Goal: Task Accomplishment & Management: Manage account settings

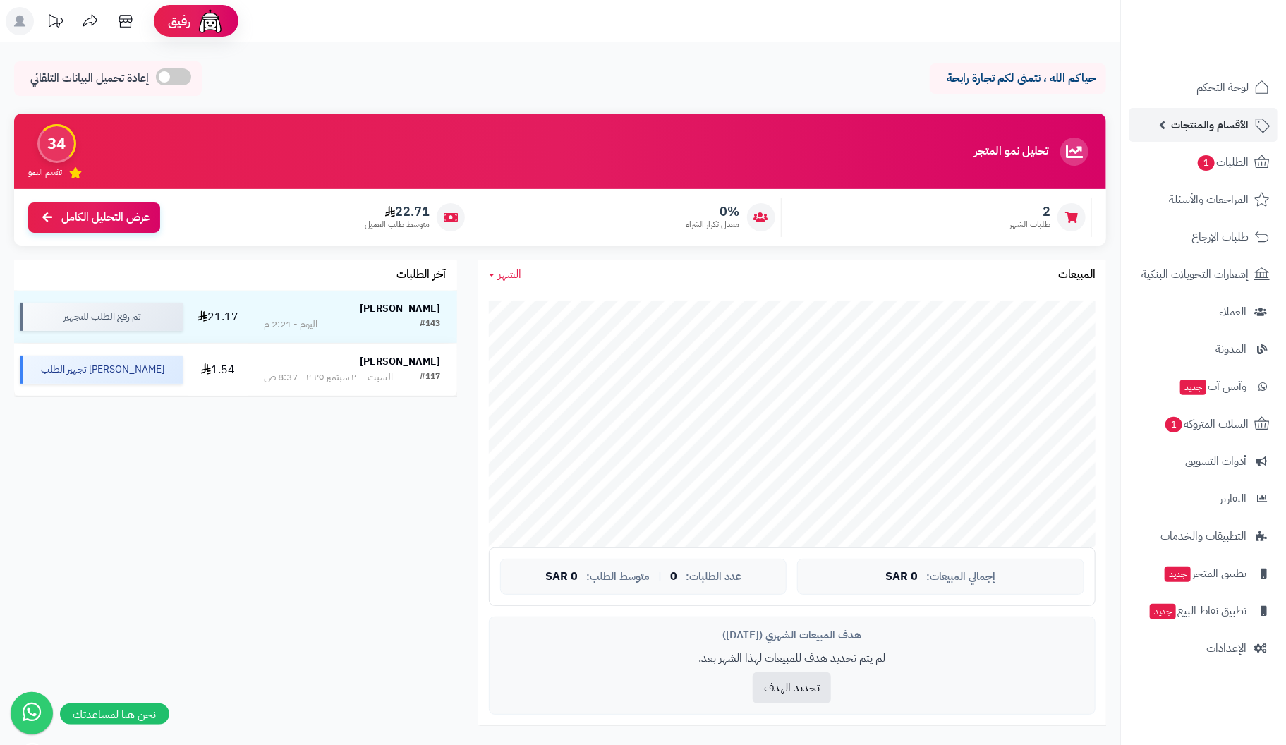
click at [1223, 121] on span "الأقسام والمنتجات" at bounding box center [1210, 125] width 78 height 20
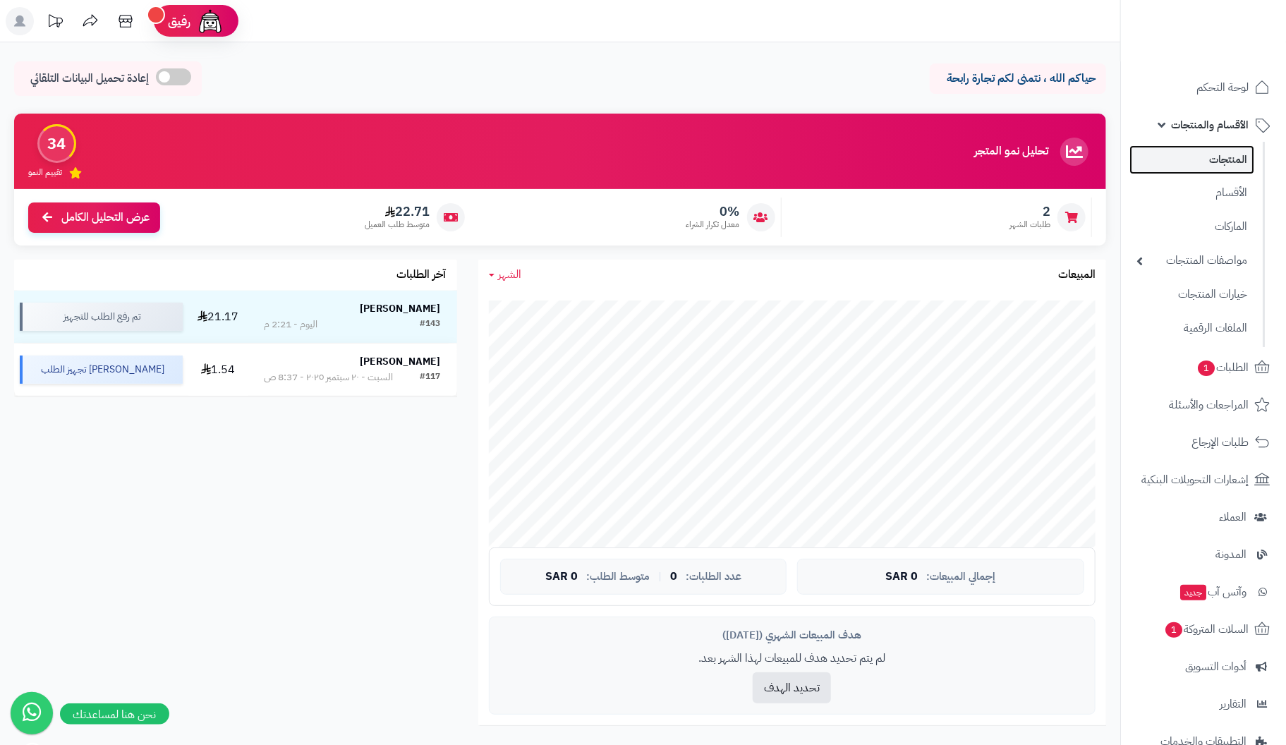
click at [1213, 157] on link "المنتجات" at bounding box center [1191, 159] width 125 height 29
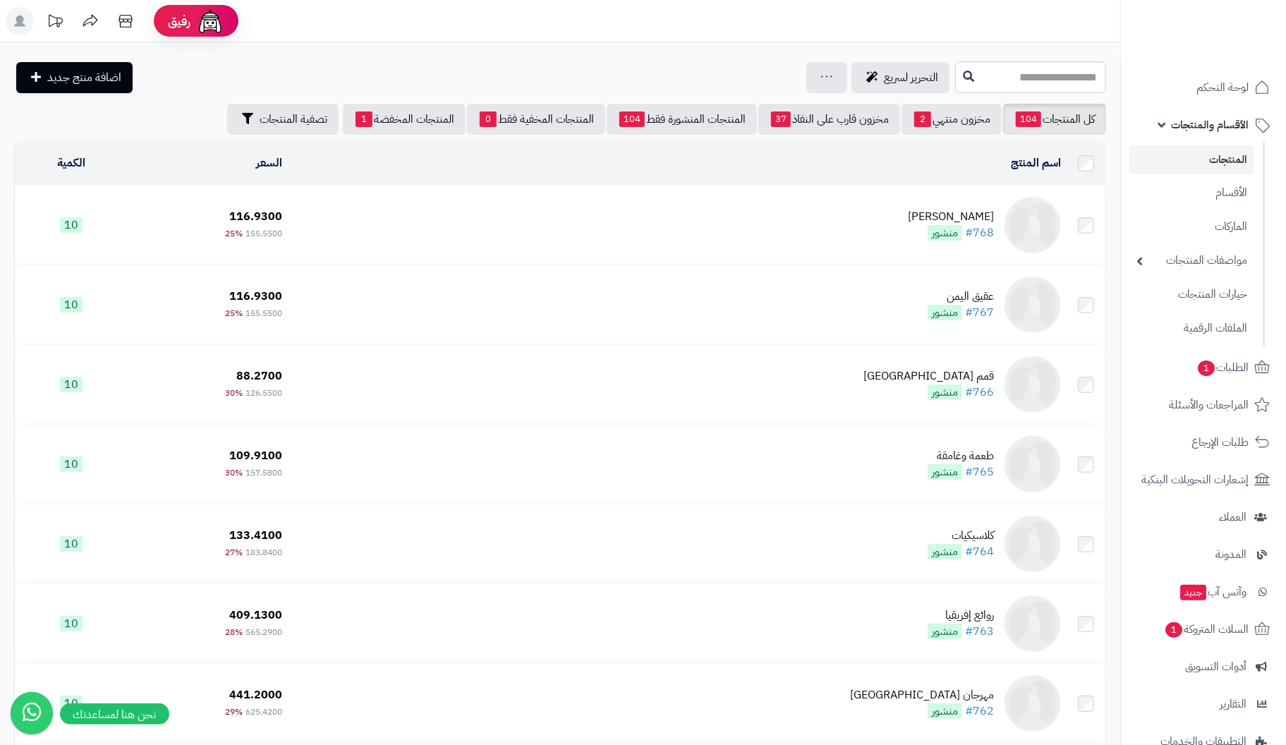
click at [983, 213] on div "تركيش توينز" at bounding box center [951, 217] width 86 height 16
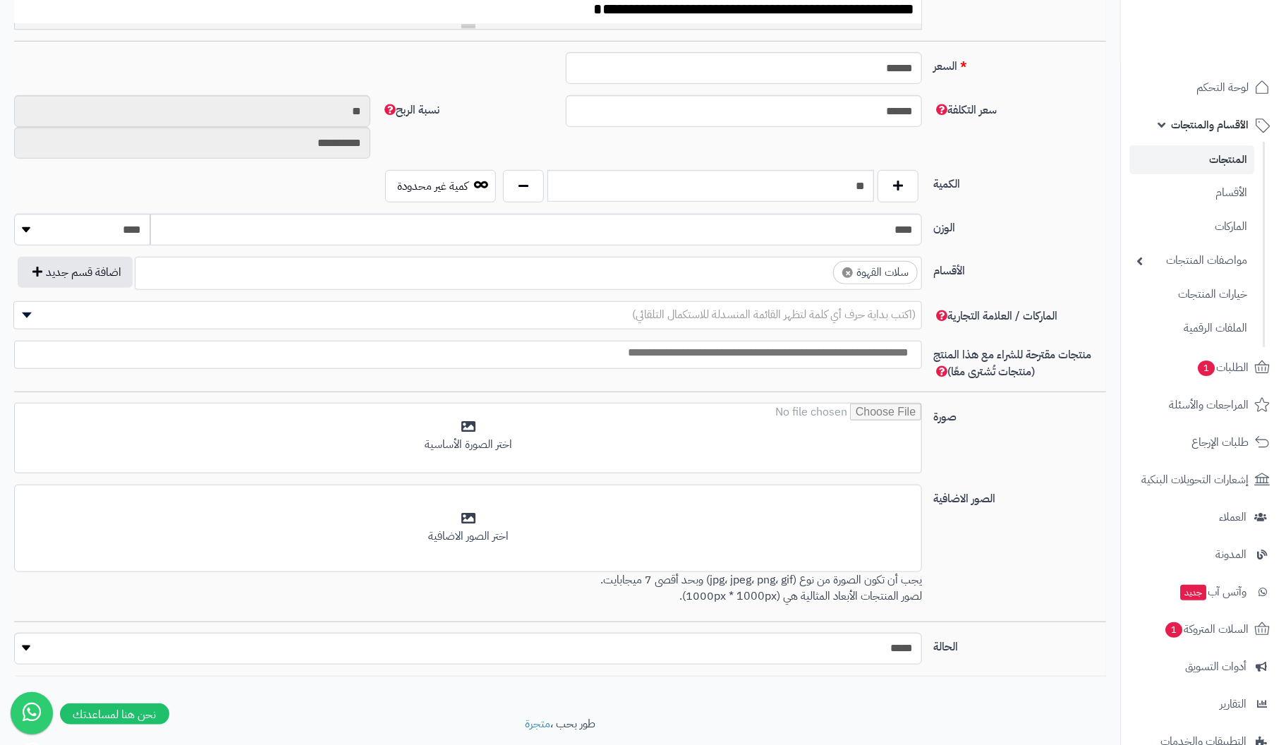
scroll to position [564, 0]
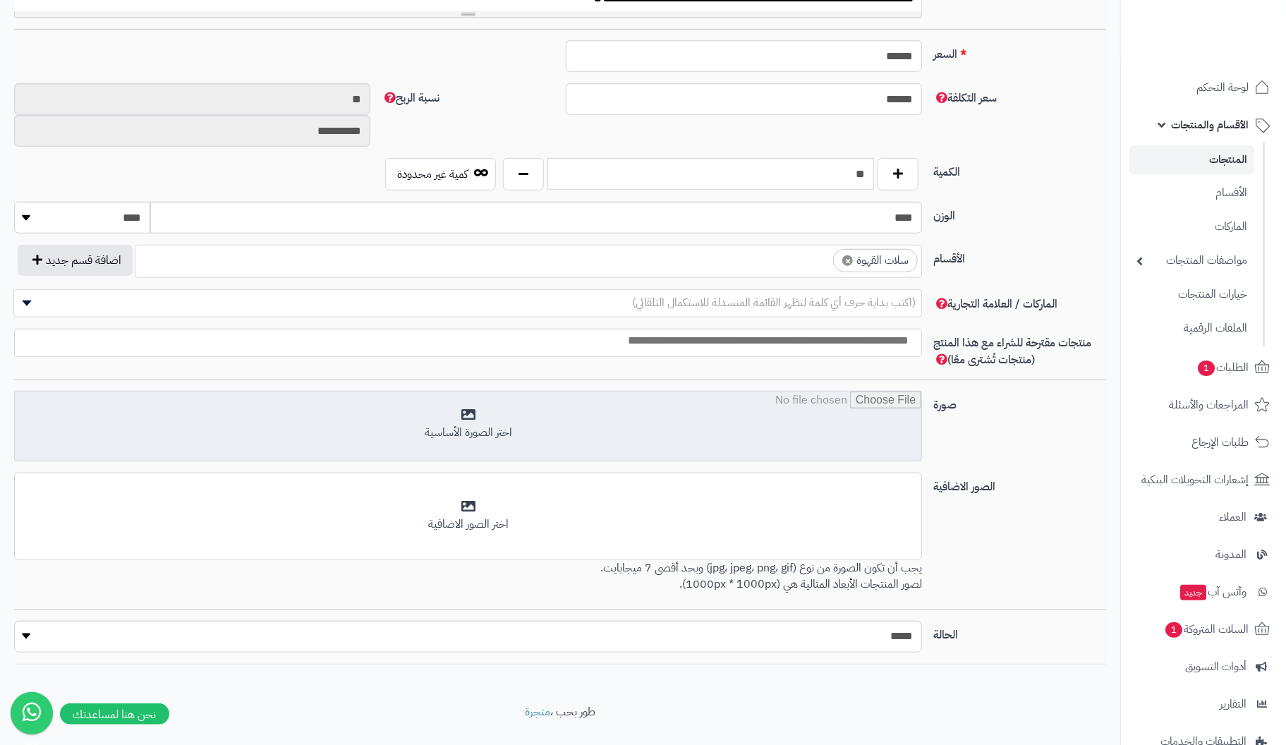
click at [474, 418] on input "file" at bounding box center [468, 427] width 907 height 71
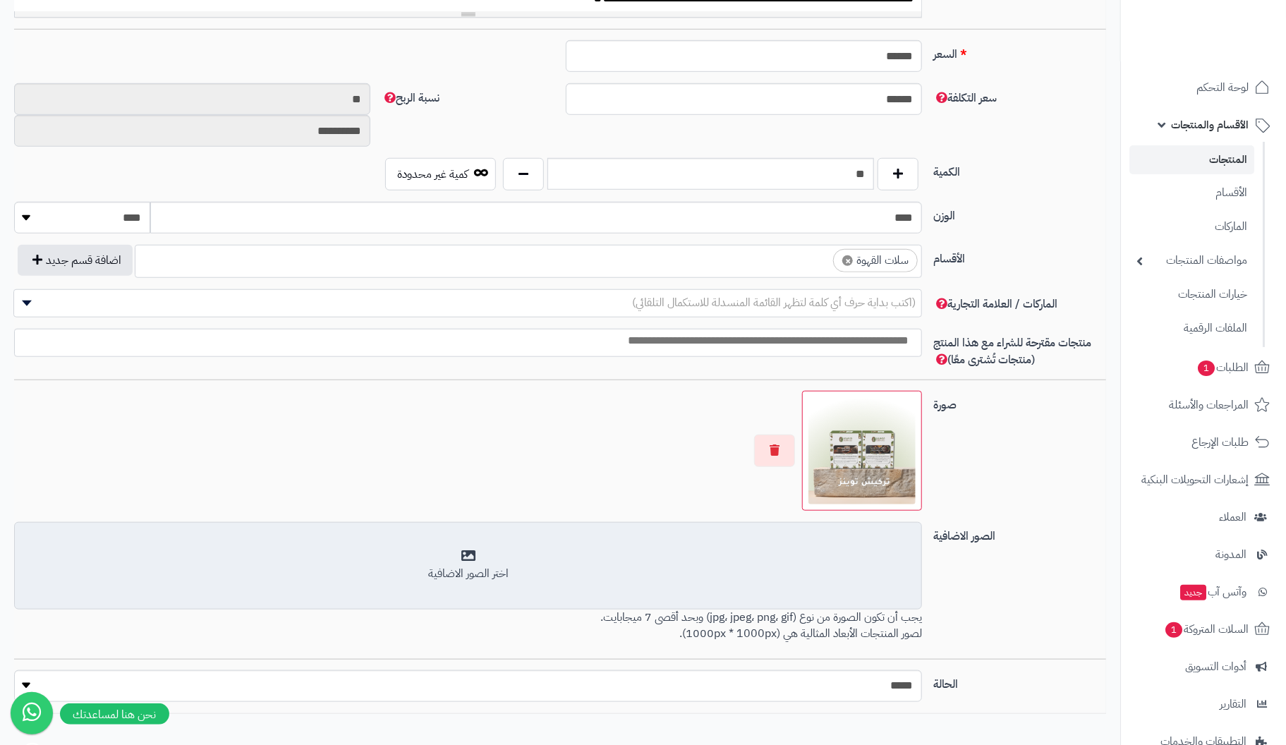
click at [472, 558] on div "اختر الصور الاضافية" at bounding box center [468, 565] width 890 height 33
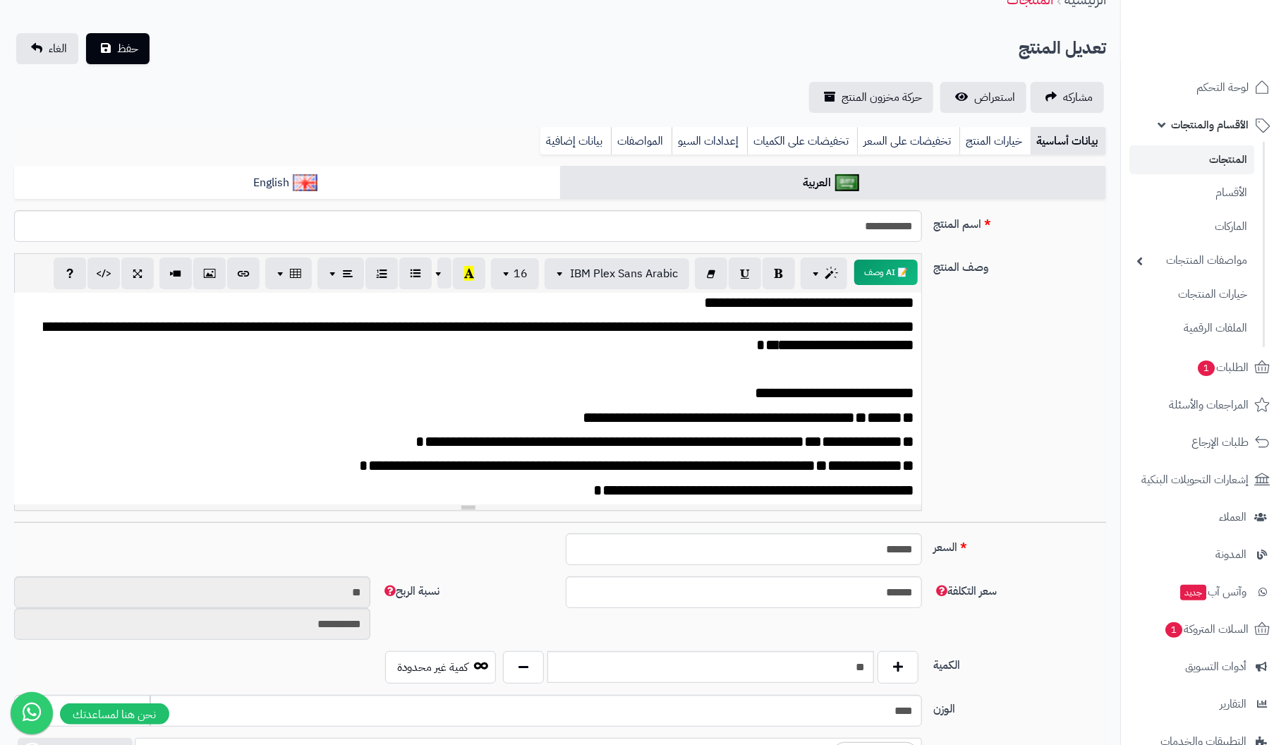
scroll to position [0, 0]
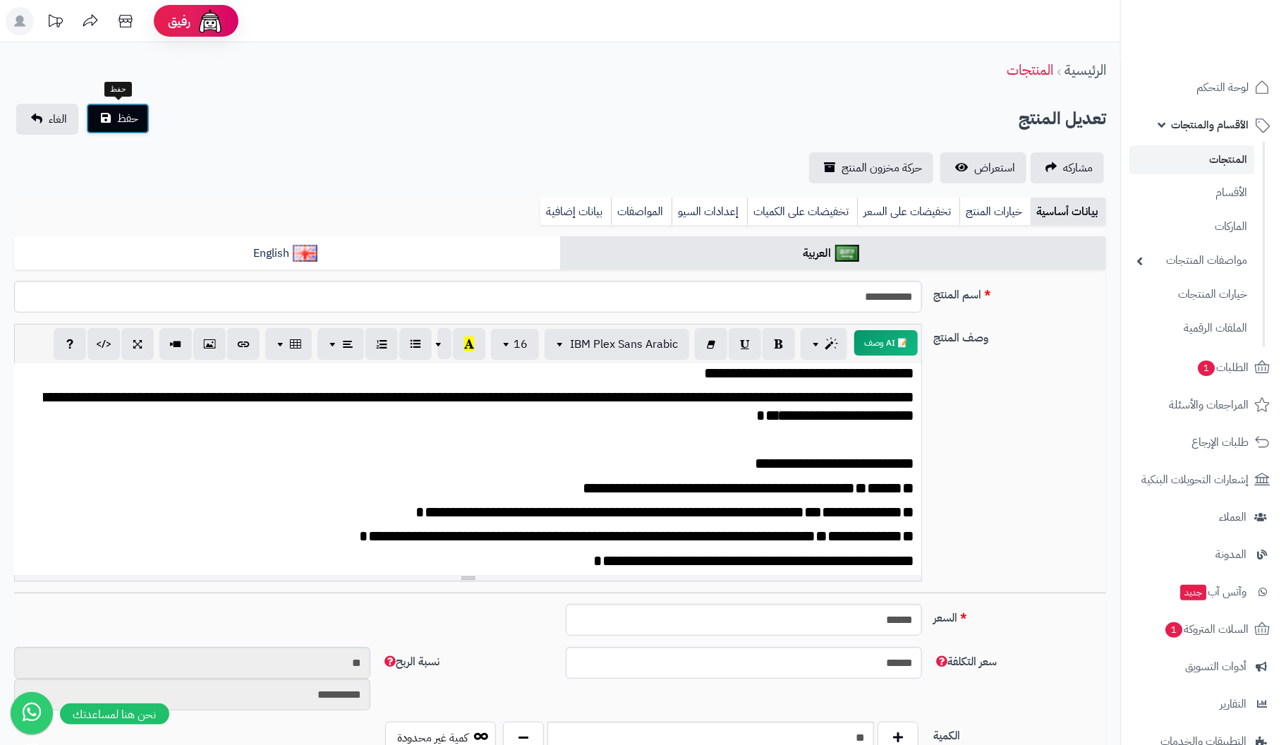
click at [121, 119] on span "حفظ" at bounding box center [127, 118] width 21 height 17
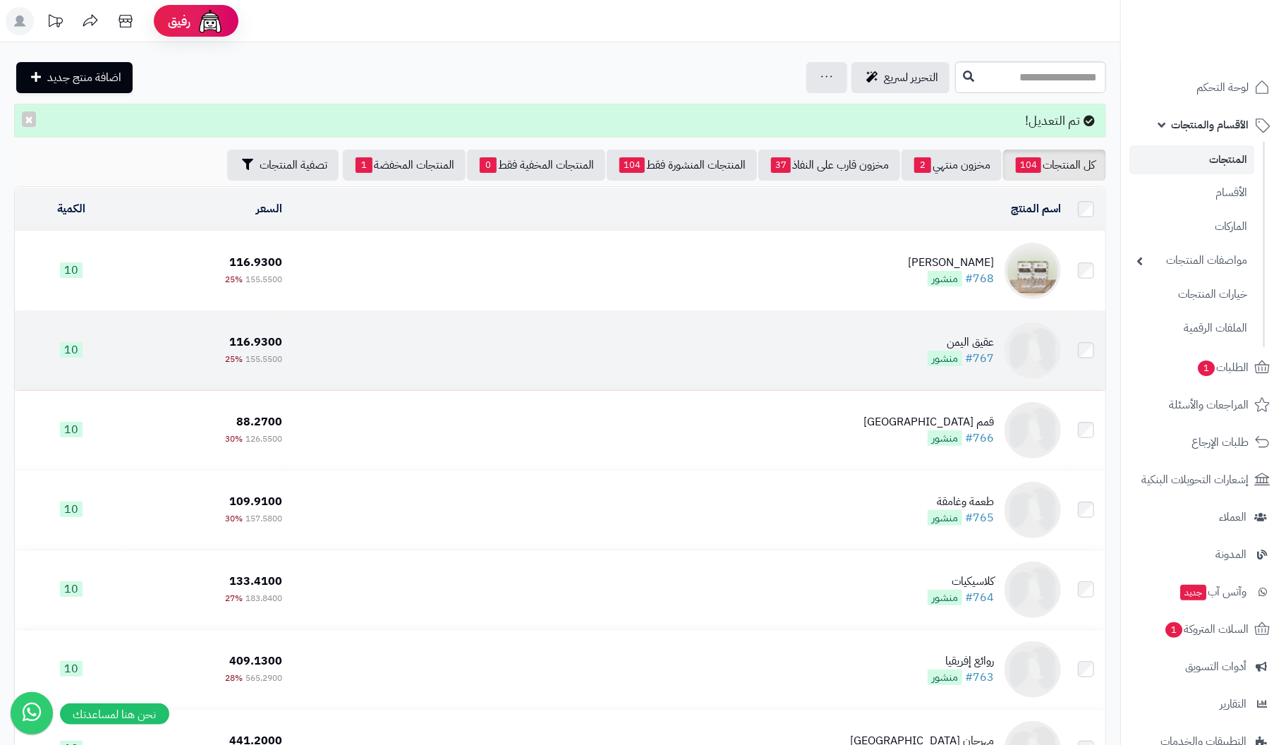
click at [985, 346] on div "عقيق اليمن" at bounding box center [961, 342] width 66 height 16
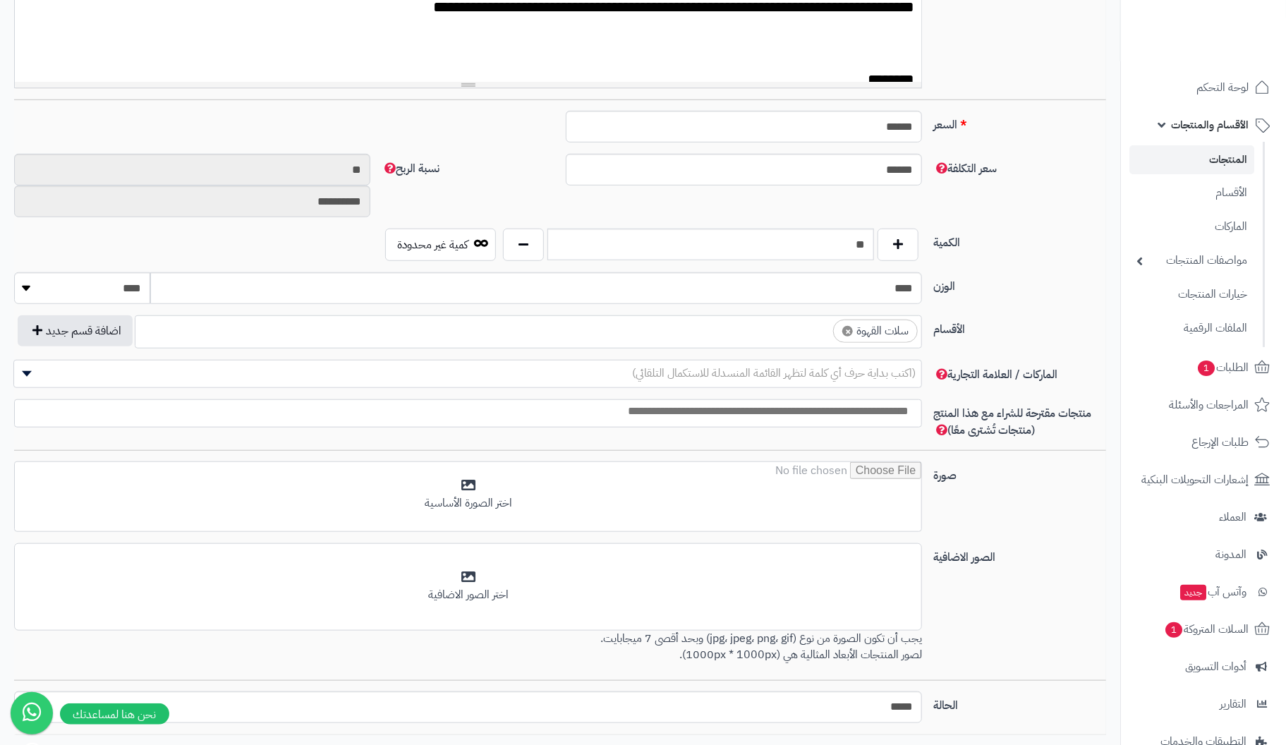
scroll to position [494, 0]
drag, startPoint x: 1016, startPoint y: 495, endPoint x: 996, endPoint y: 494, distance: 19.8
click at [1016, 494] on div "صورة اختر الصورة الأساسية" at bounding box center [559, 502] width 1103 height 82
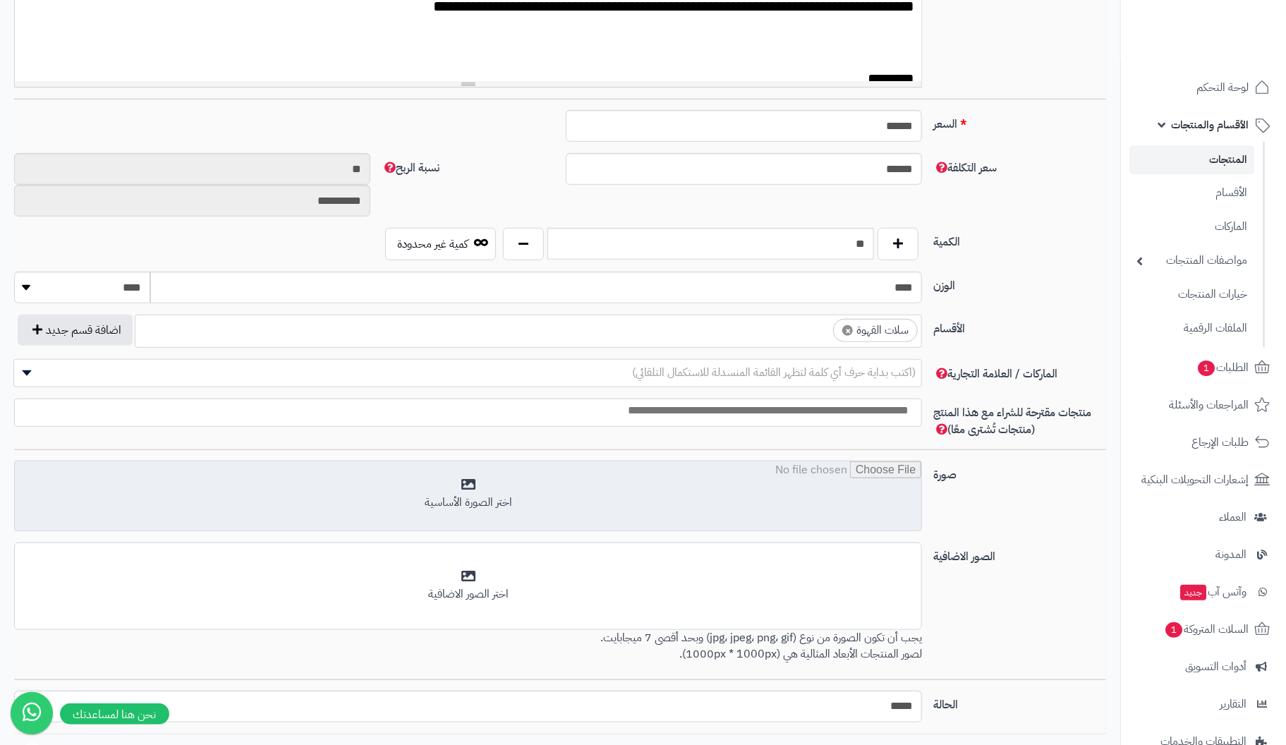
click at [469, 483] on input "file" at bounding box center [468, 496] width 907 height 71
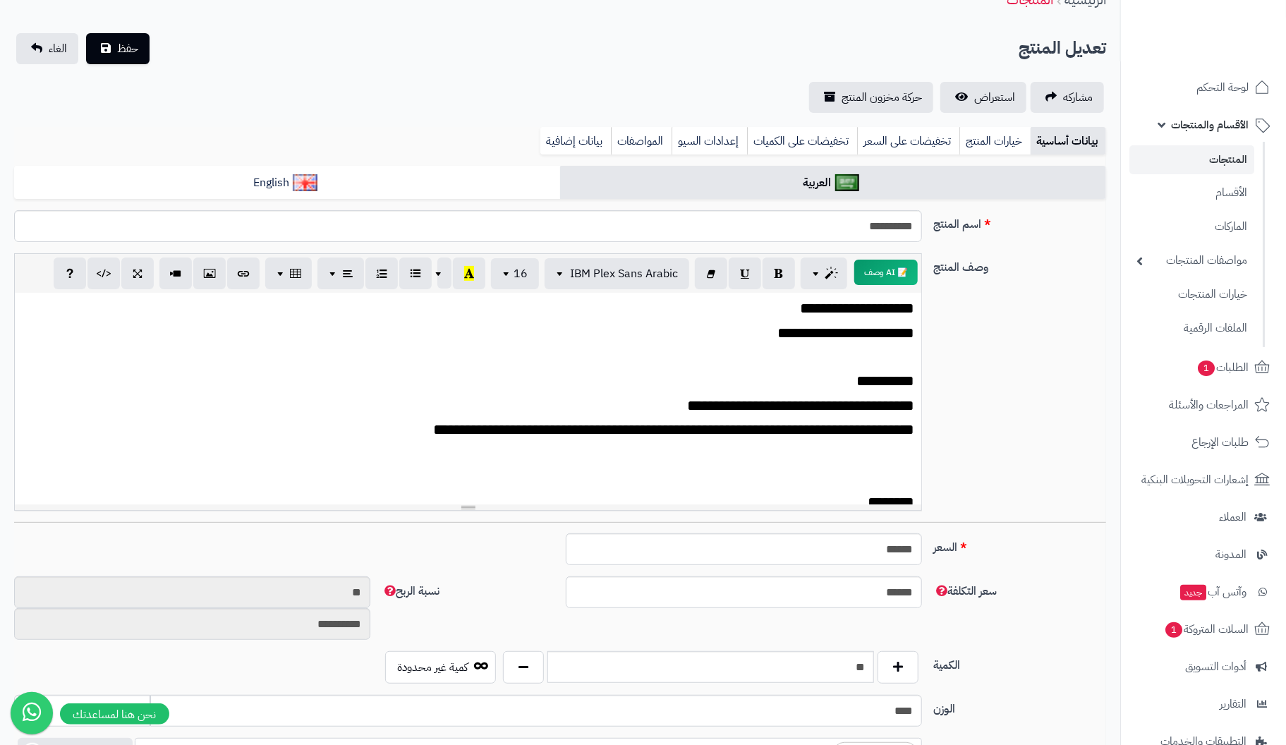
scroll to position [0, 0]
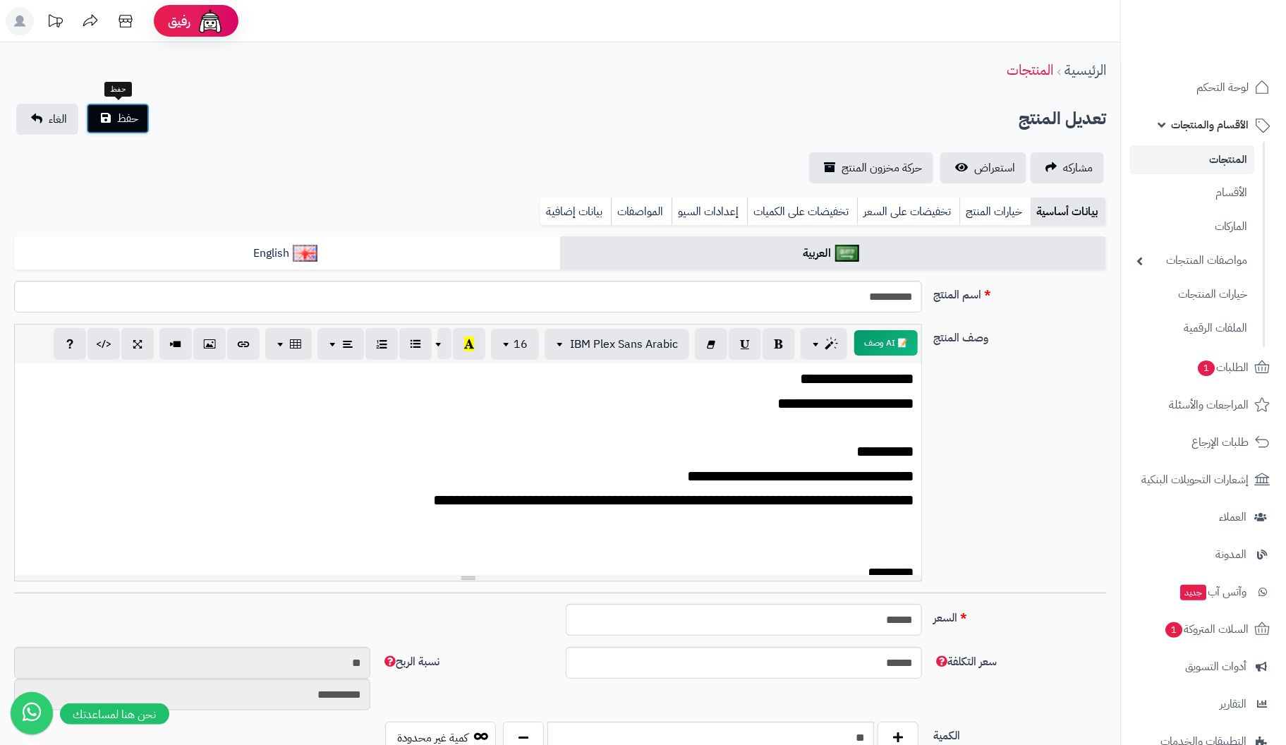
click at [123, 118] on span "حفظ" at bounding box center [127, 118] width 21 height 17
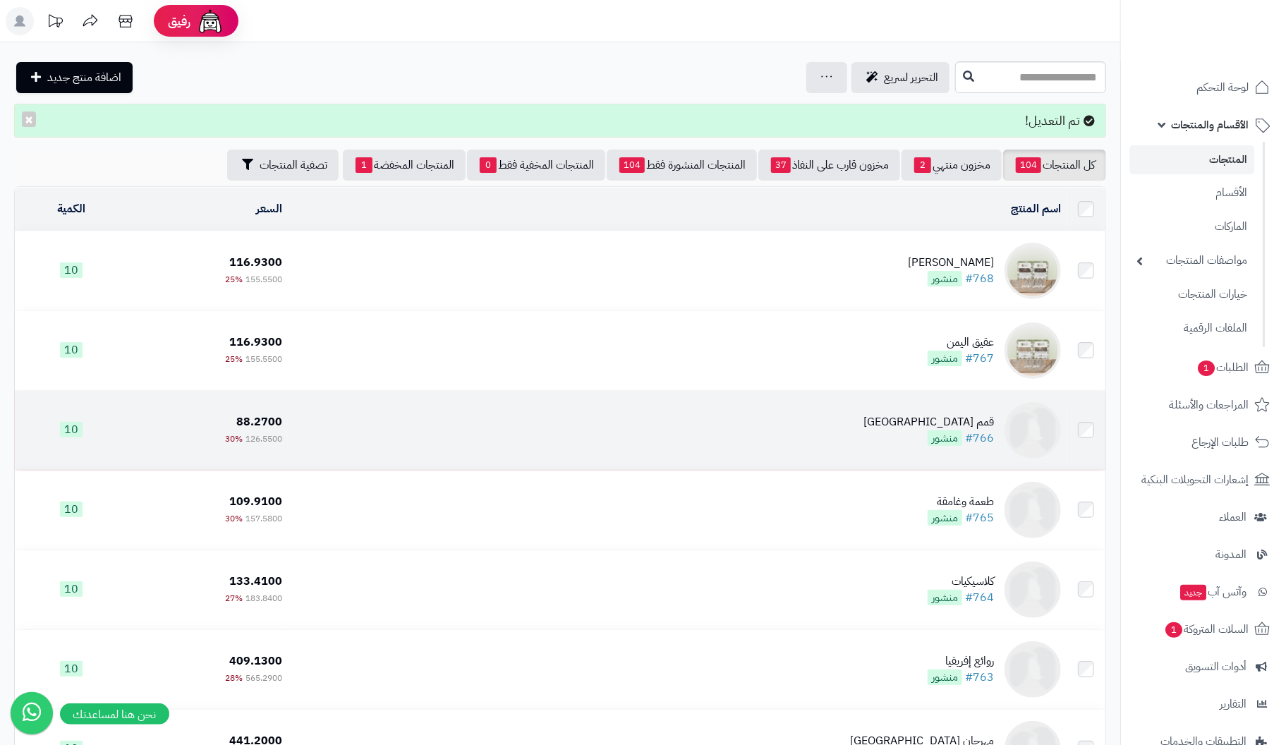
click at [983, 423] on div "قمم [GEOGRAPHIC_DATA]" at bounding box center [928, 422] width 131 height 16
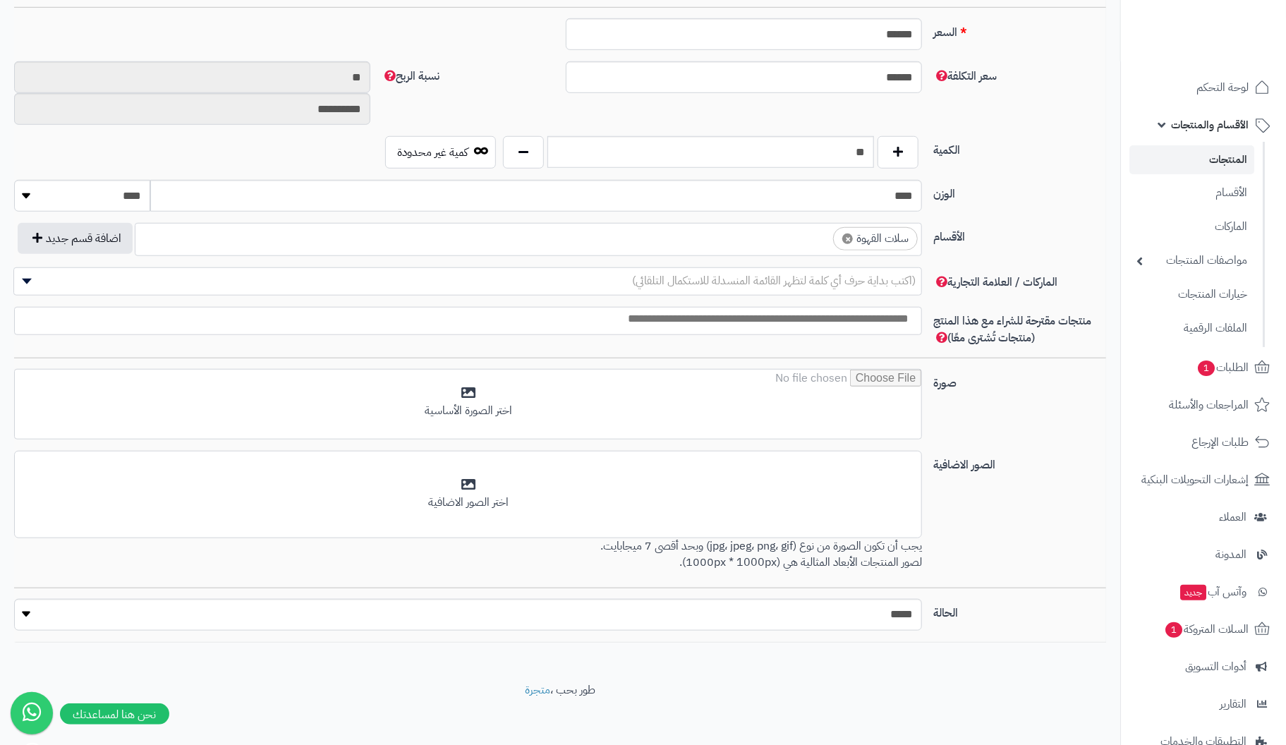
scroll to position [588, 0]
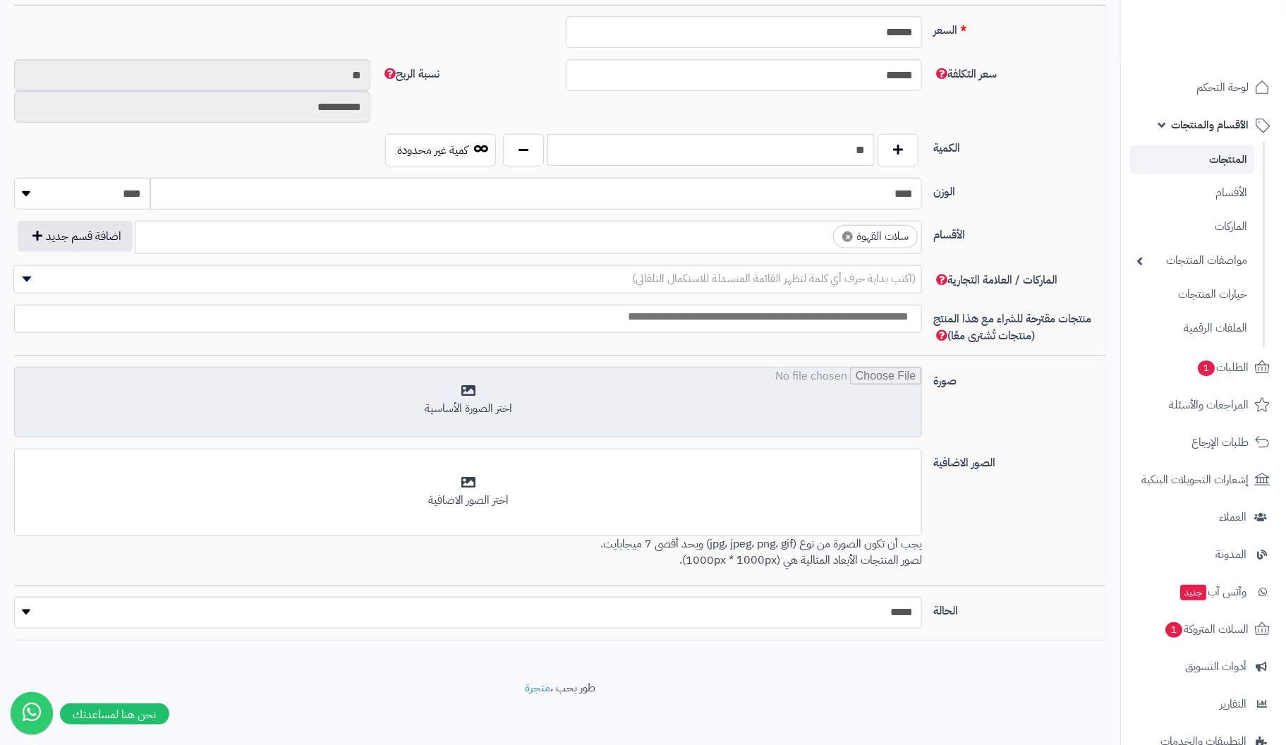
click at [477, 396] on input "file" at bounding box center [468, 403] width 907 height 71
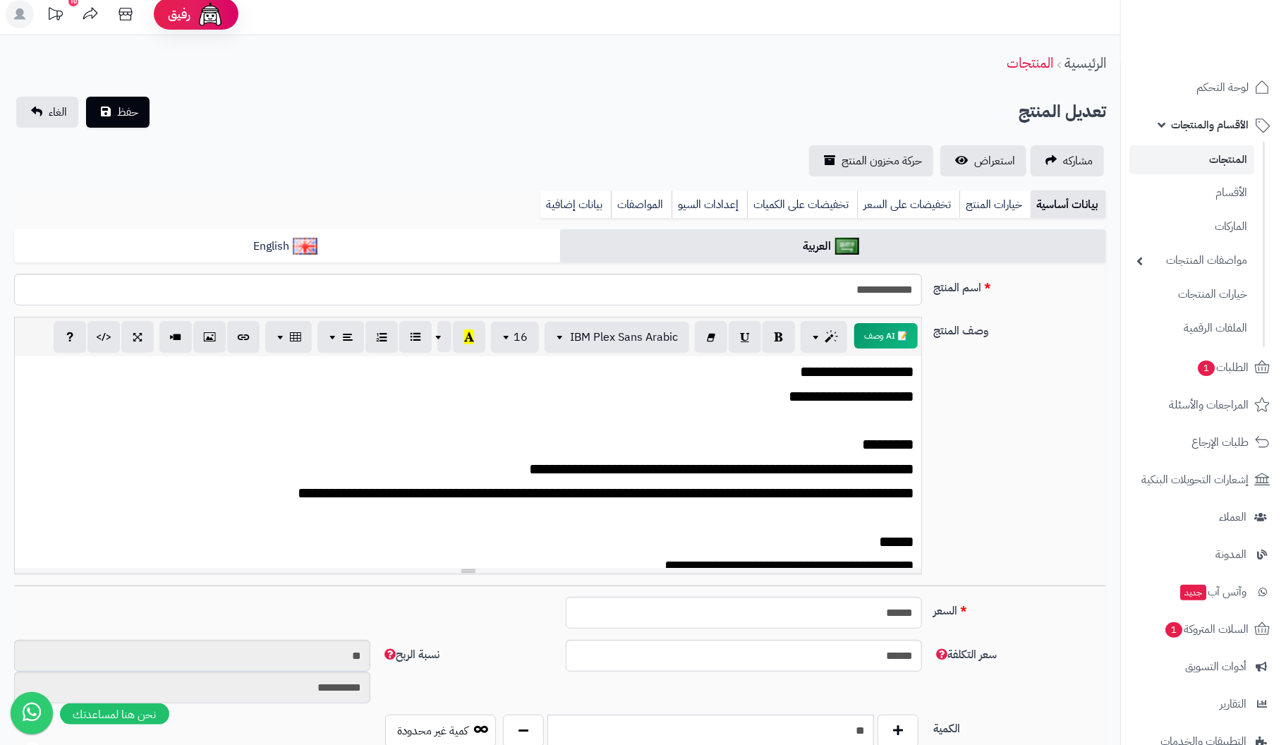
scroll to position [0, 0]
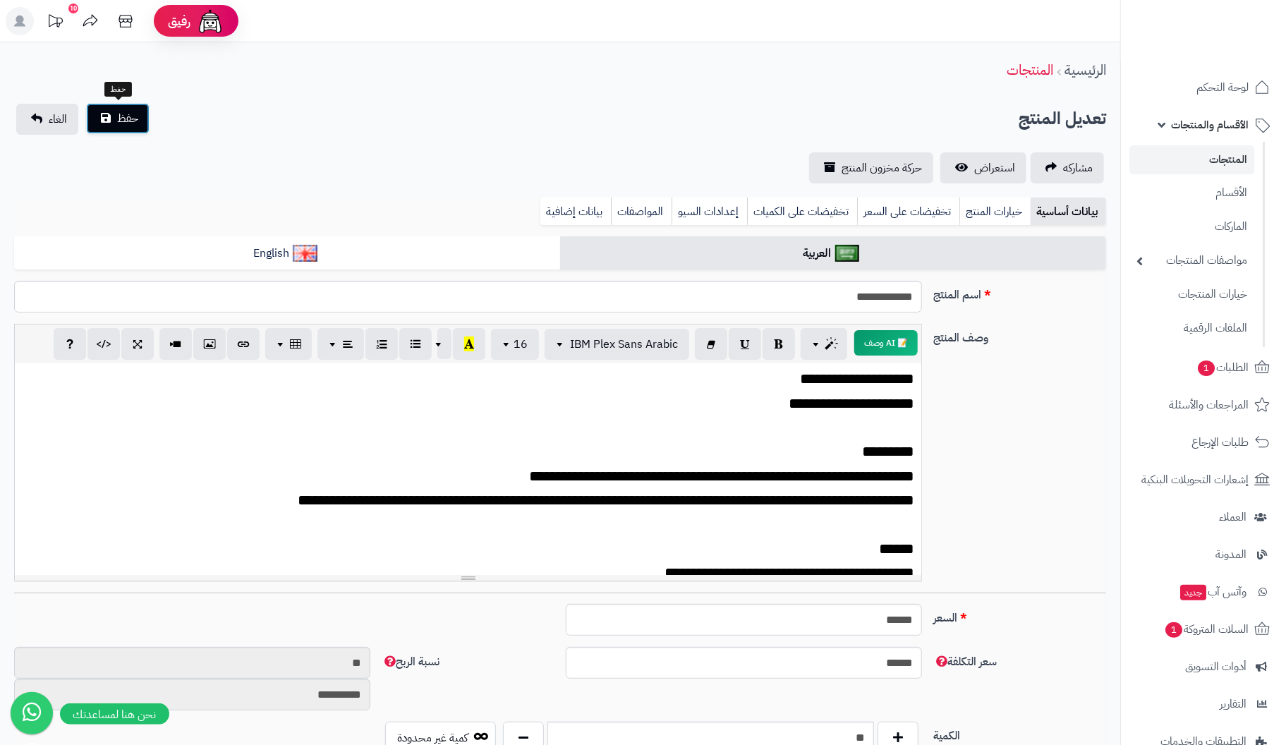
click at [122, 121] on span "حفظ" at bounding box center [127, 118] width 21 height 17
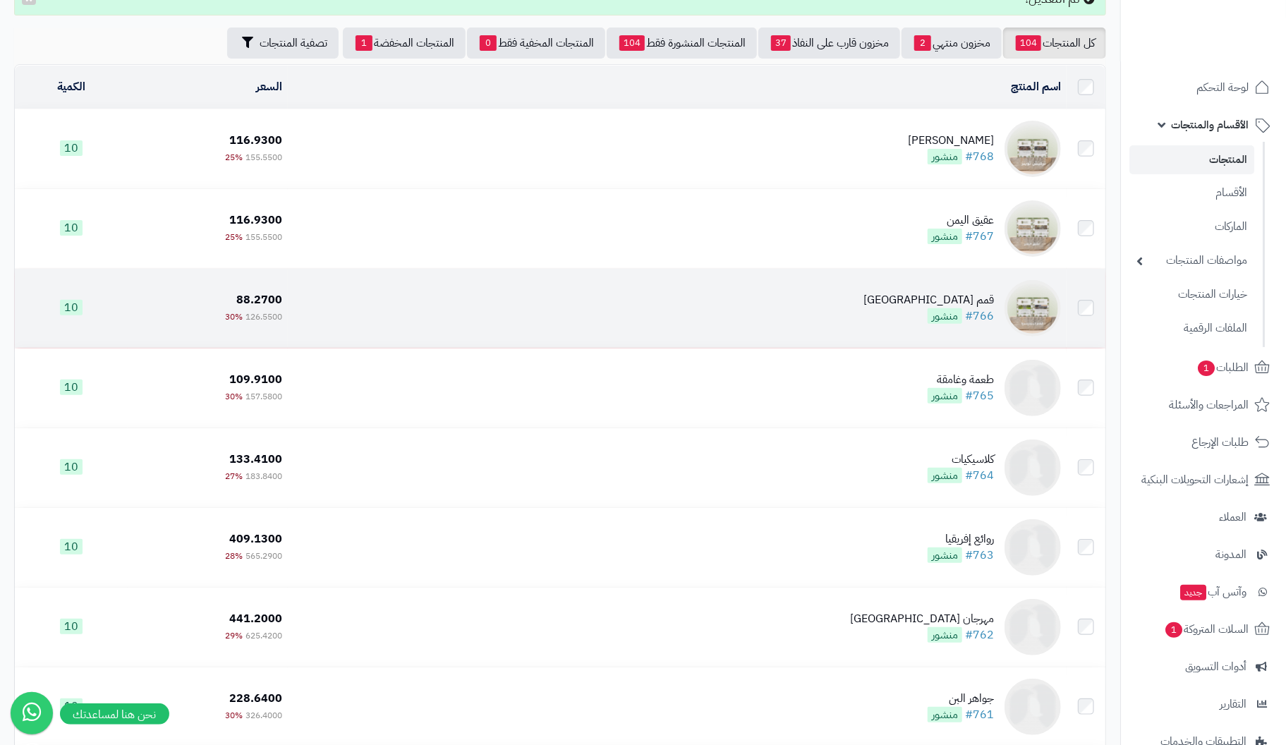
scroll to position [141, 0]
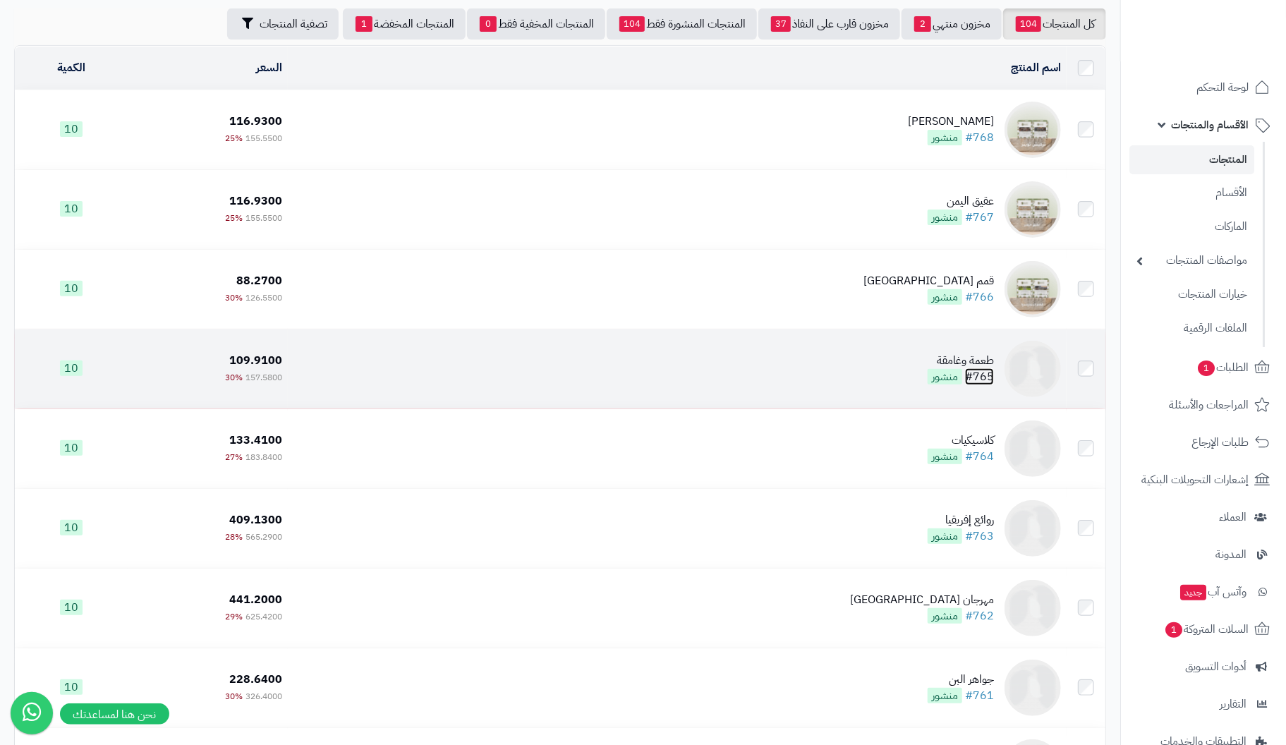
click at [986, 368] on link "#765" at bounding box center [979, 376] width 29 height 17
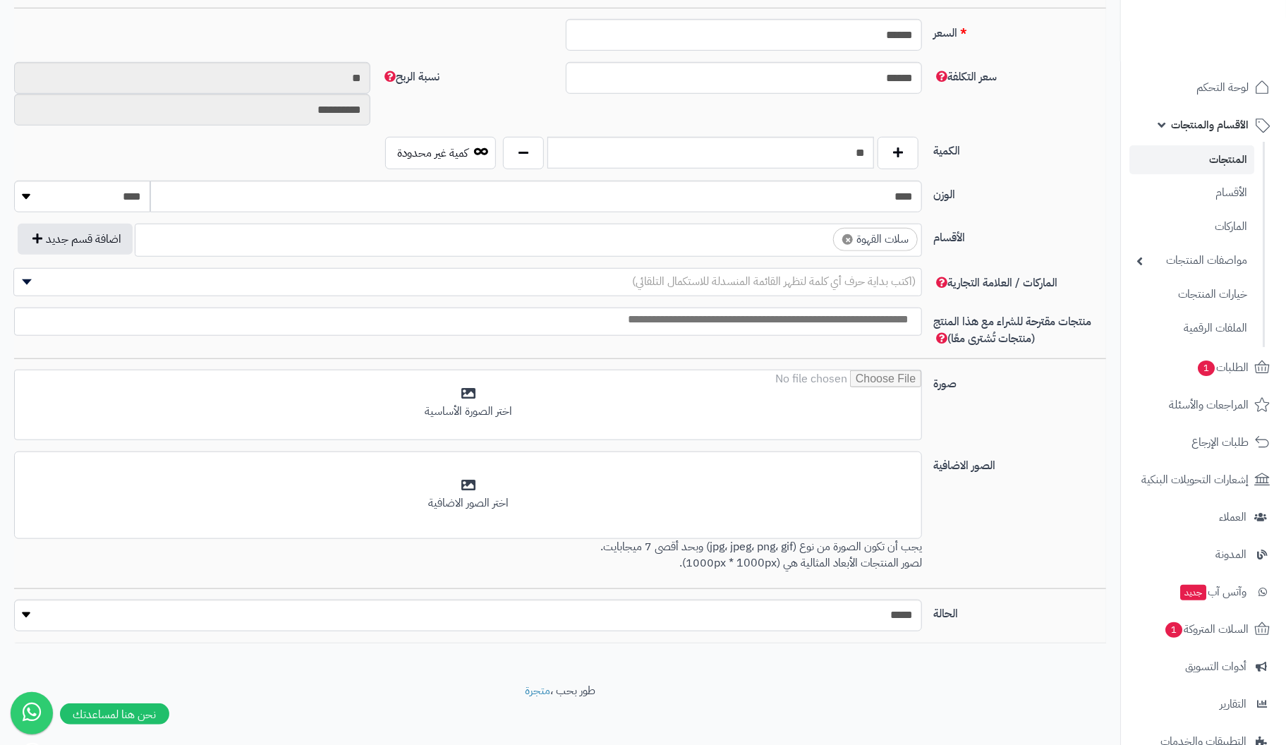
scroll to position [588, 0]
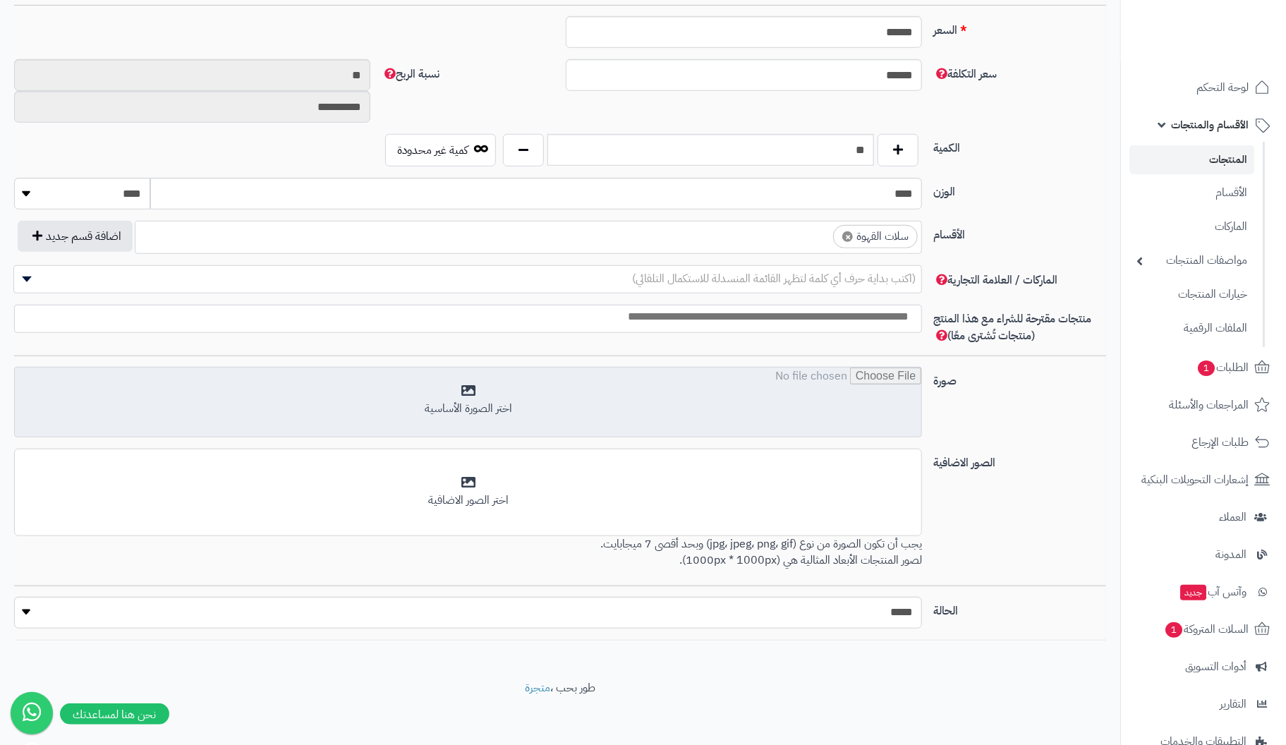
click at [473, 390] on input "file" at bounding box center [468, 403] width 907 height 71
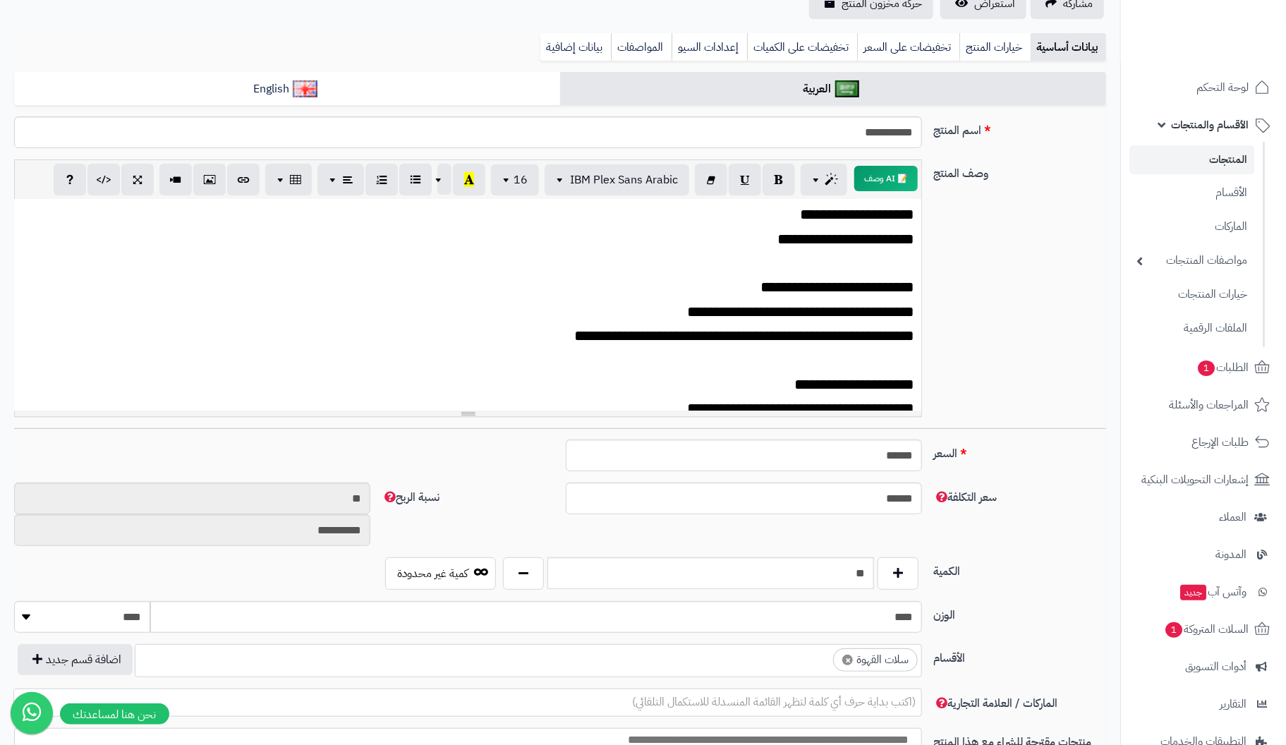
scroll to position [0, 0]
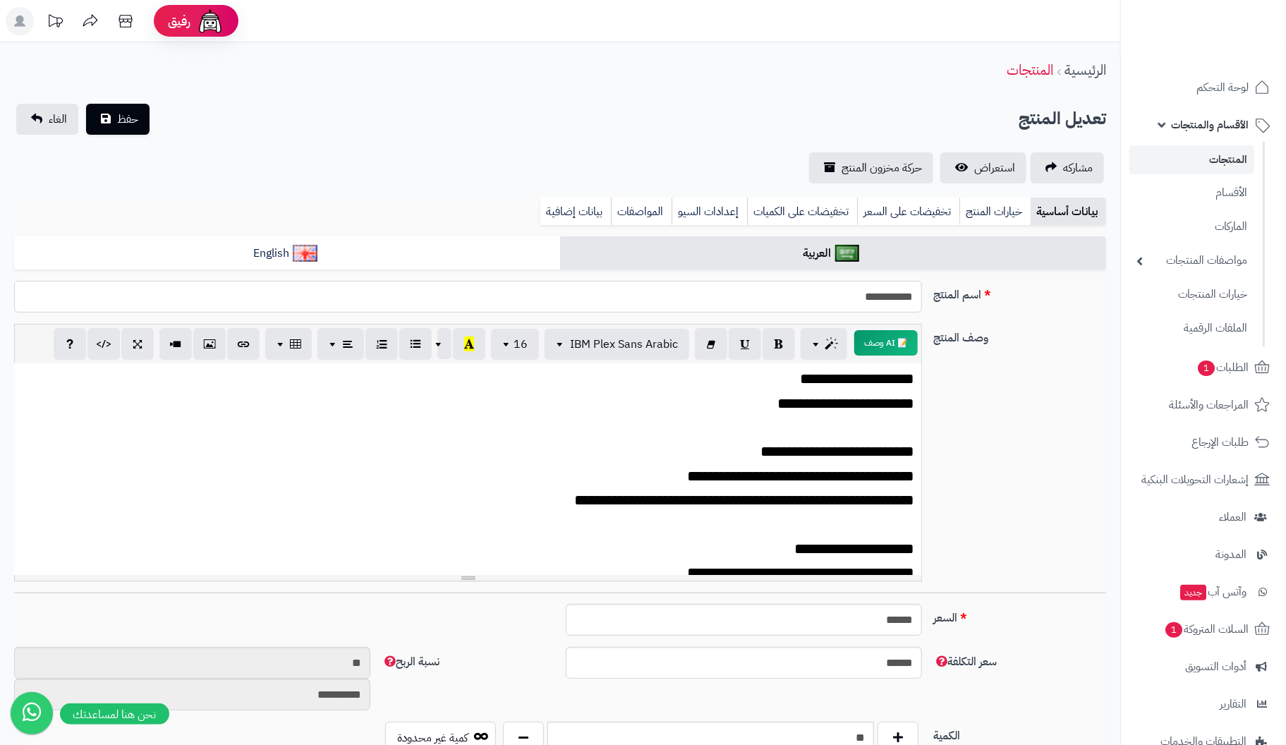
drag, startPoint x: 854, startPoint y: 299, endPoint x: 1021, endPoint y: 291, distance: 167.4
click at [1021, 291] on div "**********" at bounding box center [559, 302] width 1103 height 43
type input "**********"
click at [354, 408] on p "**********" at bounding box center [468, 404] width 894 height 18
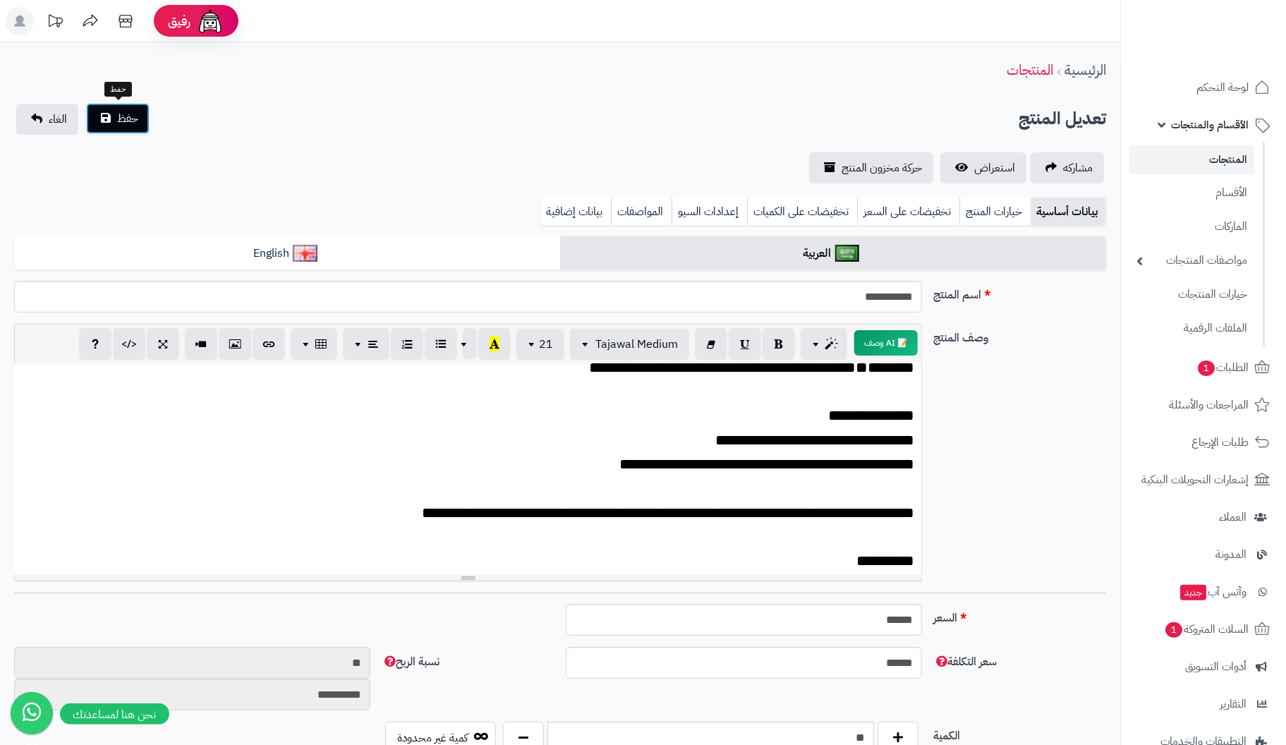
click at [111, 116] on button "حفظ" at bounding box center [117, 118] width 63 height 31
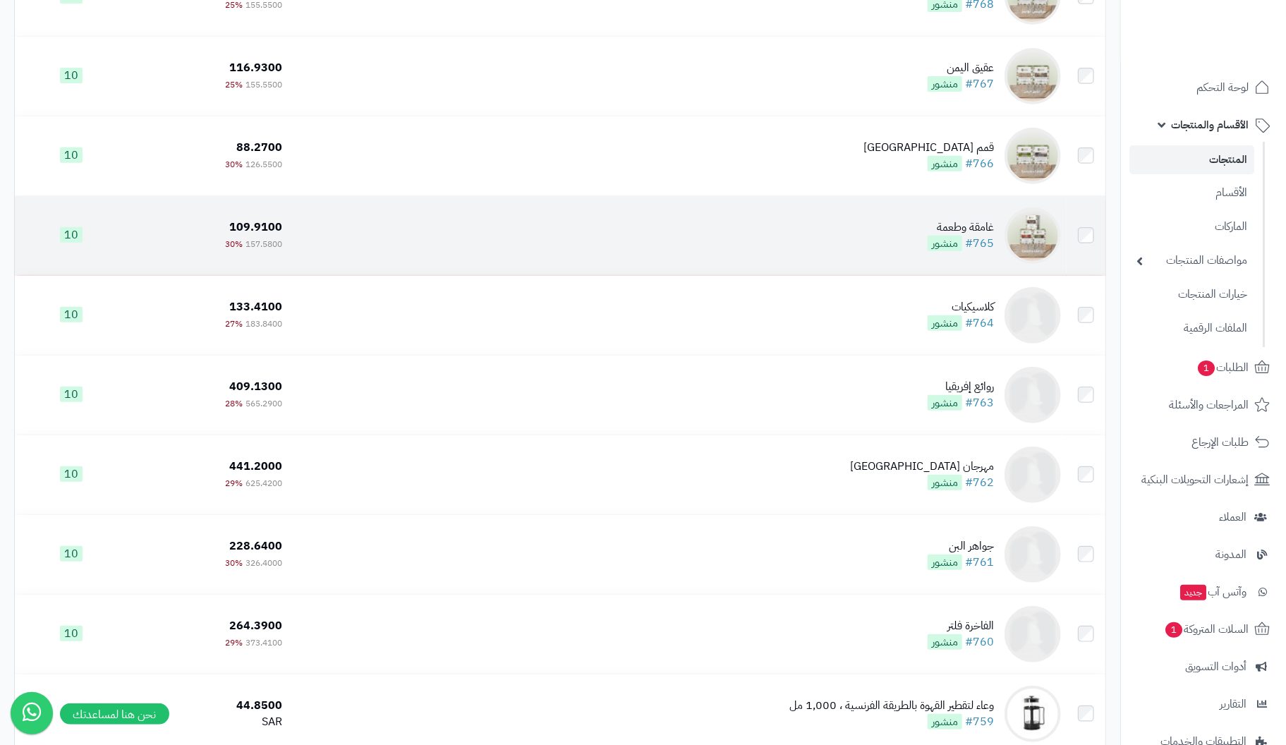
scroll to position [281, 0]
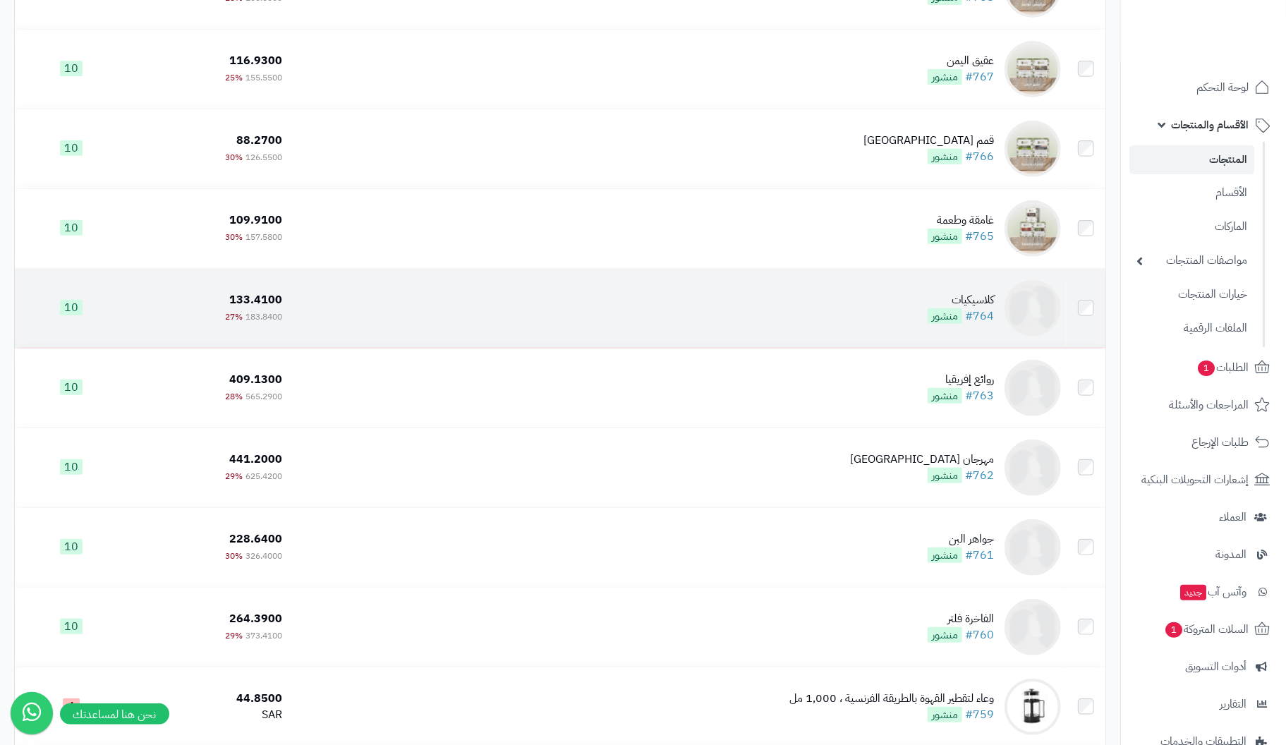
click at [984, 298] on div "كلاسيكيات" at bounding box center [961, 300] width 66 height 16
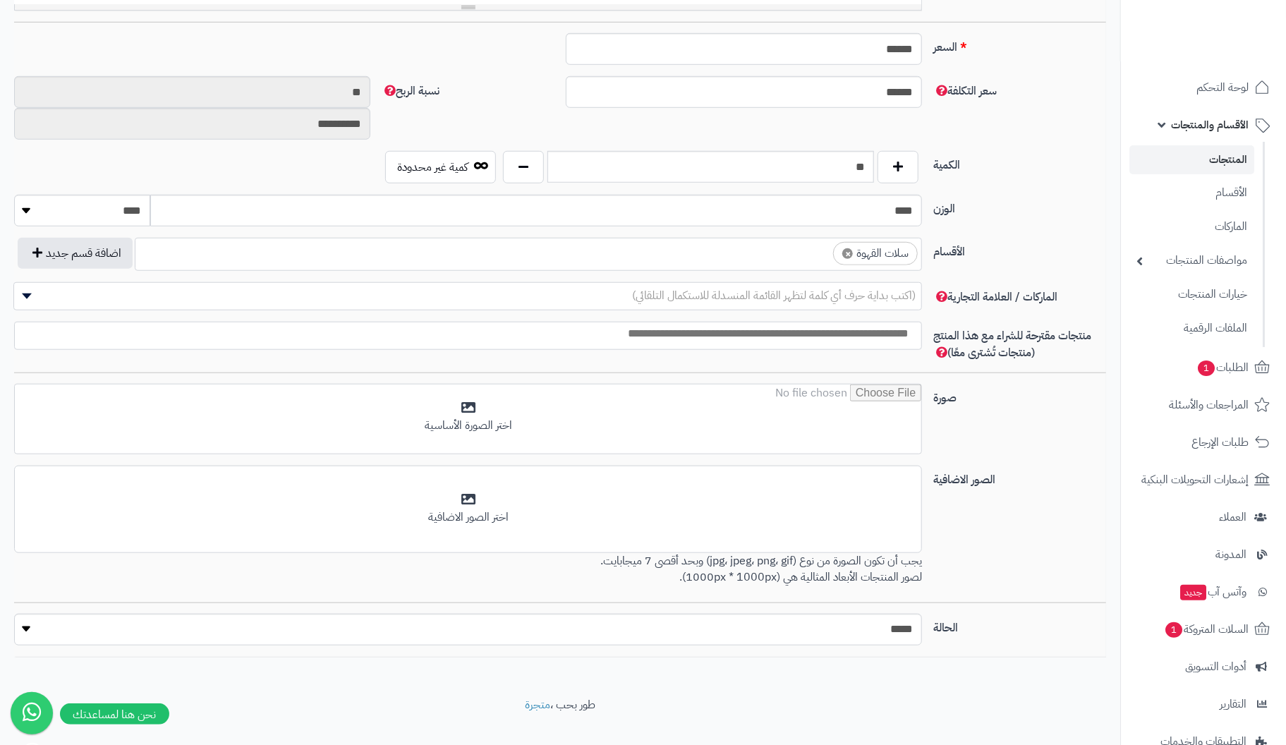
scroll to position [588, 0]
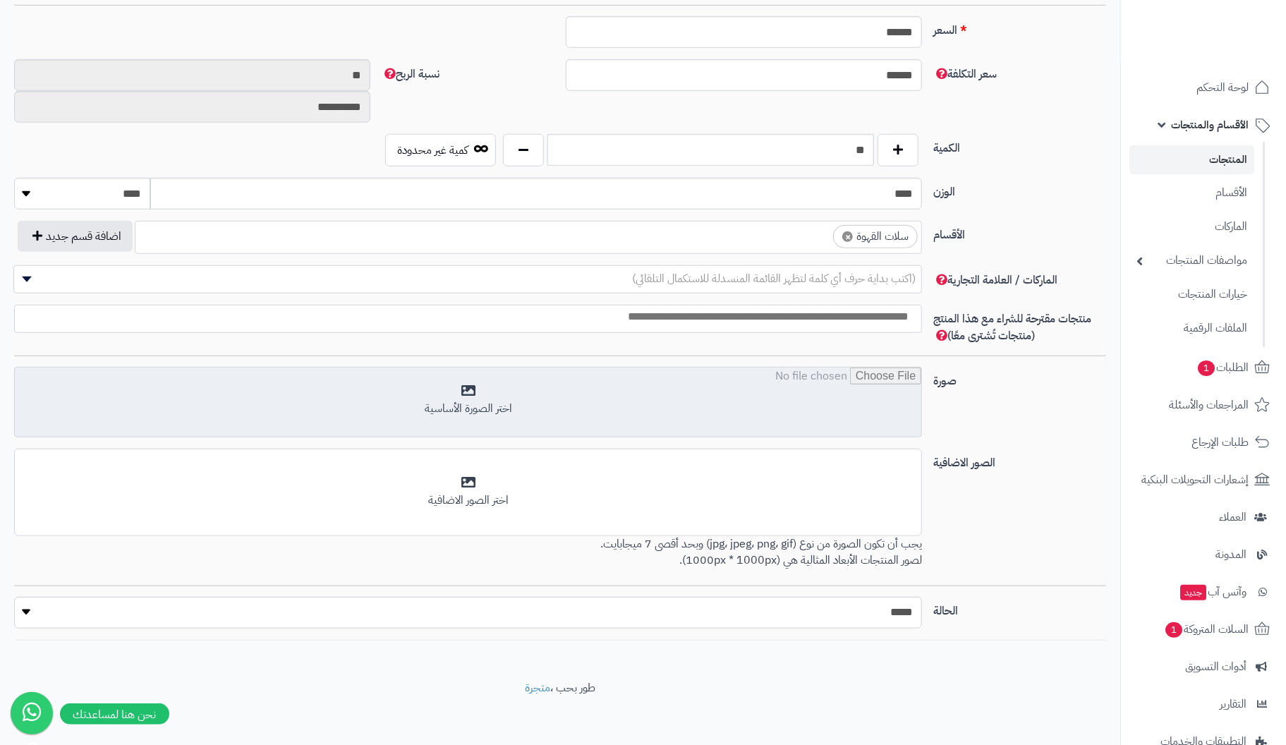
click at [487, 408] on input "file" at bounding box center [468, 403] width 907 height 71
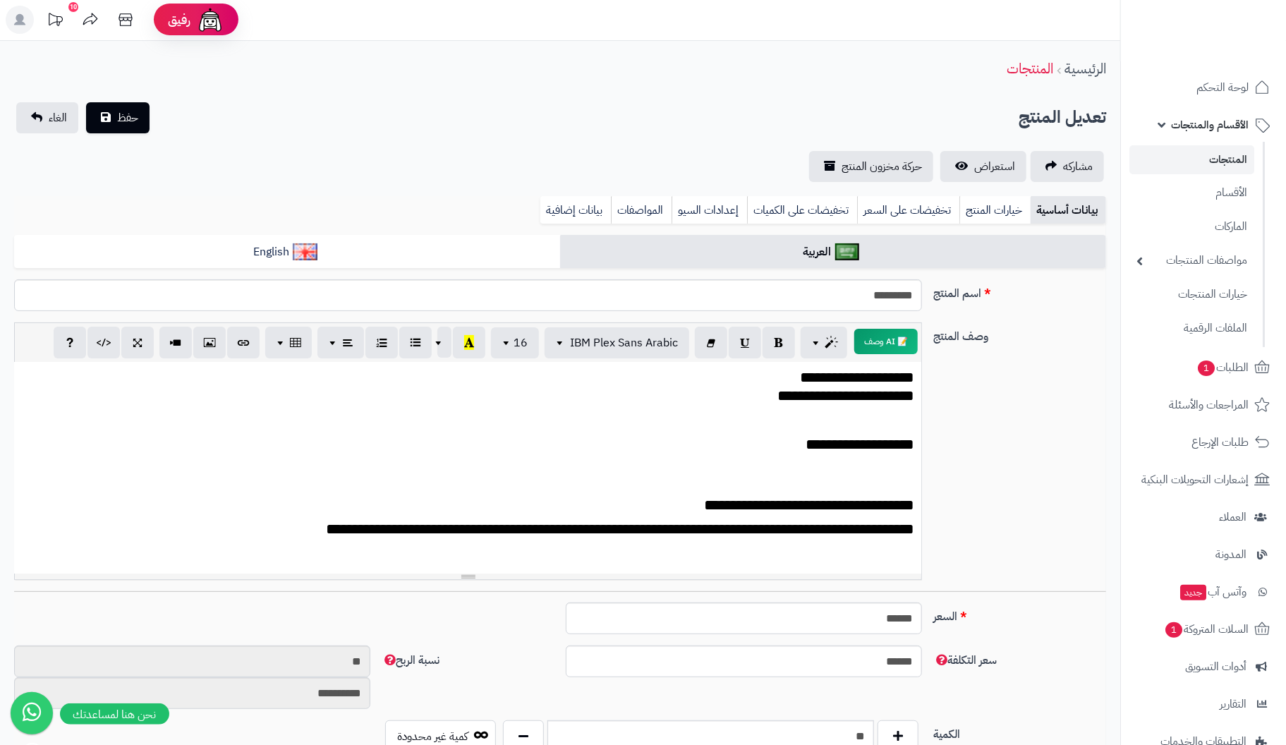
scroll to position [0, 0]
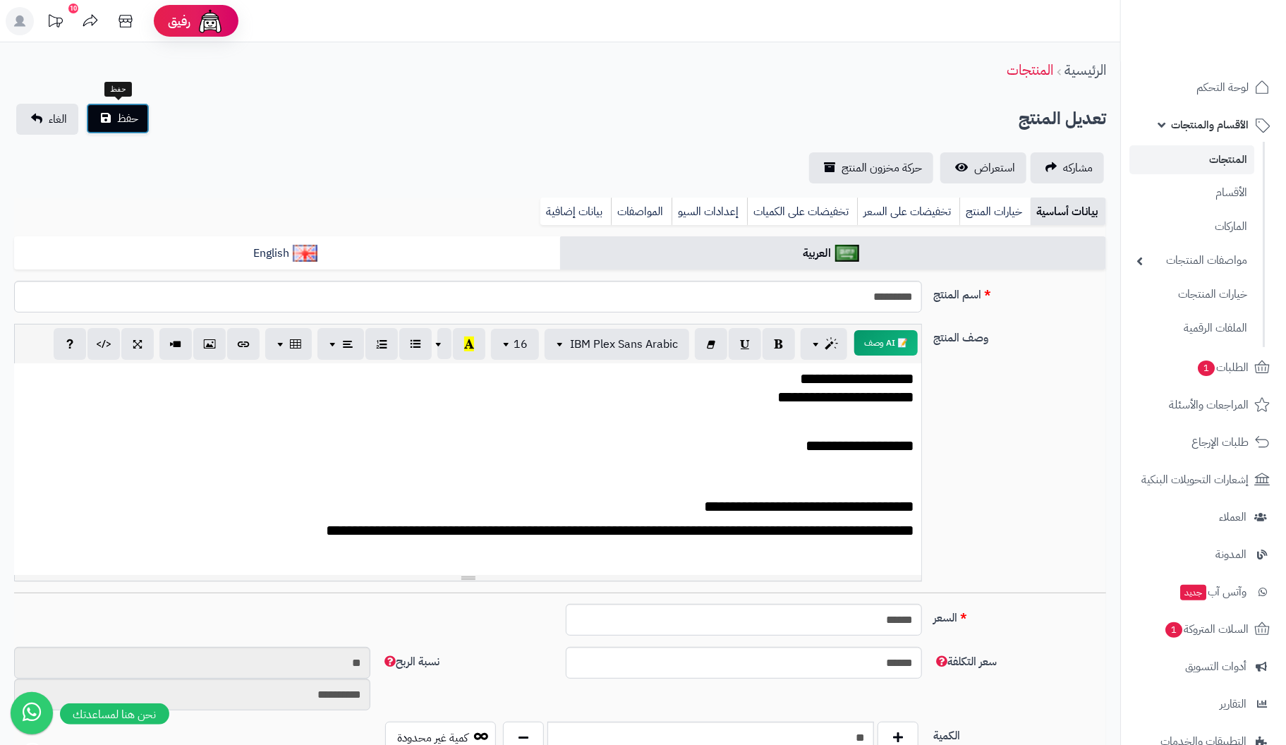
click at [129, 112] on span "حفظ" at bounding box center [127, 118] width 21 height 17
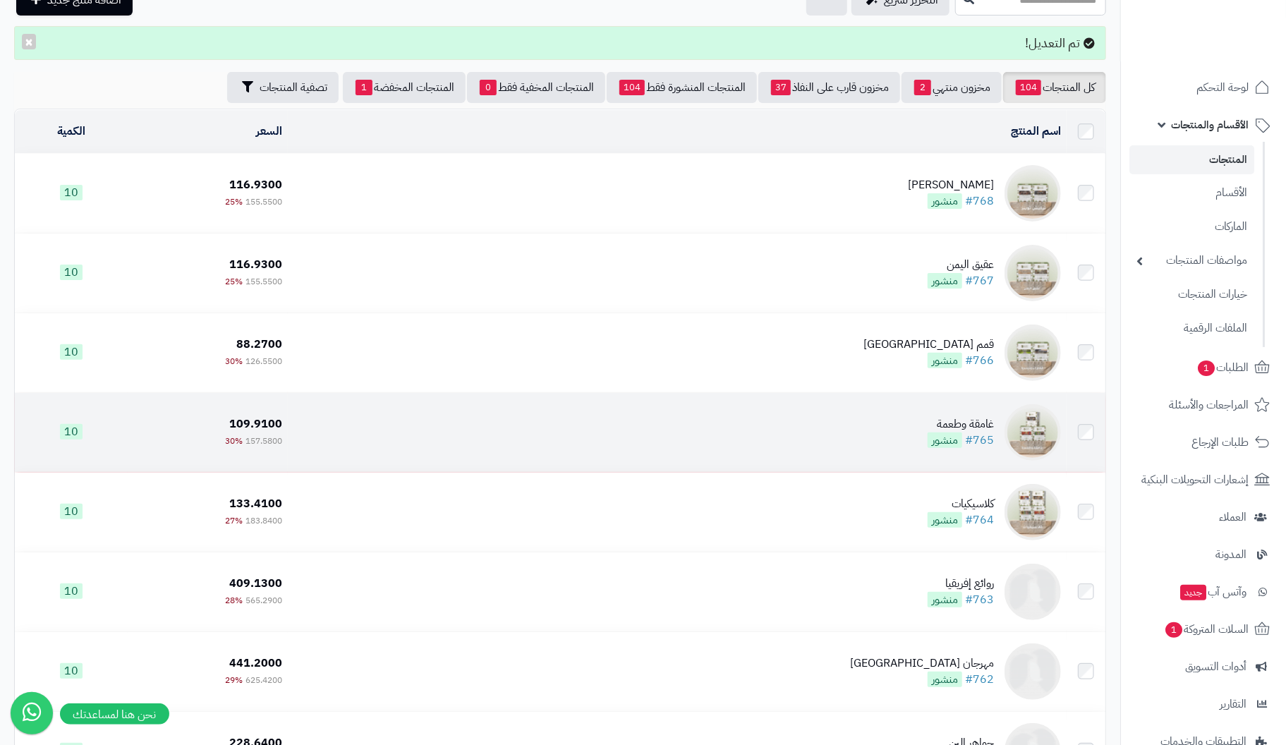
scroll to position [141, 0]
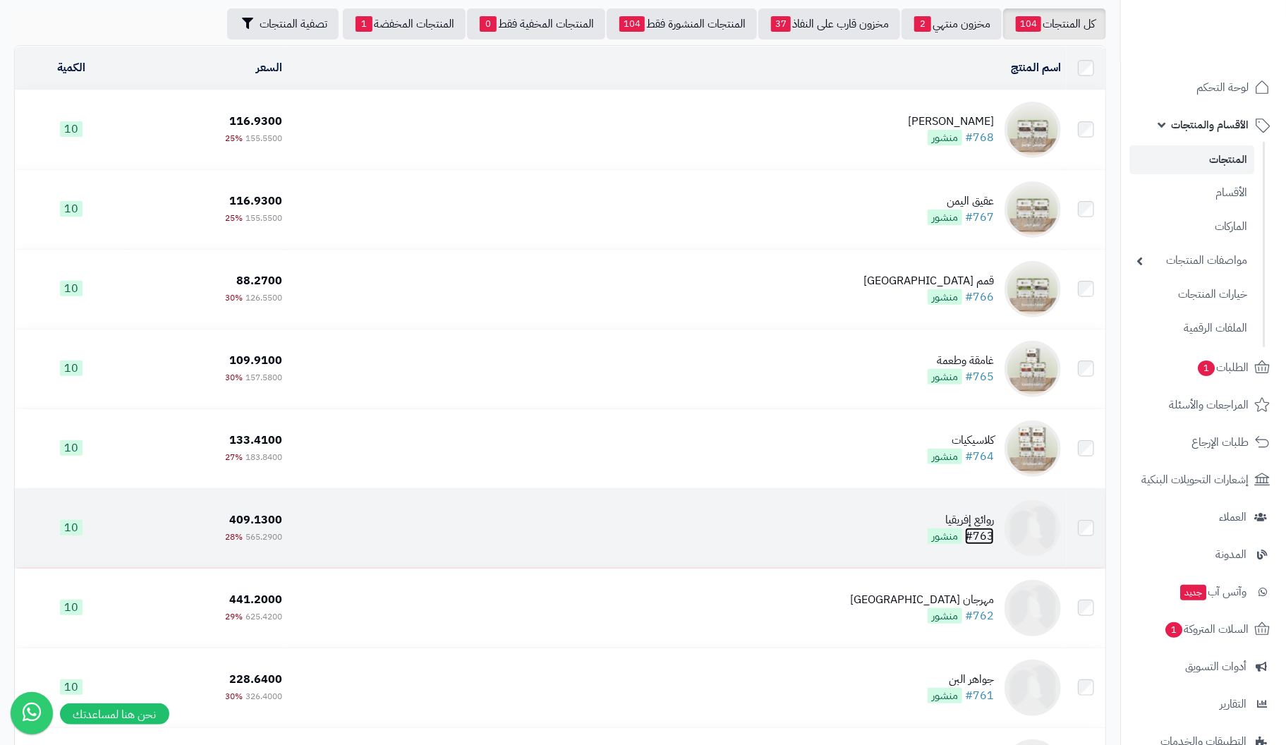
click at [974, 528] on link "#763" at bounding box center [979, 536] width 29 height 17
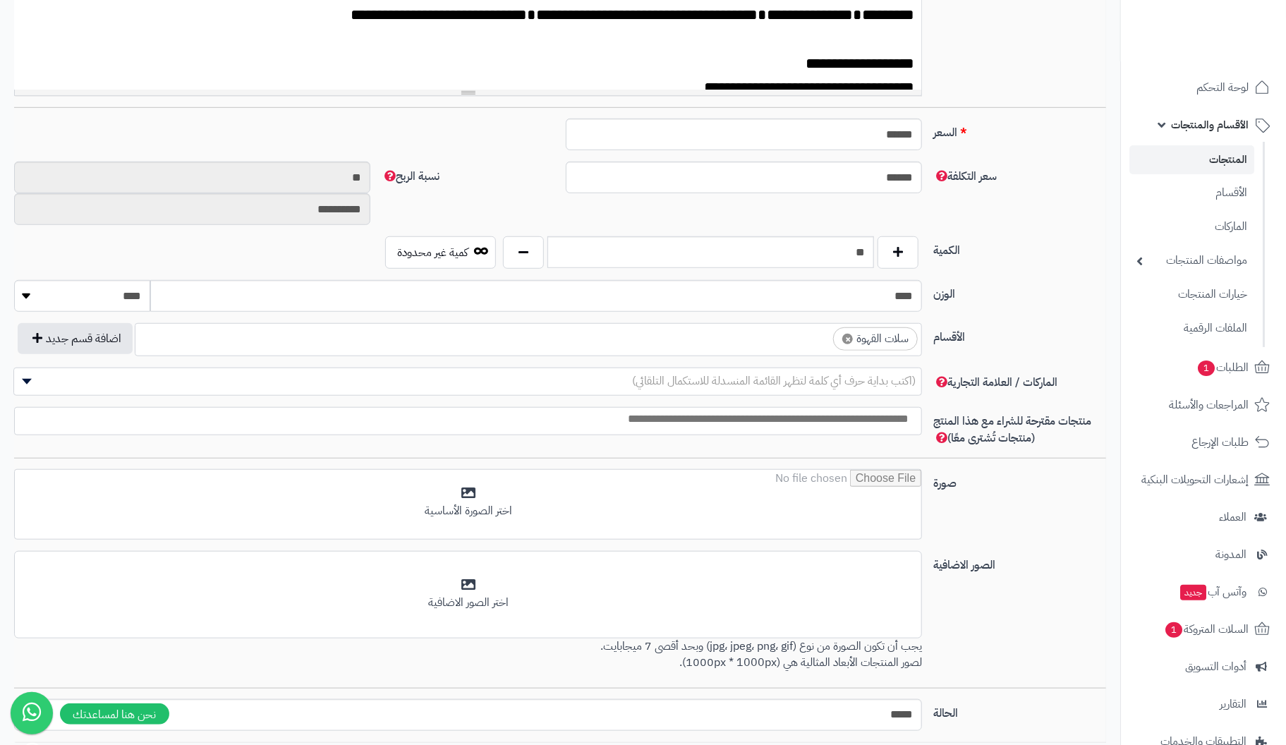
scroll to position [494, 0]
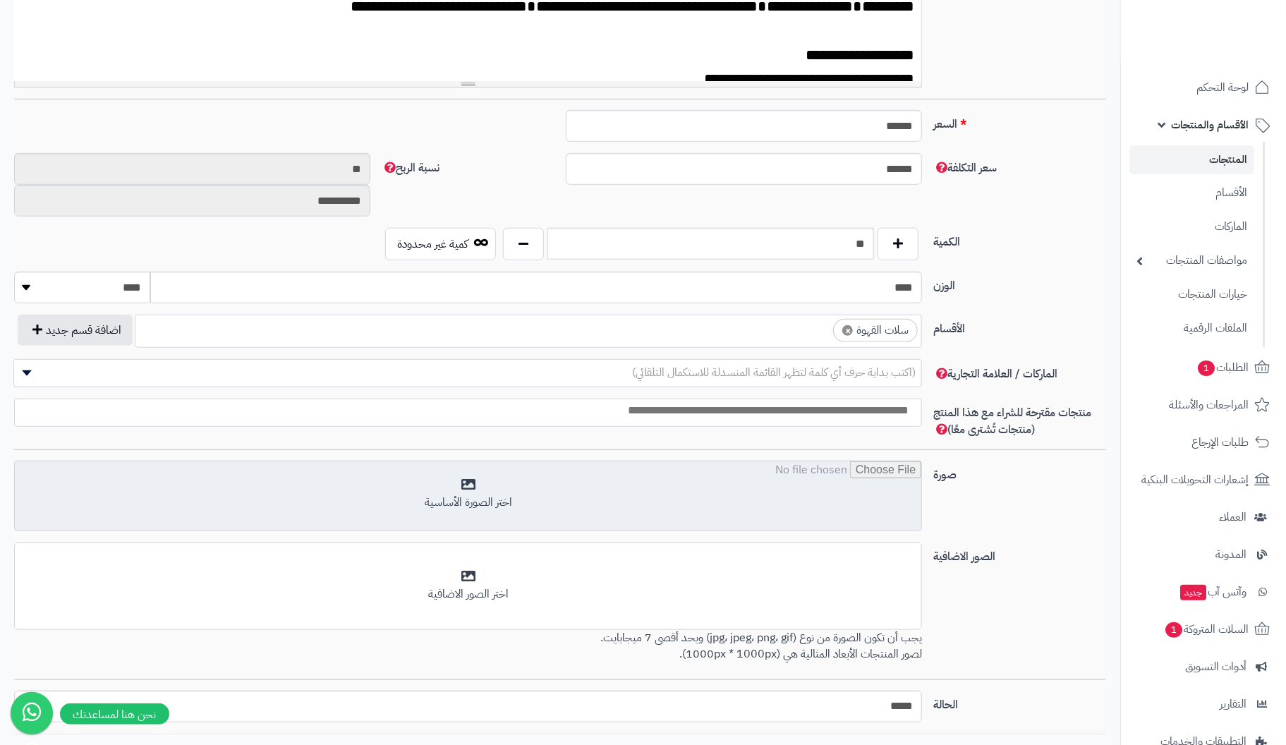
click at [461, 482] on input "file" at bounding box center [468, 496] width 907 height 71
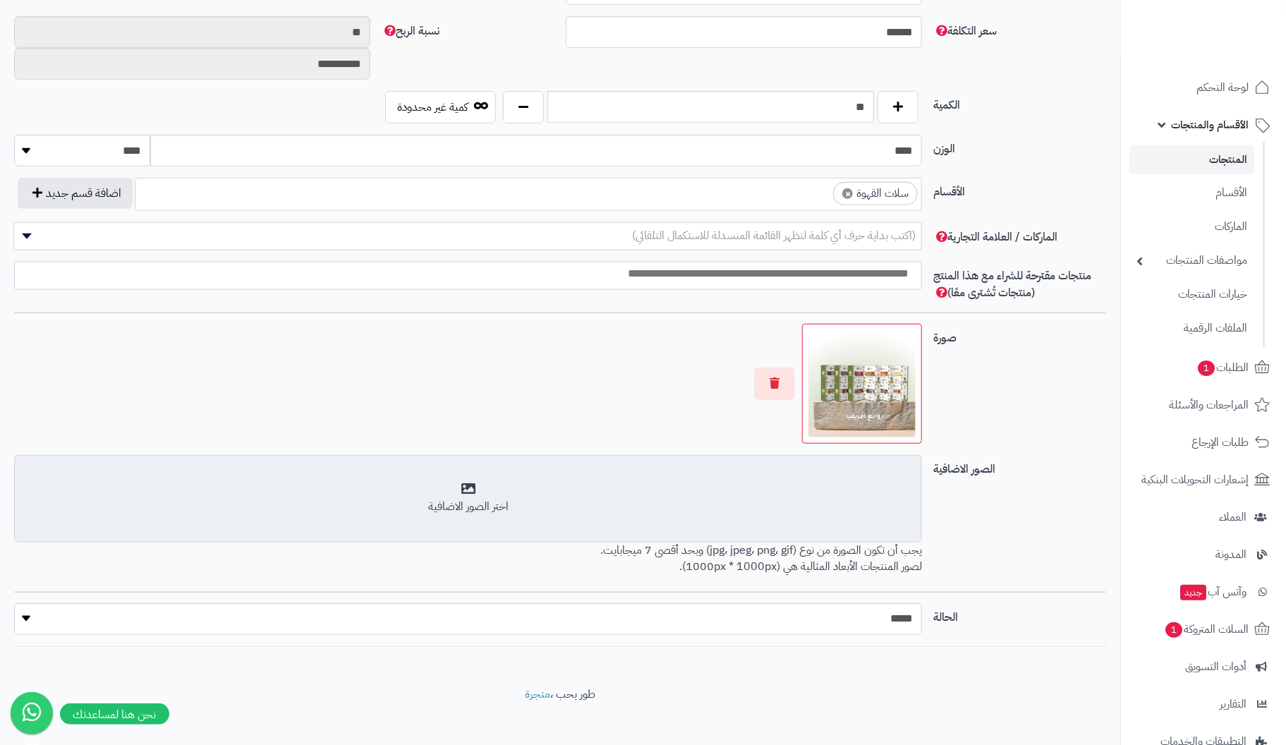
scroll to position [638, 0]
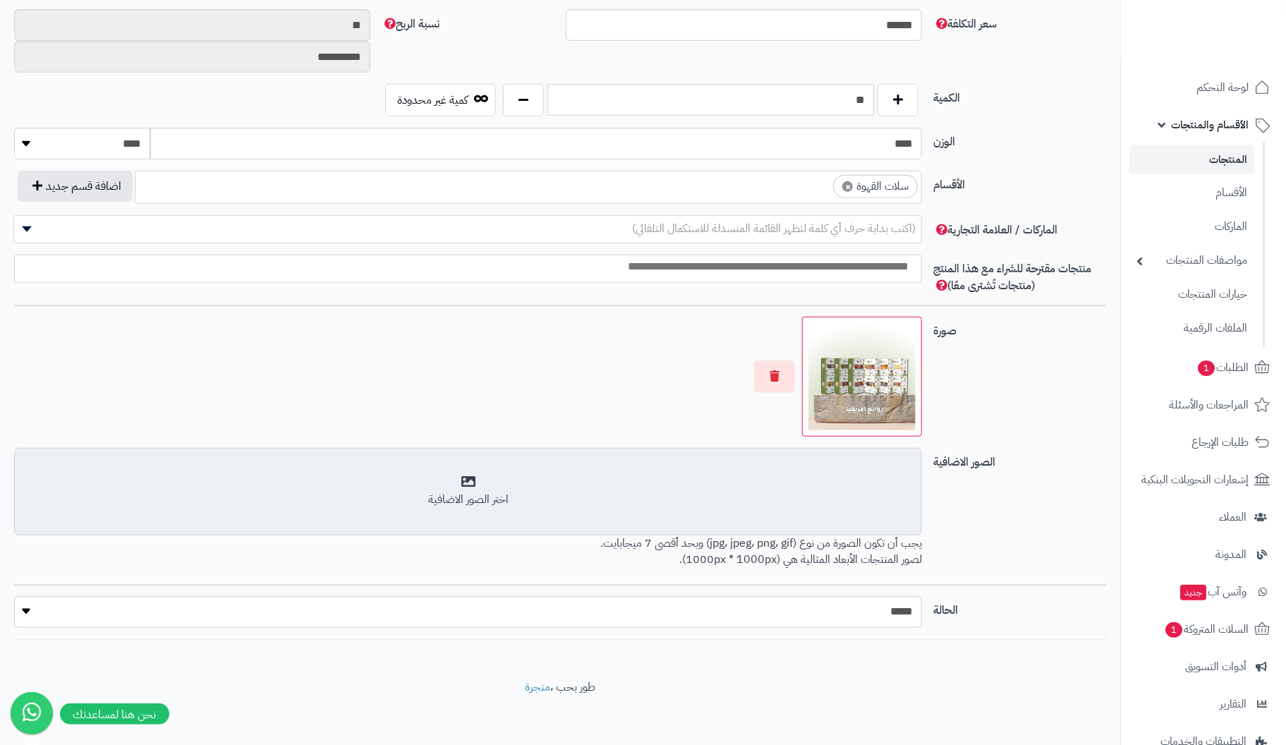
click at [475, 480] on div "اختر الصور الاضافية" at bounding box center [468, 491] width 890 height 33
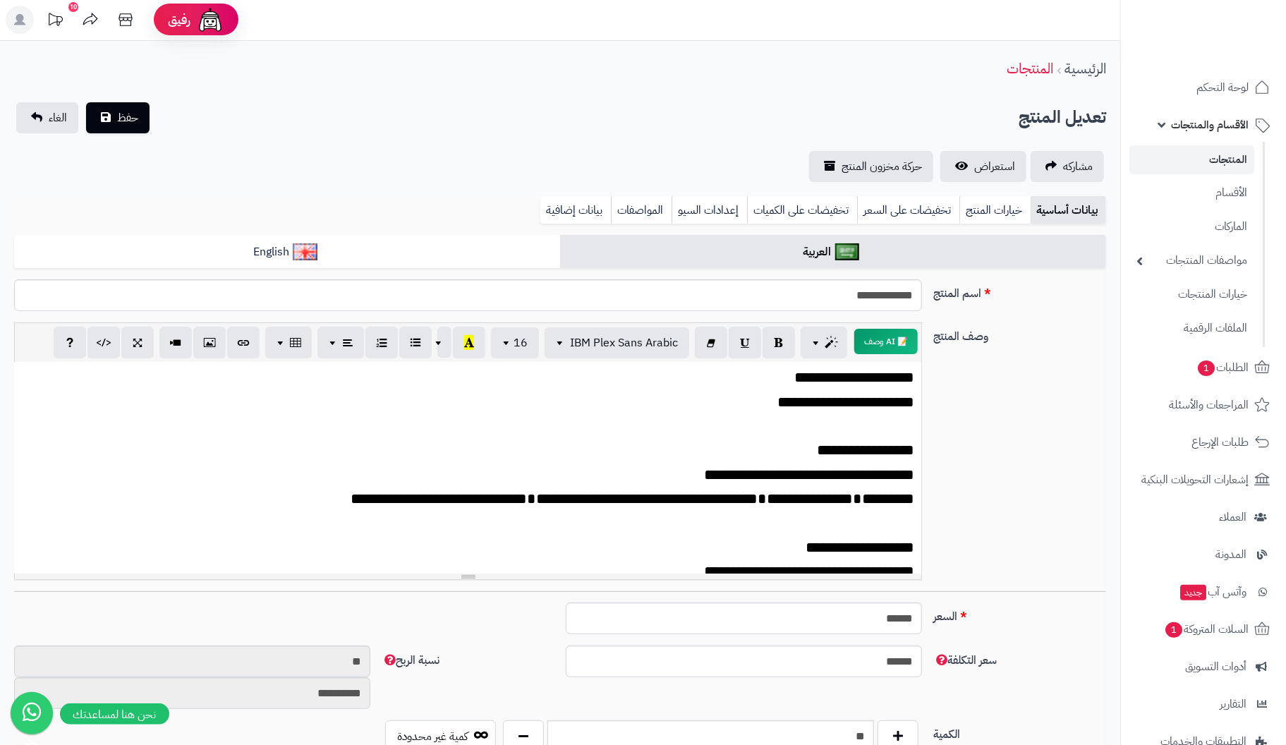
scroll to position [0, 0]
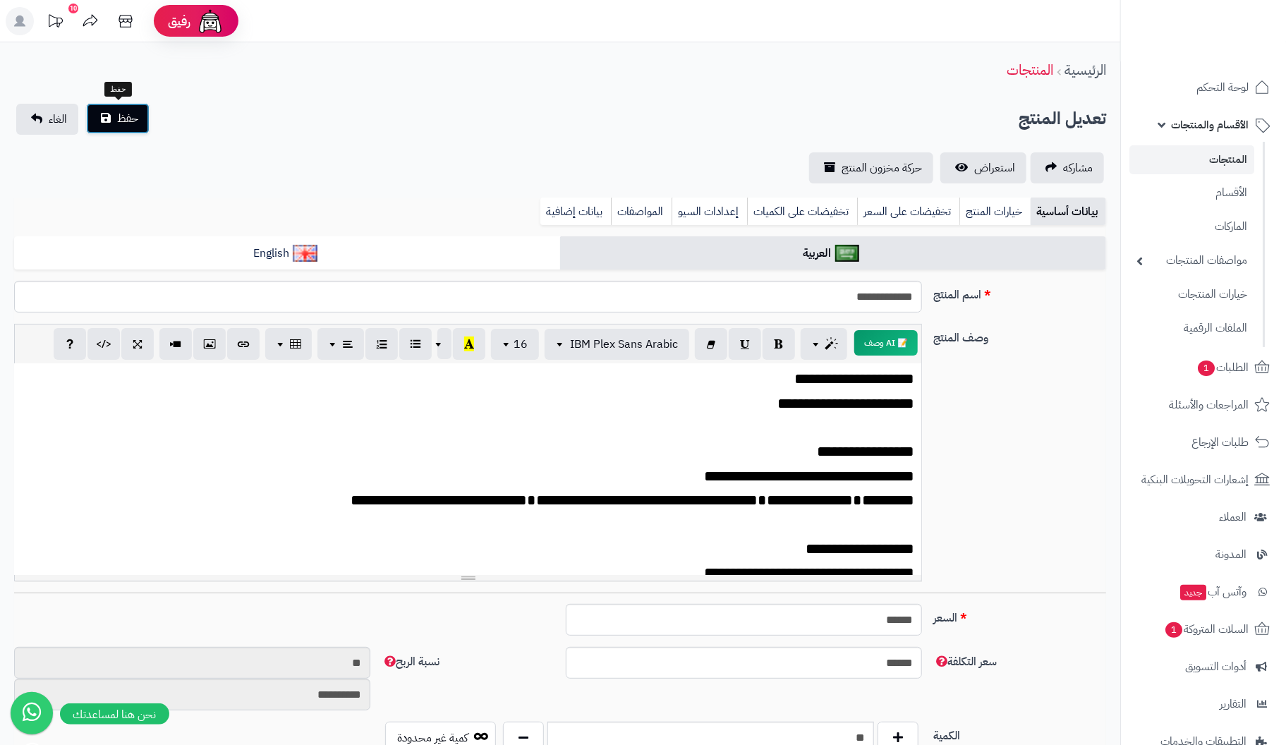
click at [119, 120] on span "حفظ" at bounding box center [127, 118] width 21 height 17
click at [115, 116] on button "حفظ" at bounding box center [117, 118] width 63 height 31
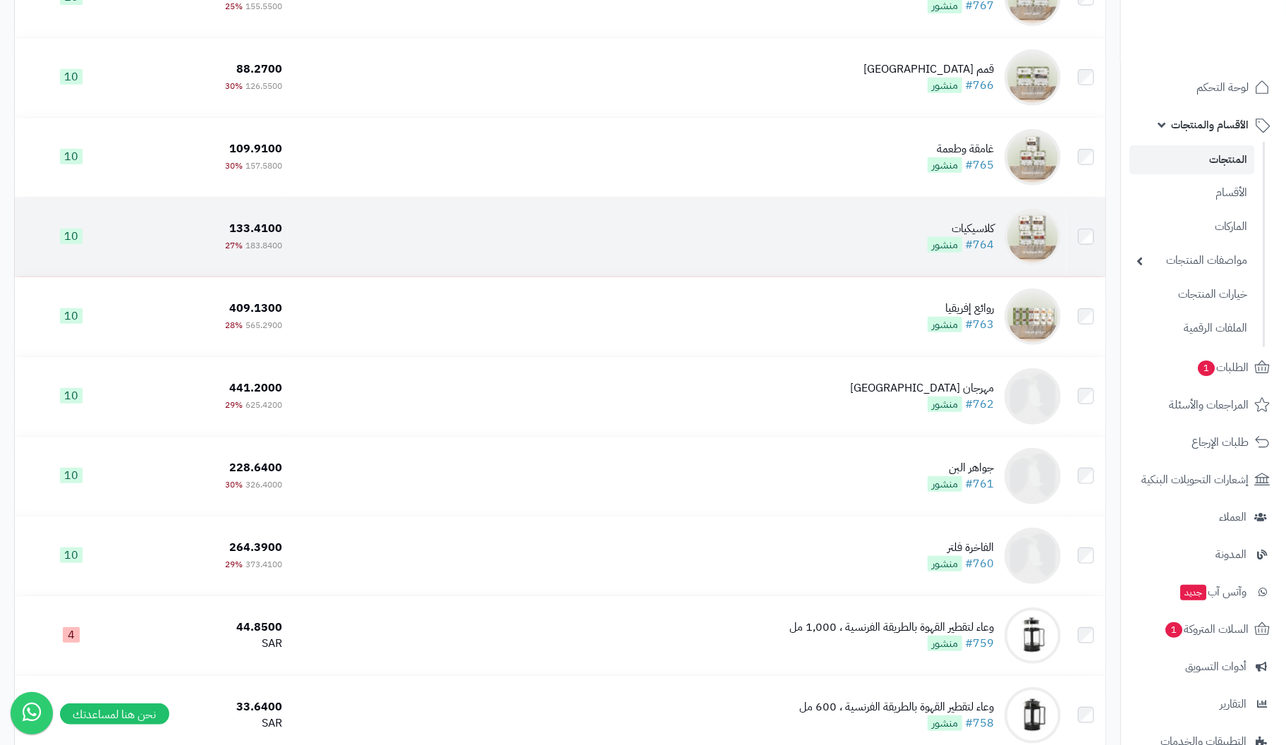
scroll to position [423, 0]
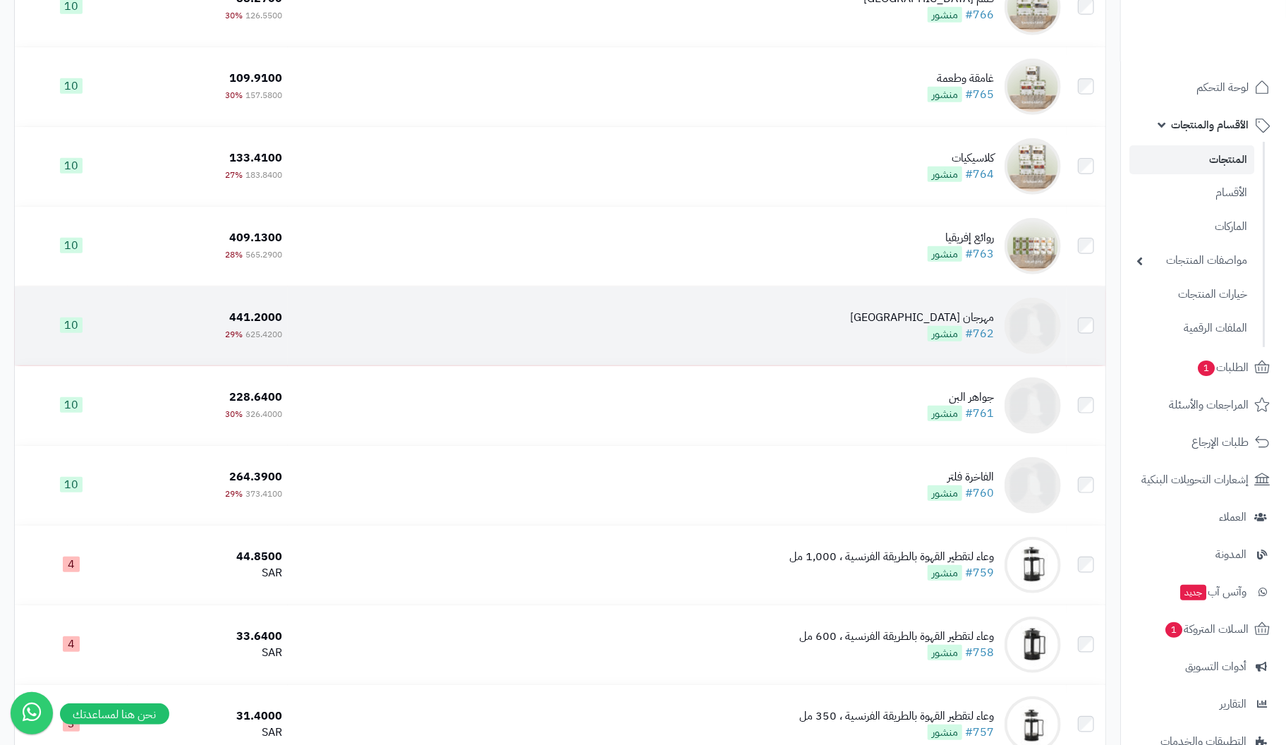
click at [988, 321] on div "مهرجان [GEOGRAPHIC_DATA]" at bounding box center [922, 318] width 144 height 16
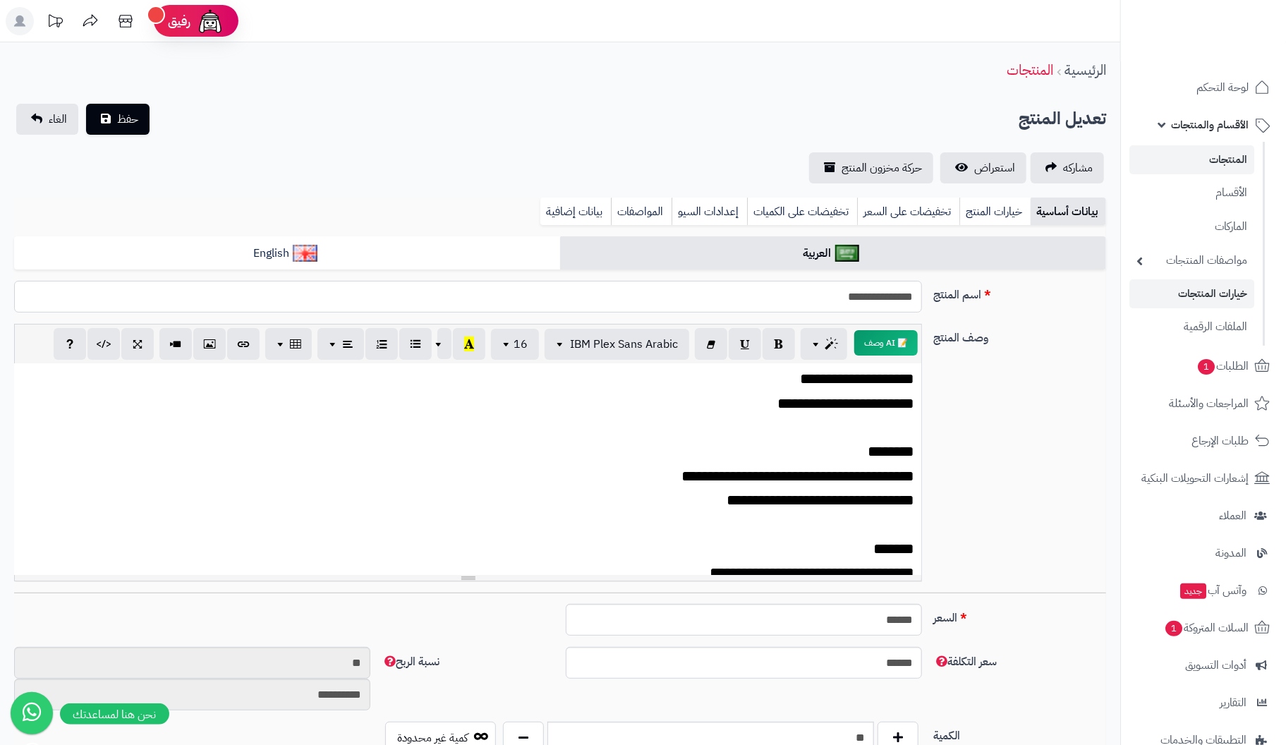
drag, startPoint x: 825, startPoint y: 297, endPoint x: 1194, endPoint y: 297, distance: 368.2
click at [1194, 297] on div "**********" at bounding box center [643, 669] width 1286 height 1338
click at [975, 457] on div "**********" at bounding box center [559, 458] width 1103 height 269
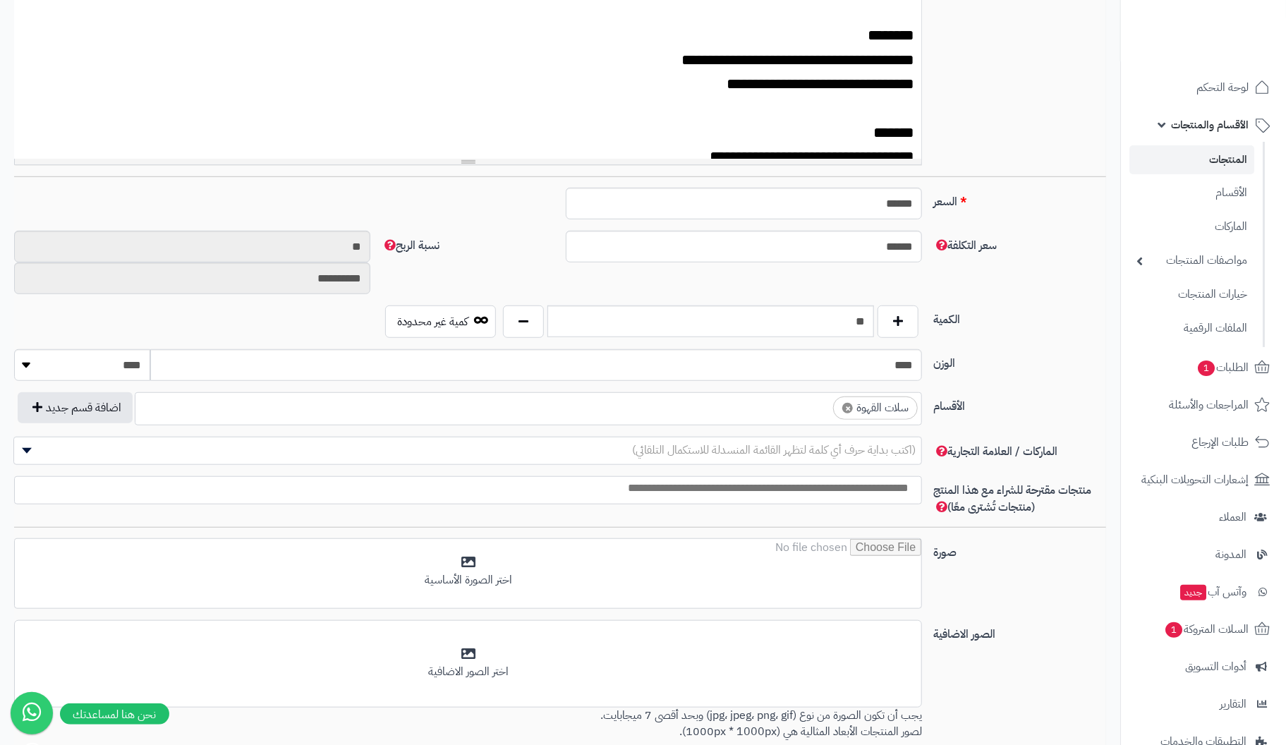
scroll to position [423, 0]
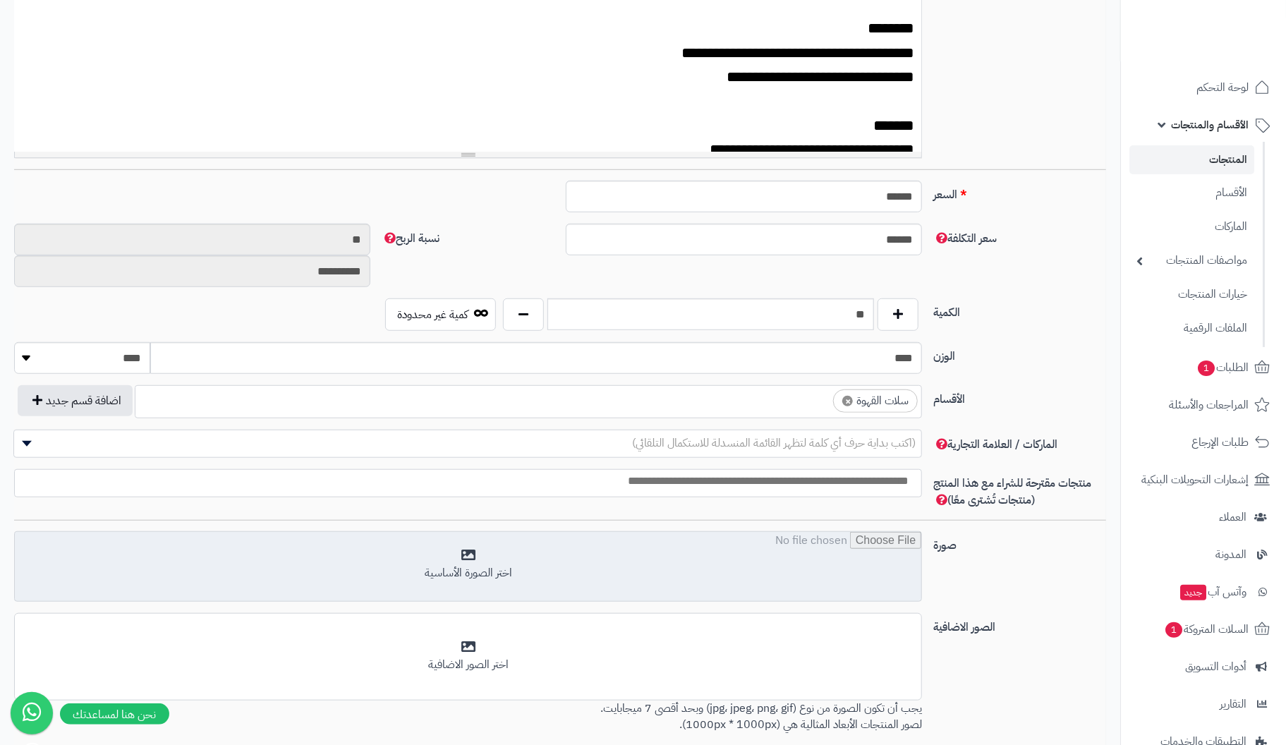
click at [473, 560] on input "file" at bounding box center [468, 567] width 907 height 71
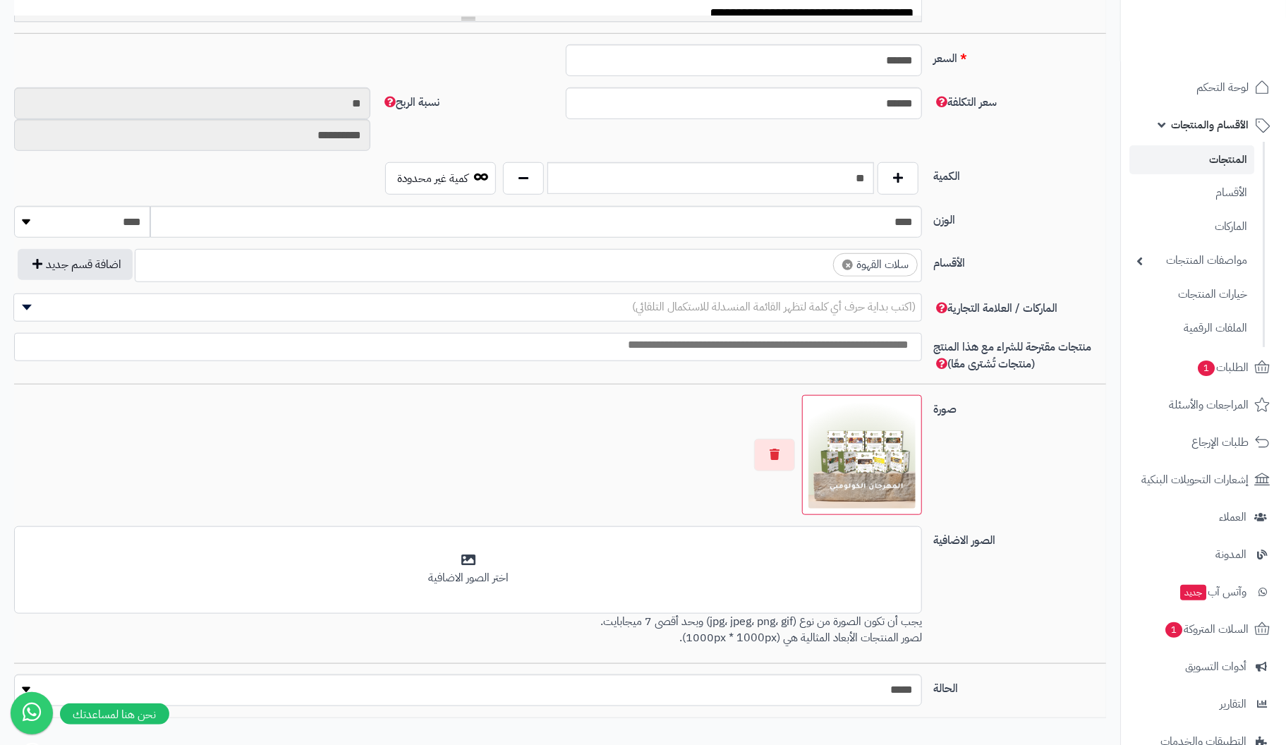
scroll to position [638, 0]
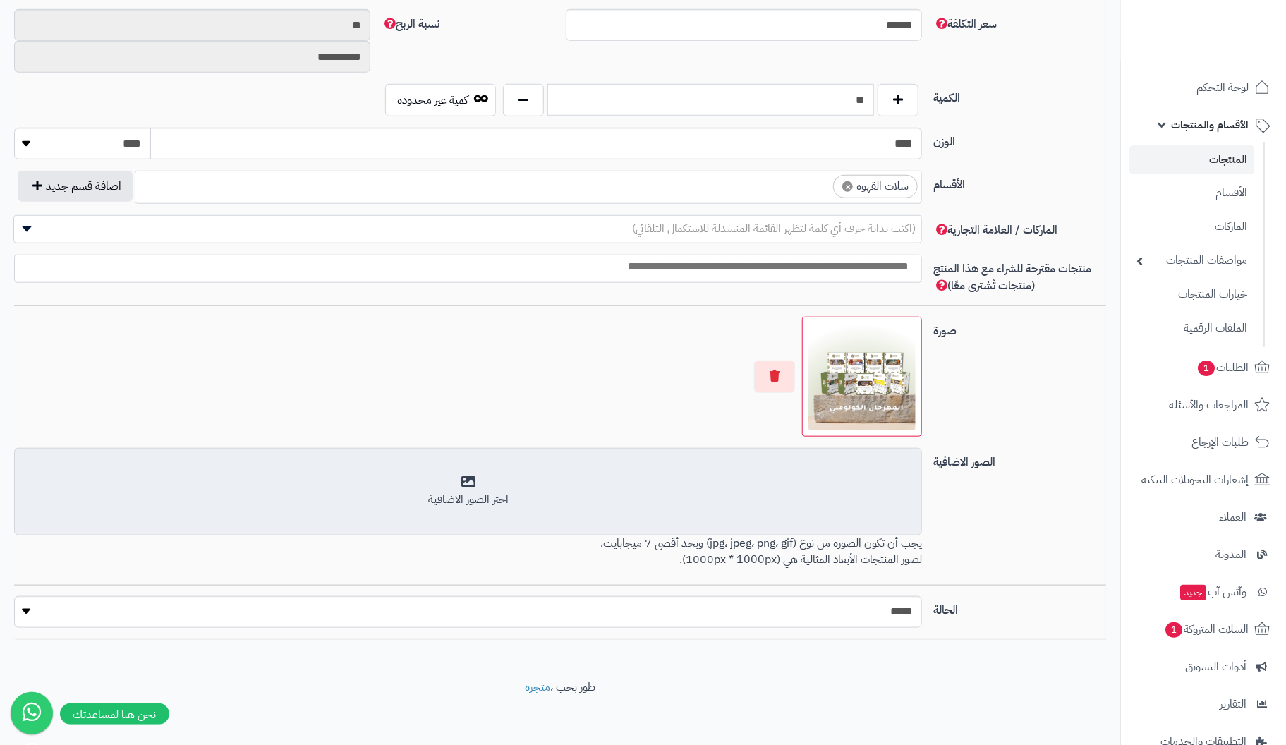
click at [475, 481] on div "اختر الصور الاضافية" at bounding box center [468, 491] width 890 height 33
click at [478, 484] on div "اختر الصور الاضافية" at bounding box center [468, 491] width 890 height 33
click at [466, 483] on div "اختر الصور الاضافية" at bounding box center [468, 491] width 890 height 33
click at [463, 478] on div "اختر الصور الاضافية" at bounding box center [468, 491] width 890 height 33
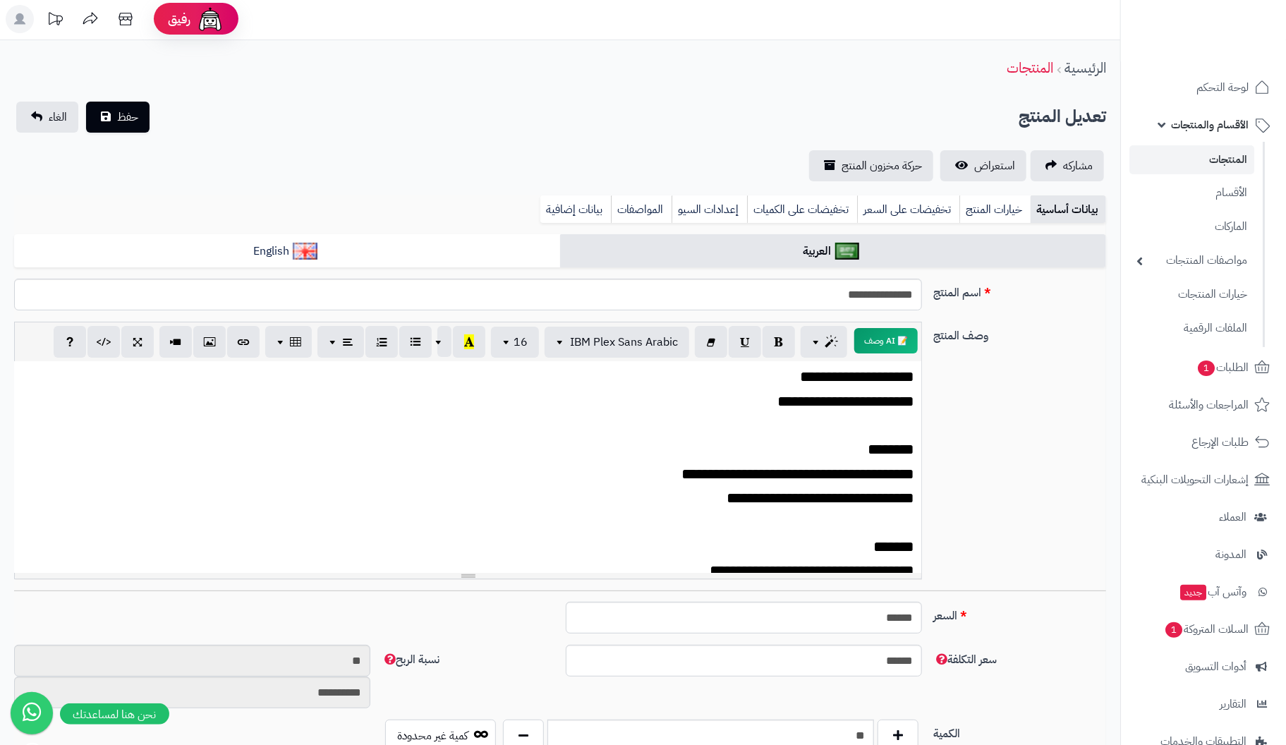
scroll to position [0, 0]
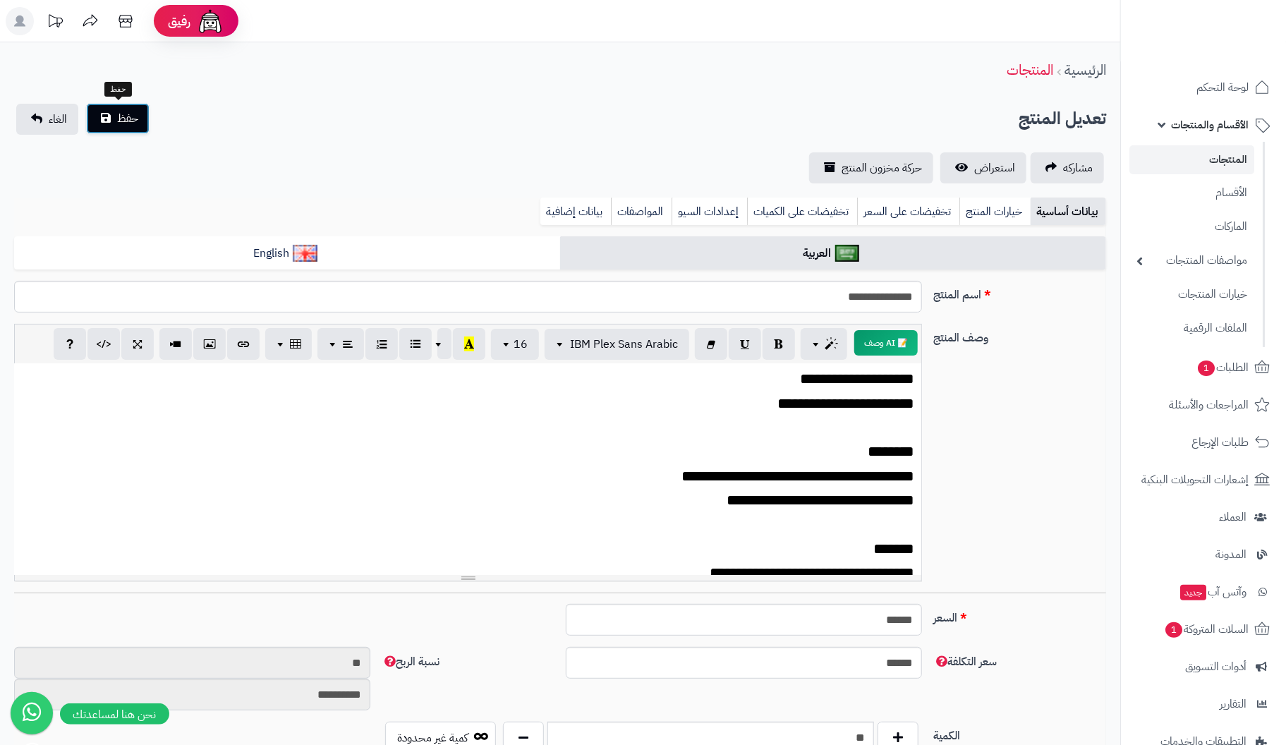
click at [111, 110] on button "حفظ" at bounding box center [117, 118] width 63 height 31
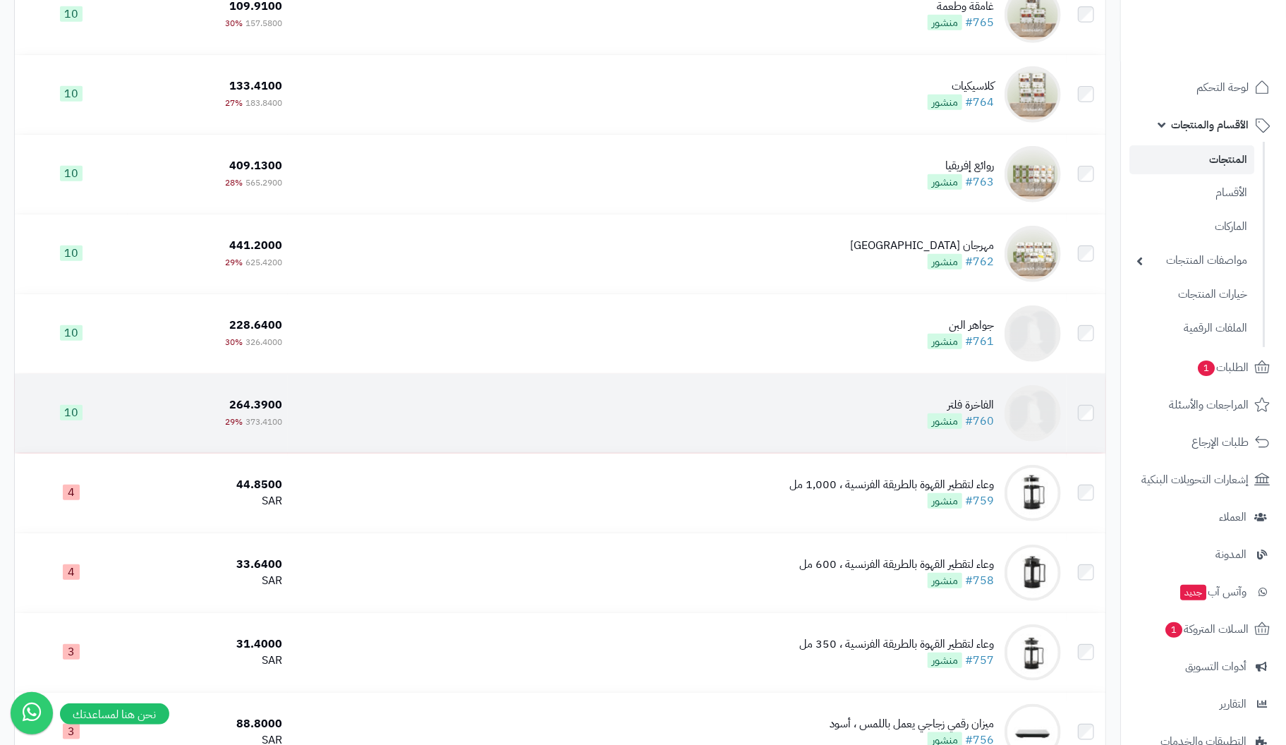
scroll to position [494, 0]
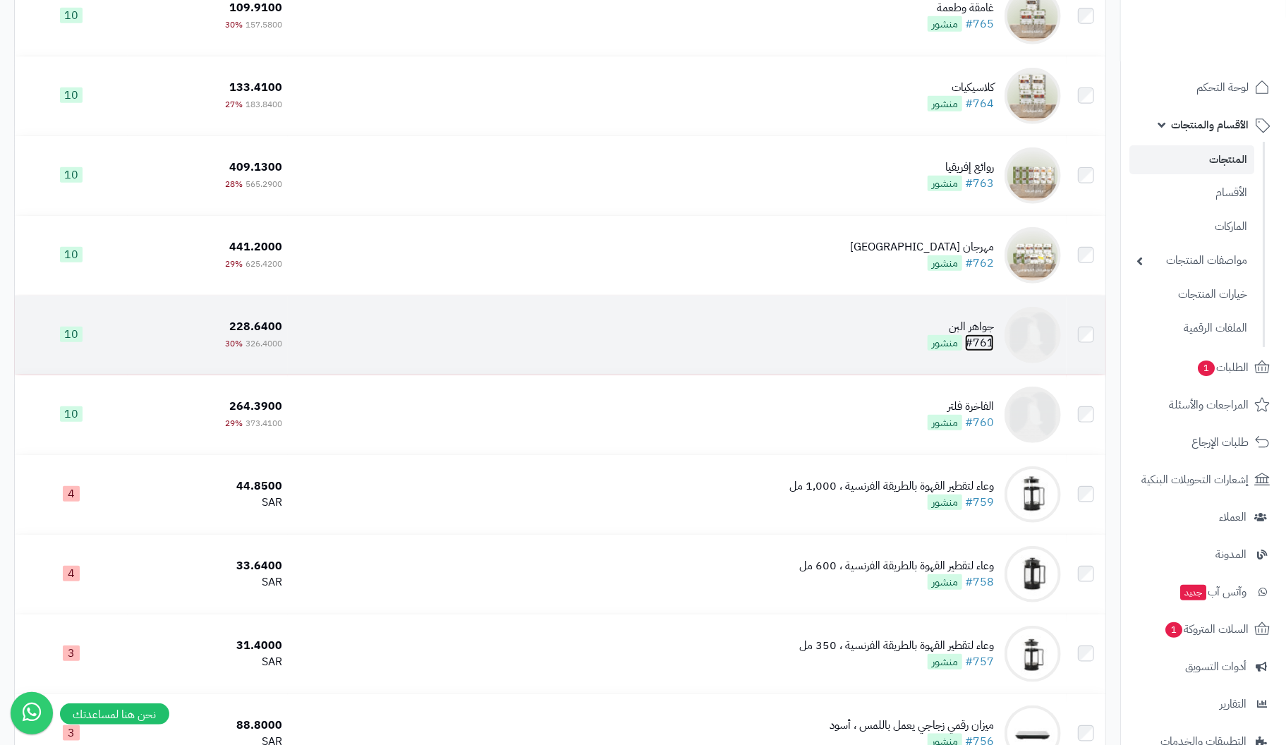
click at [987, 339] on link "#761" at bounding box center [979, 342] width 29 height 17
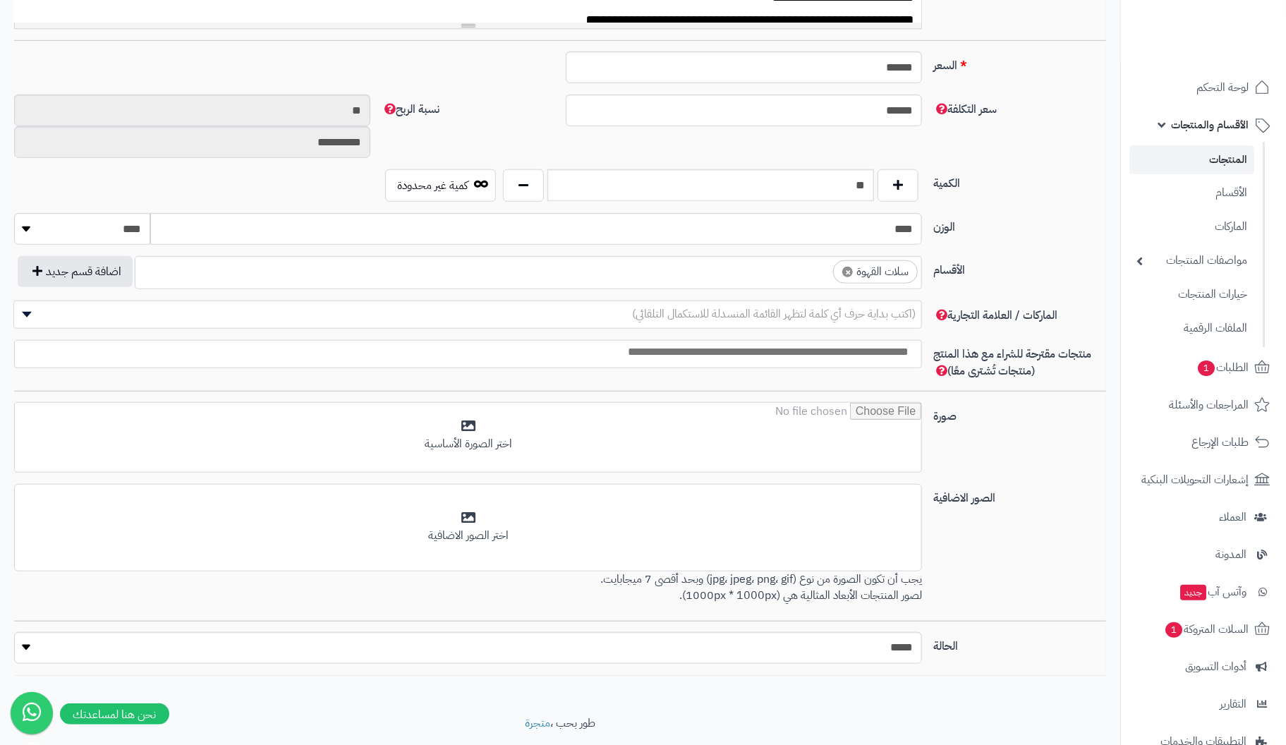
scroll to position [564, 0]
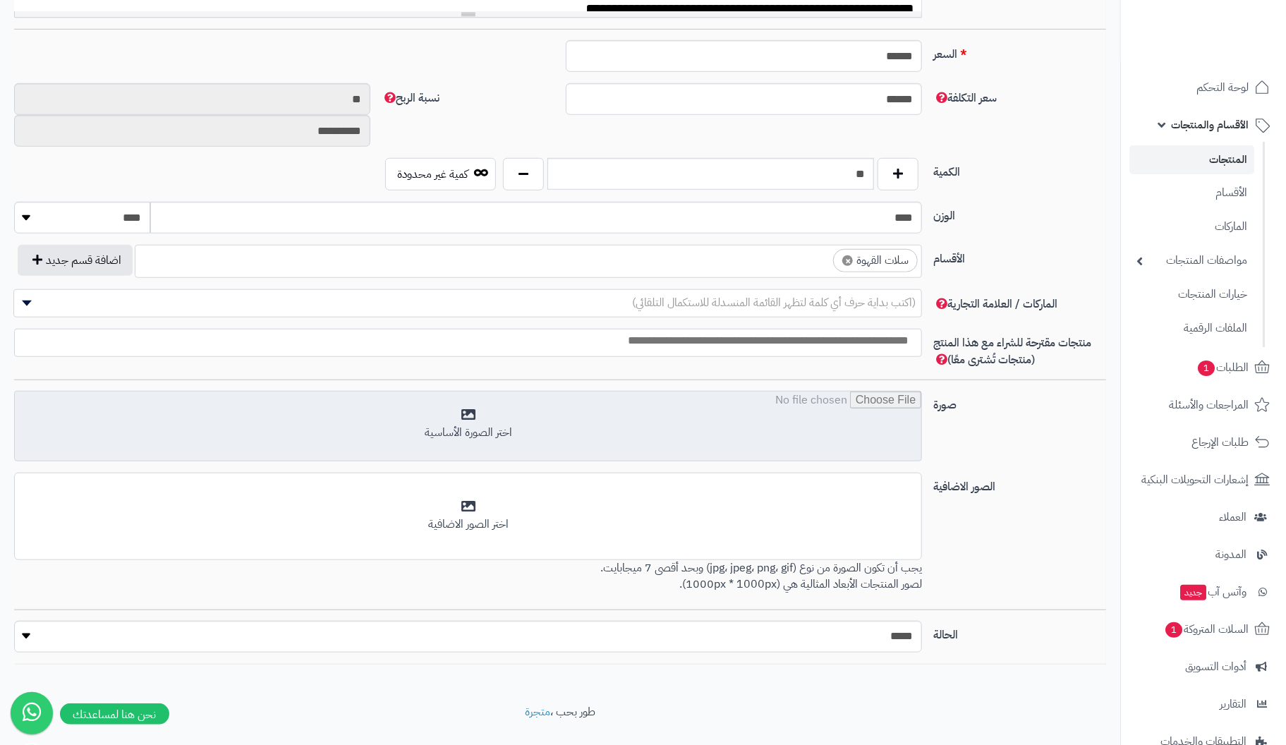
click at [472, 414] on input "file" at bounding box center [468, 427] width 907 height 71
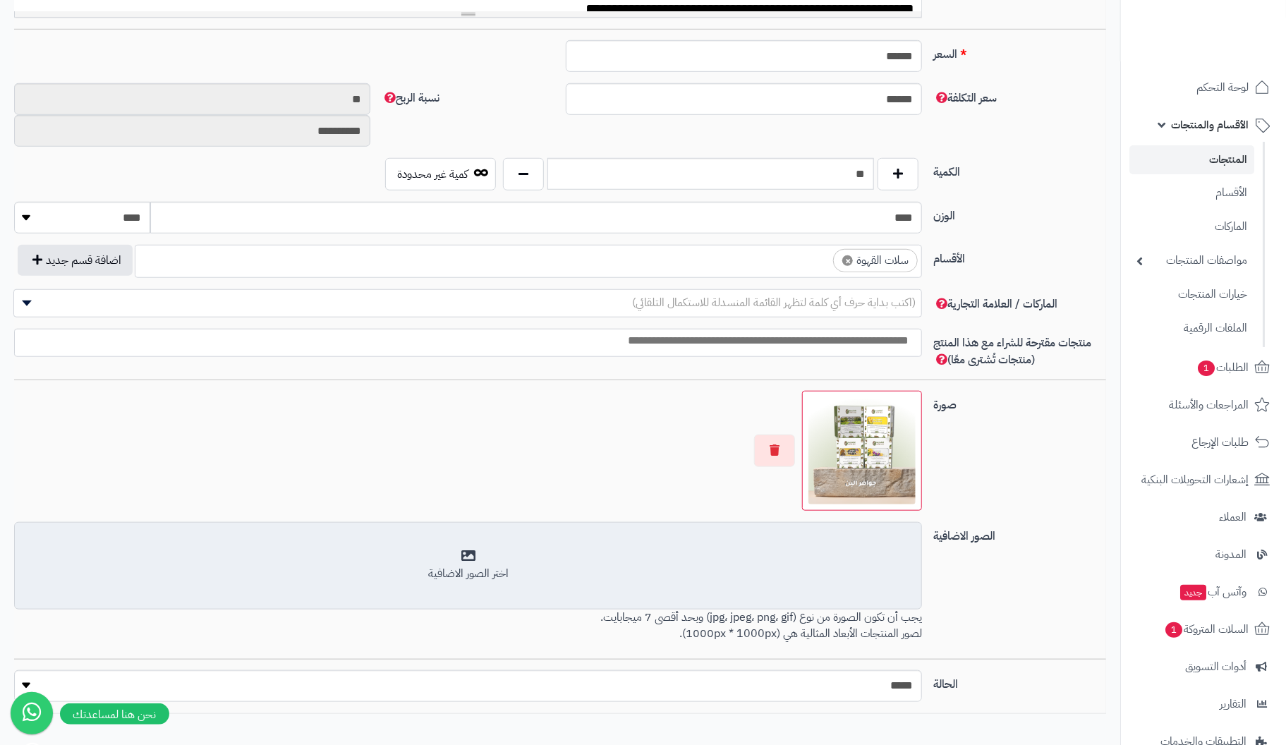
click at [477, 566] on div "اختر الصور الاضافية" at bounding box center [468, 574] width 890 height 16
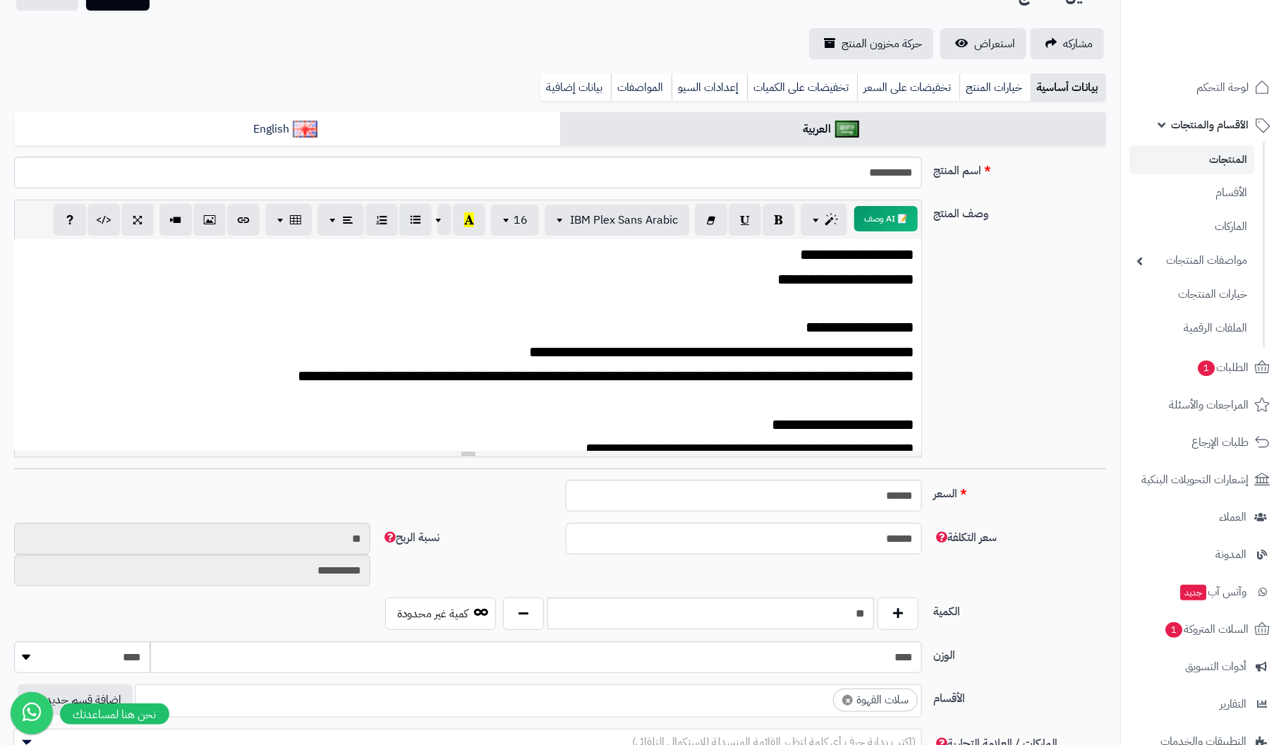
scroll to position [0, 0]
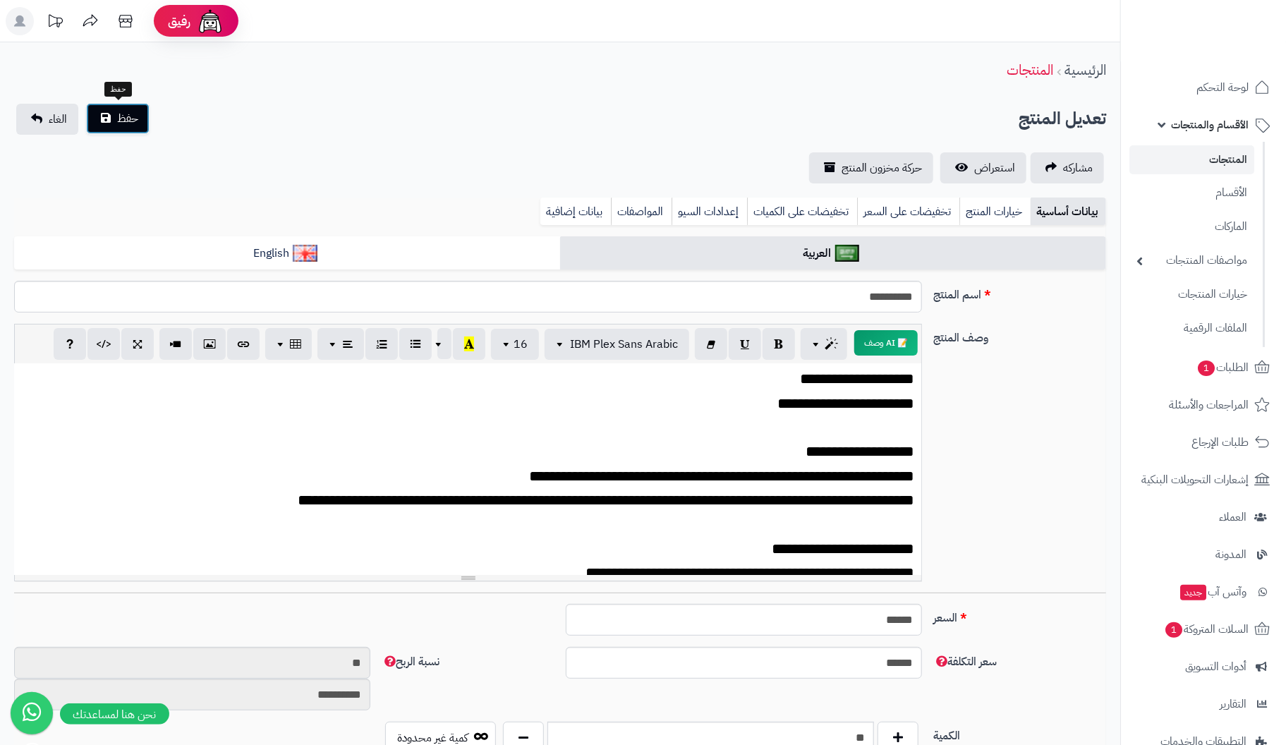
click at [116, 108] on button "حفظ" at bounding box center [117, 118] width 63 height 31
click at [121, 110] on span "حفظ" at bounding box center [127, 118] width 21 height 17
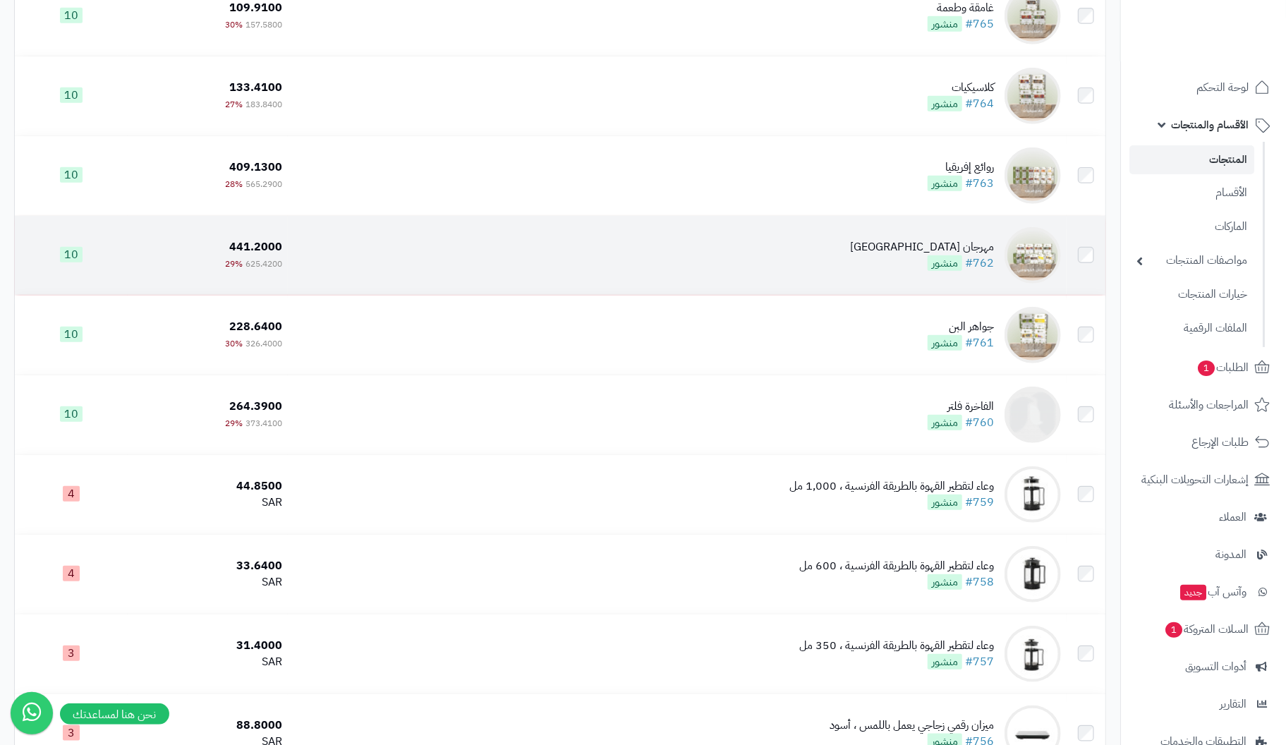
scroll to position [564, 0]
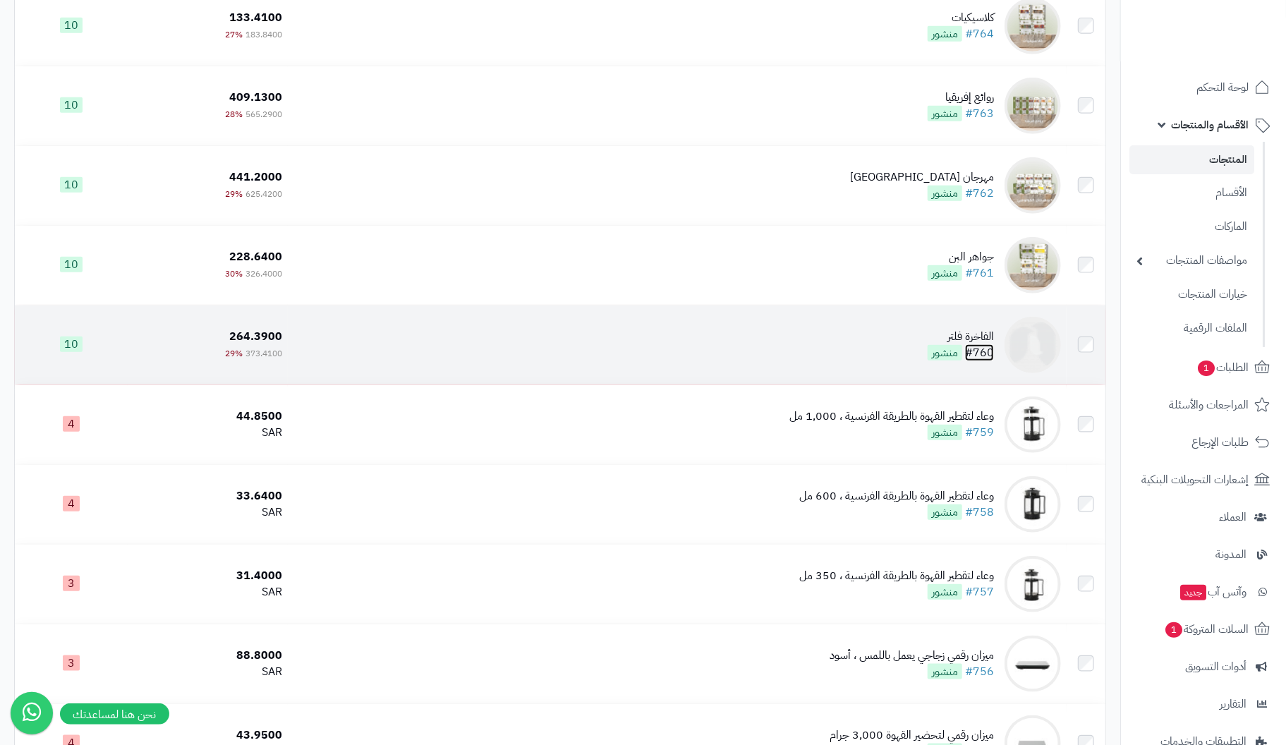
click at [977, 344] on link "#760" at bounding box center [979, 352] width 29 height 17
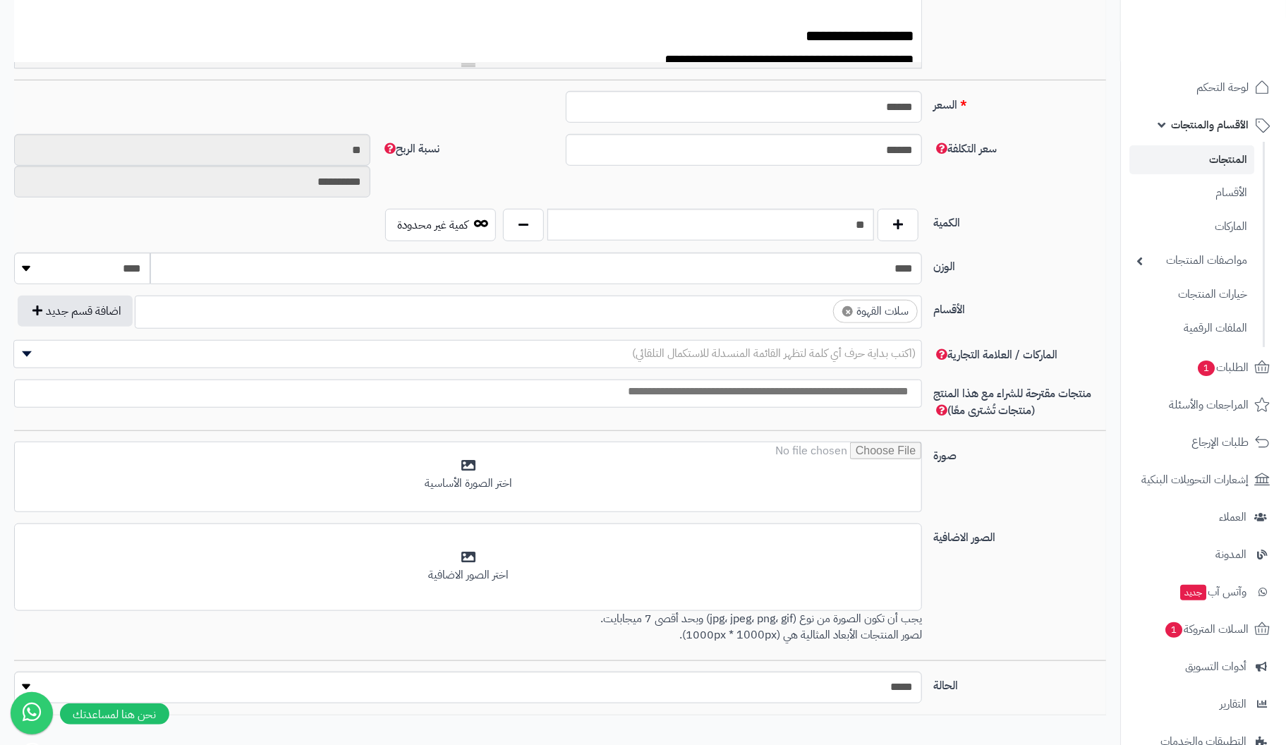
scroll to position [588, 0]
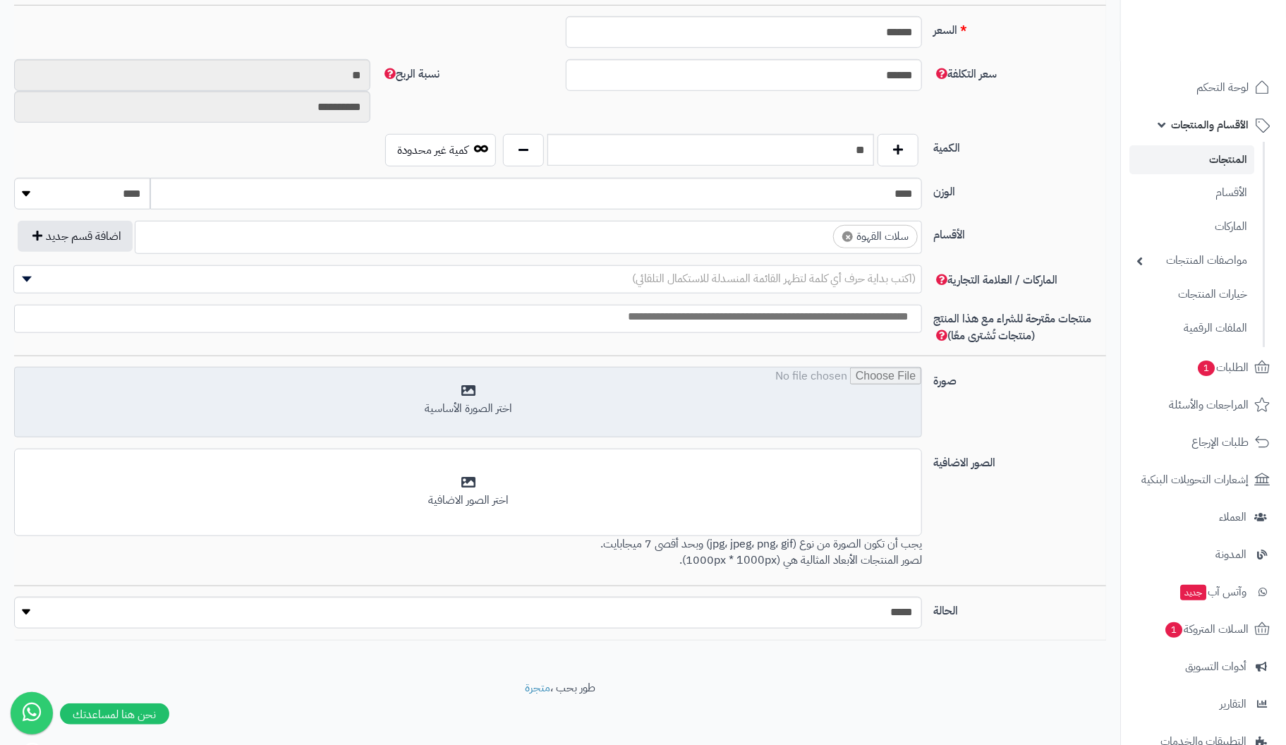
click at [486, 395] on input "file" at bounding box center [468, 403] width 907 height 71
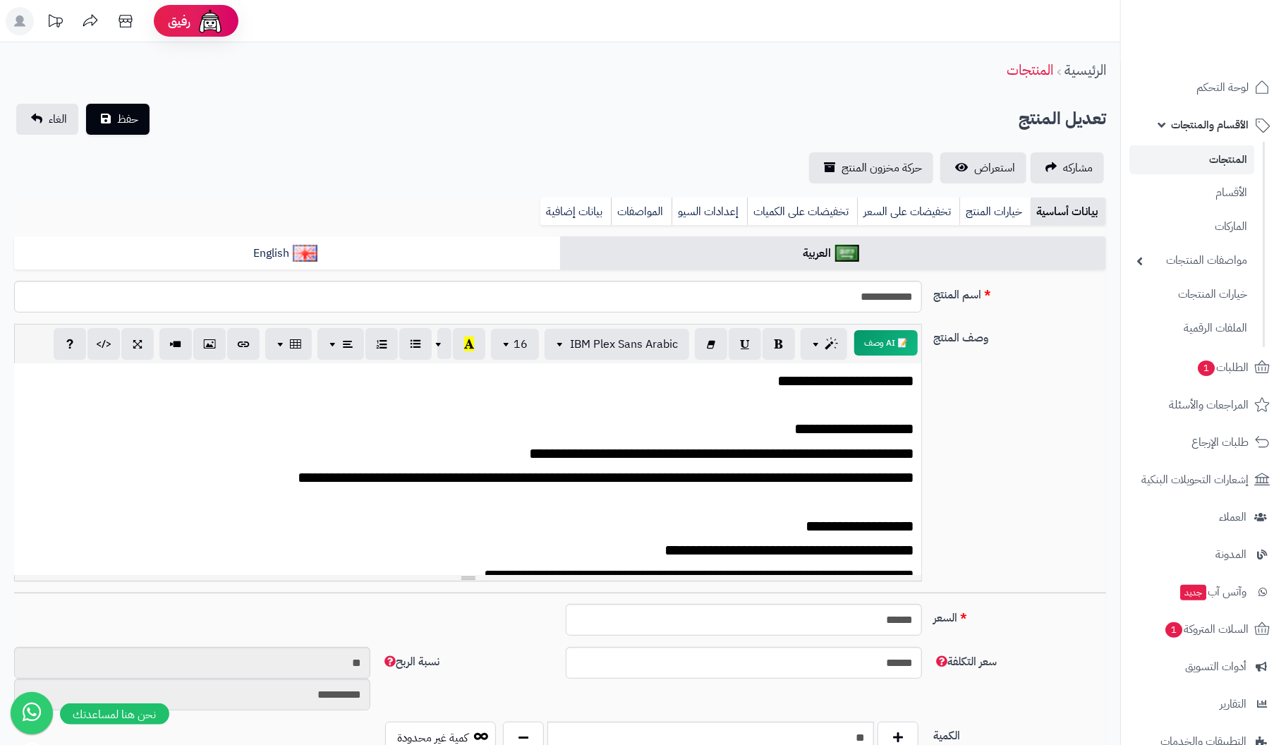
scroll to position [0, 0]
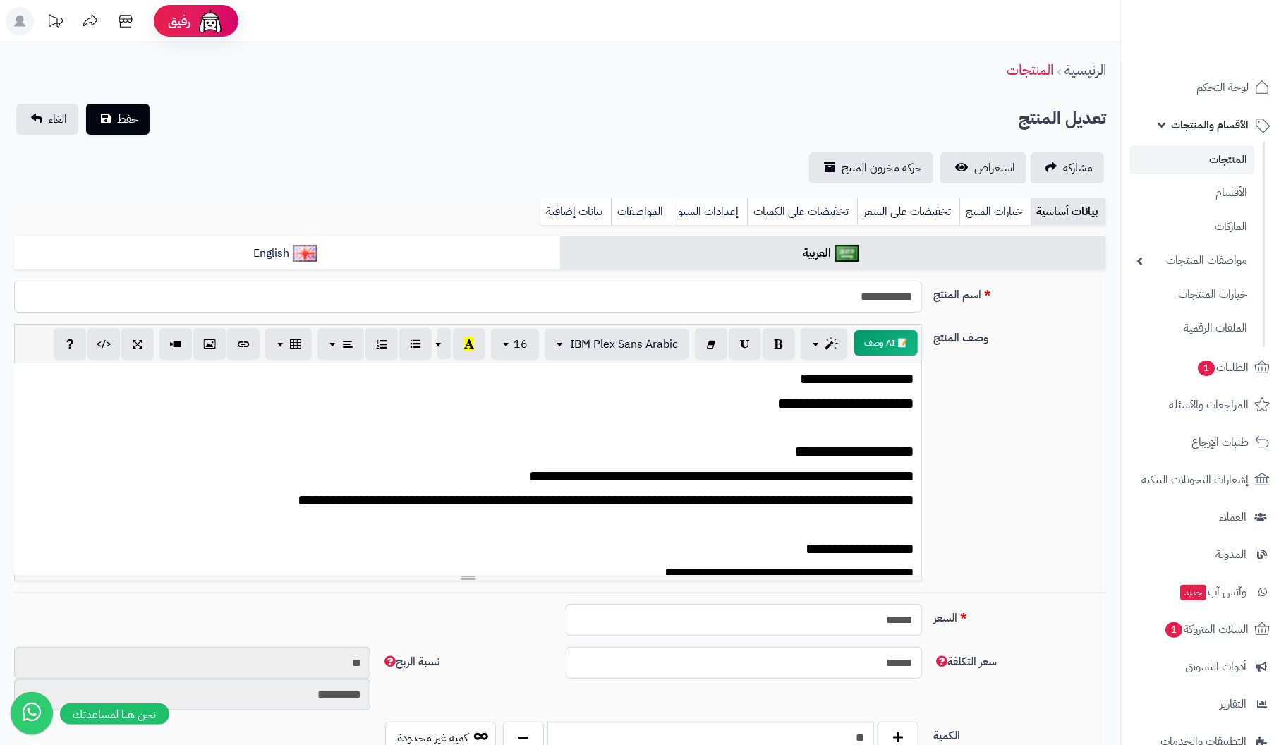
click at [850, 299] on input "**********" at bounding box center [468, 297] width 908 height 32
type input "**********"
click at [782, 400] on span "**********" at bounding box center [845, 403] width 137 height 15
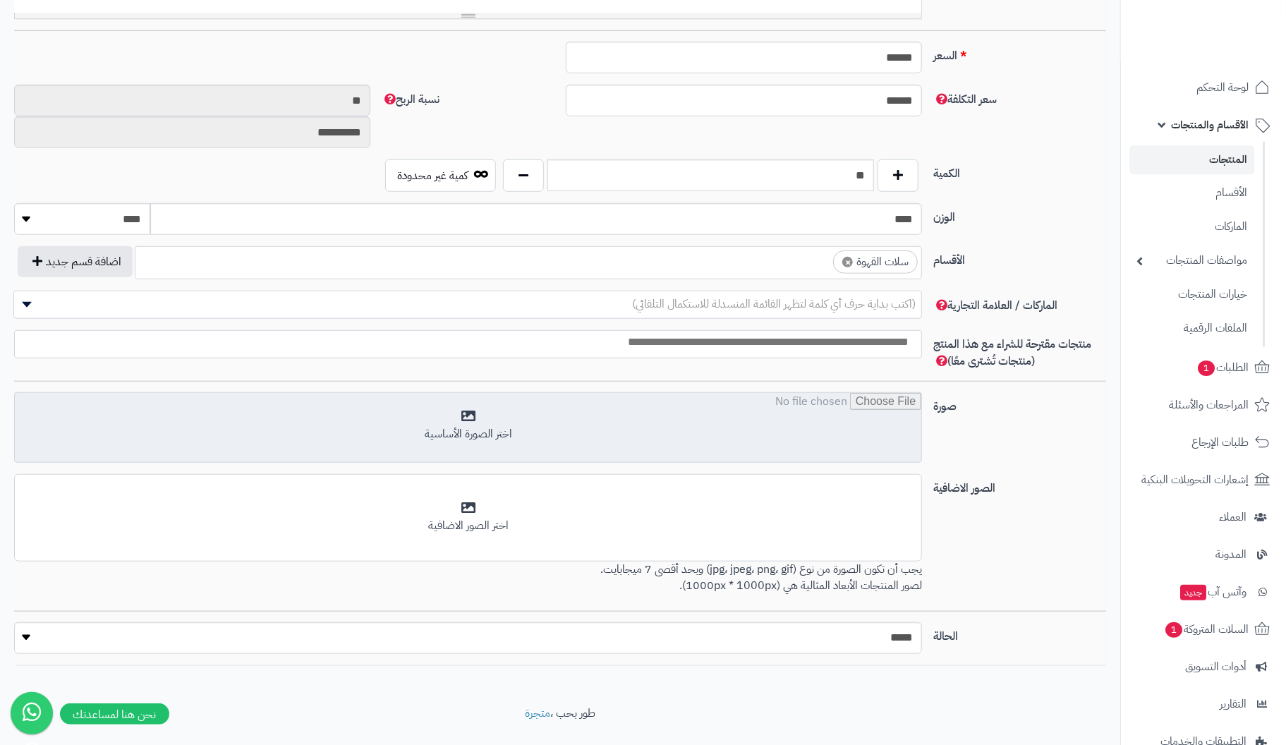
scroll to position [564, 0]
click at [466, 406] on input "file" at bounding box center [468, 427] width 907 height 71
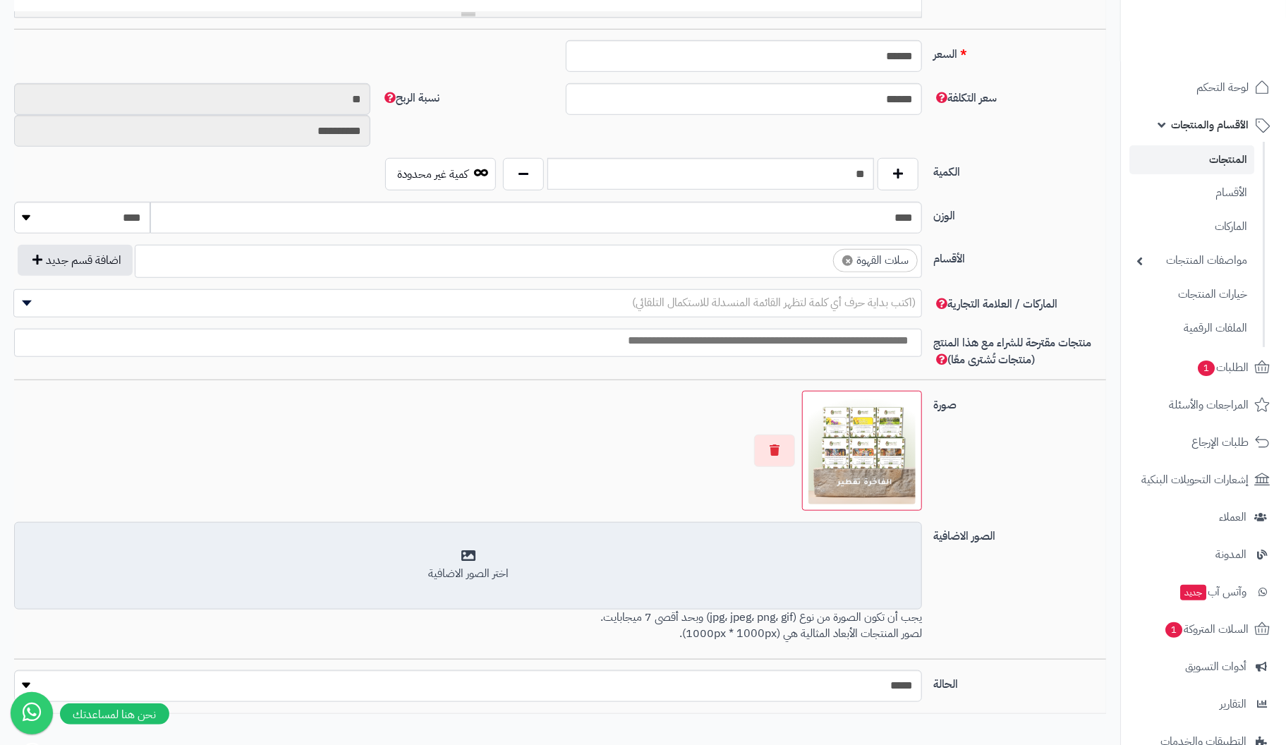
click at [477, 554] on div "اختر الصور الاضافية" at bounding box center [468, 565] width 890 height 33
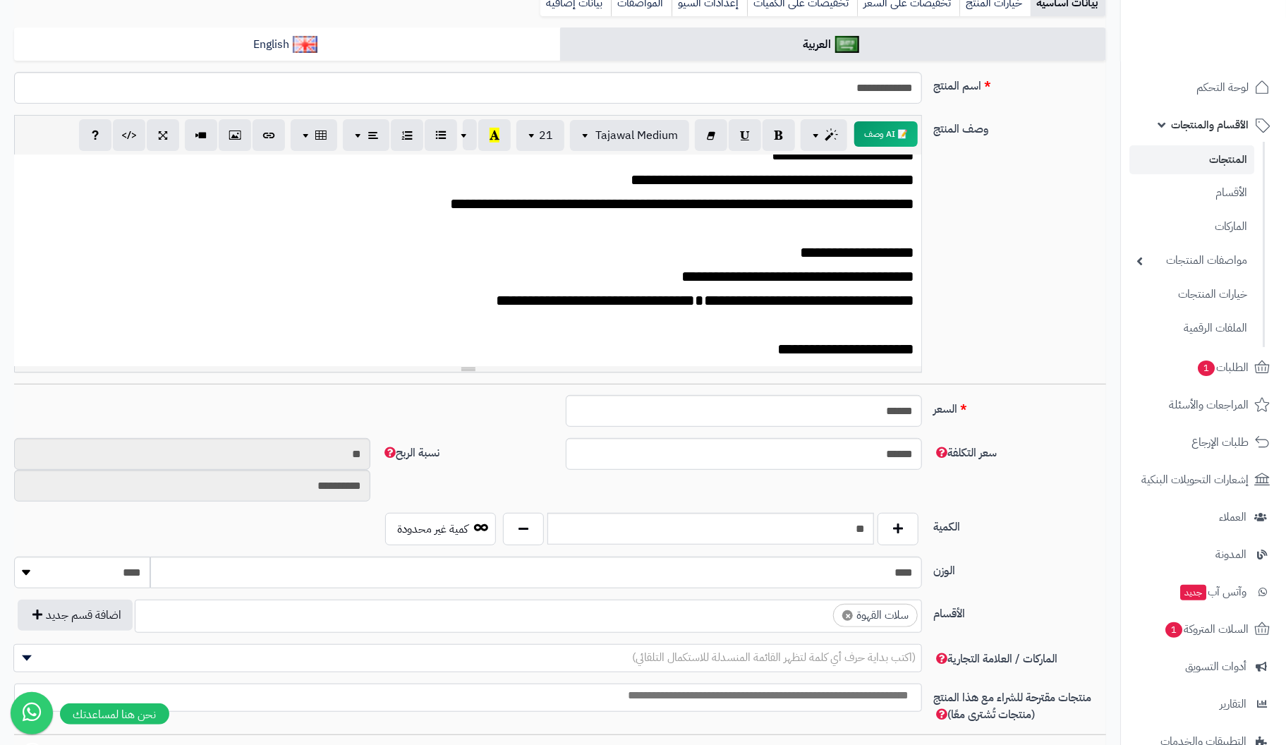
scroll to position [71, 0]
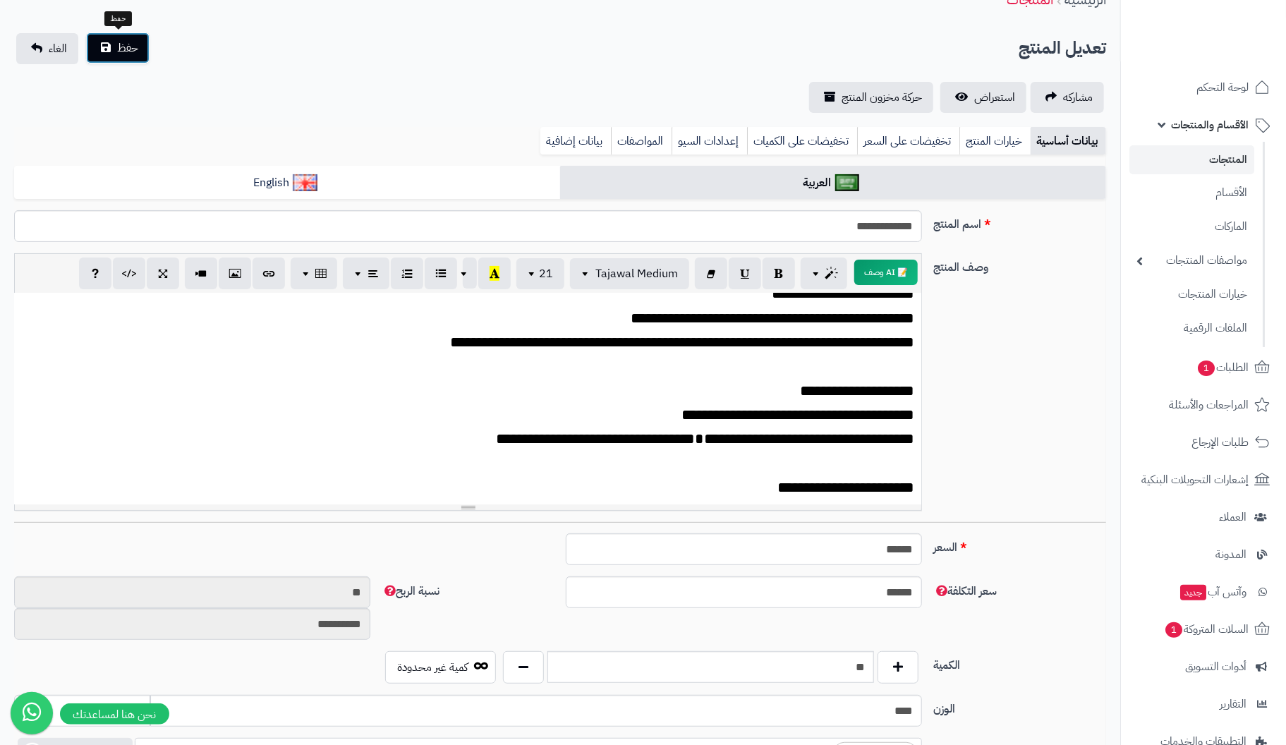
click at [124, 43] on span "حفظ" at bounding box center [127, 48] width 21 height 17
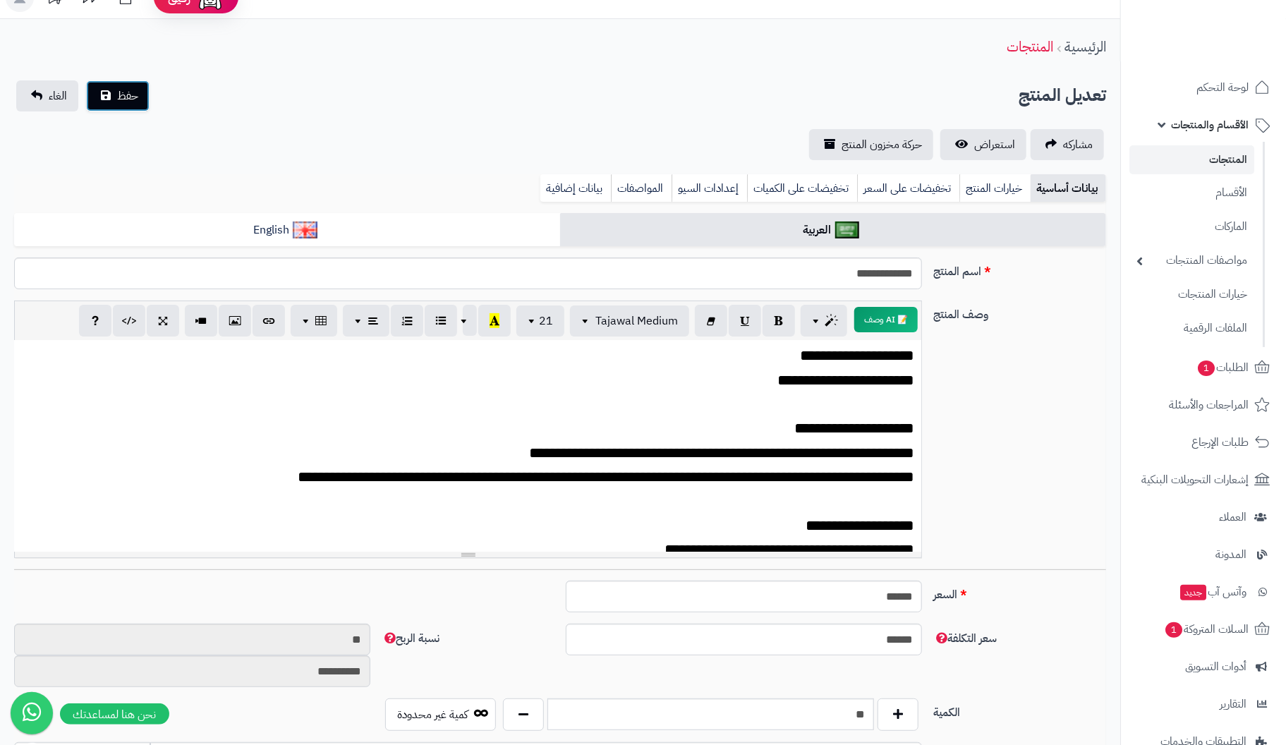
scroll to position [0, 0]
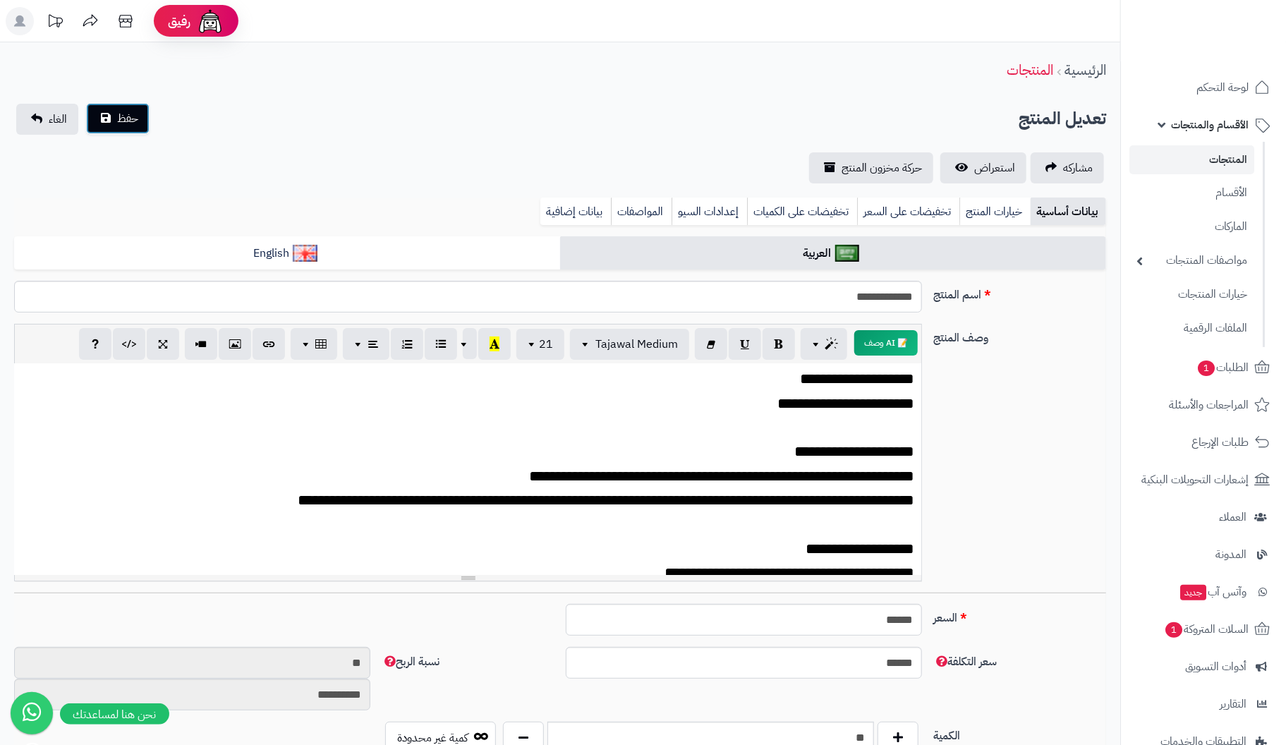
click at [113, 113] on button "حفظ" at bounding box center [117, 118] width 63 height 31
click at [813, 301] on input "**********" at bounding box center [468, 297] width 908 height 32
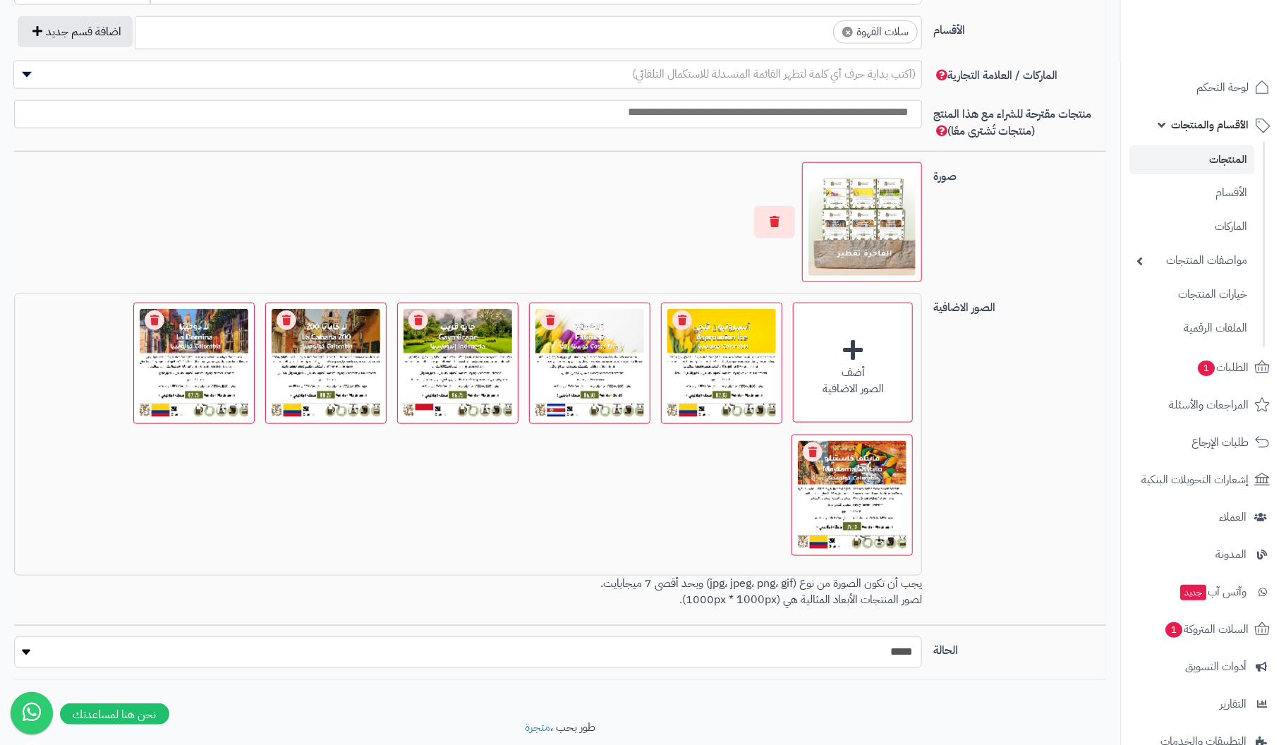
scroll to position [831, 0]
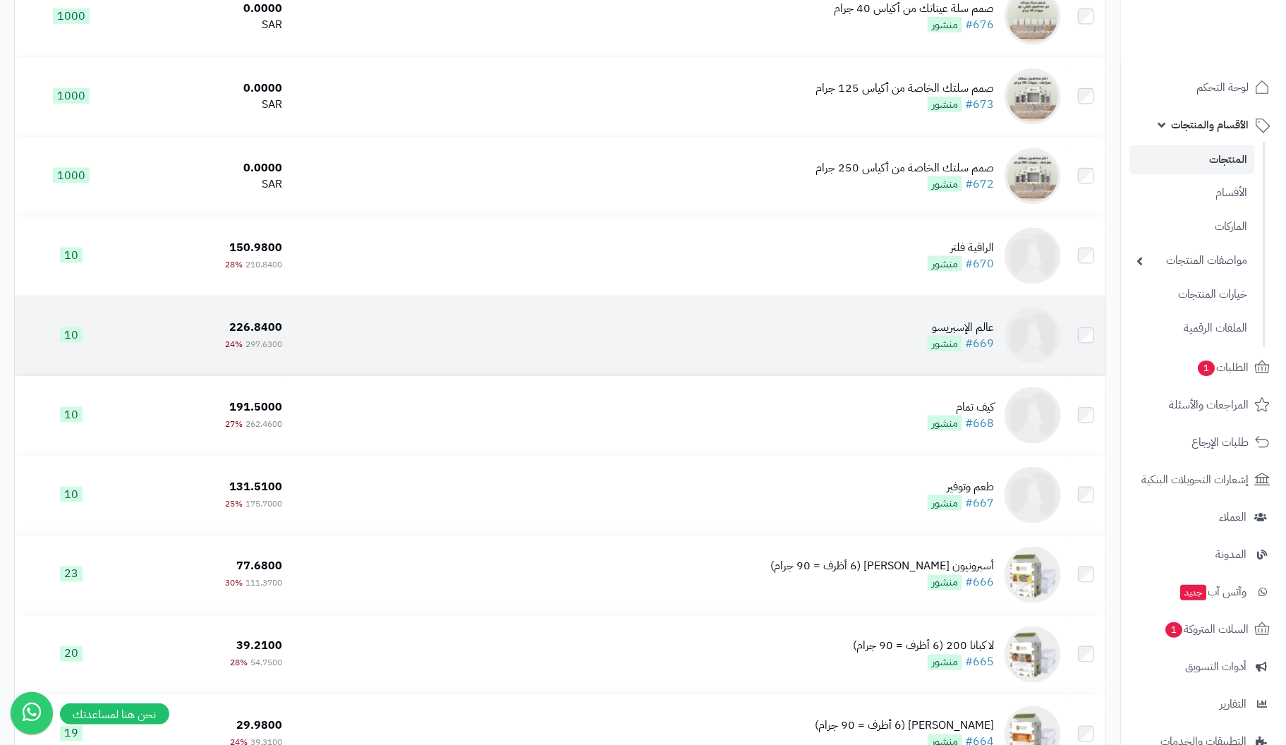
scroll to position [4162, 0]
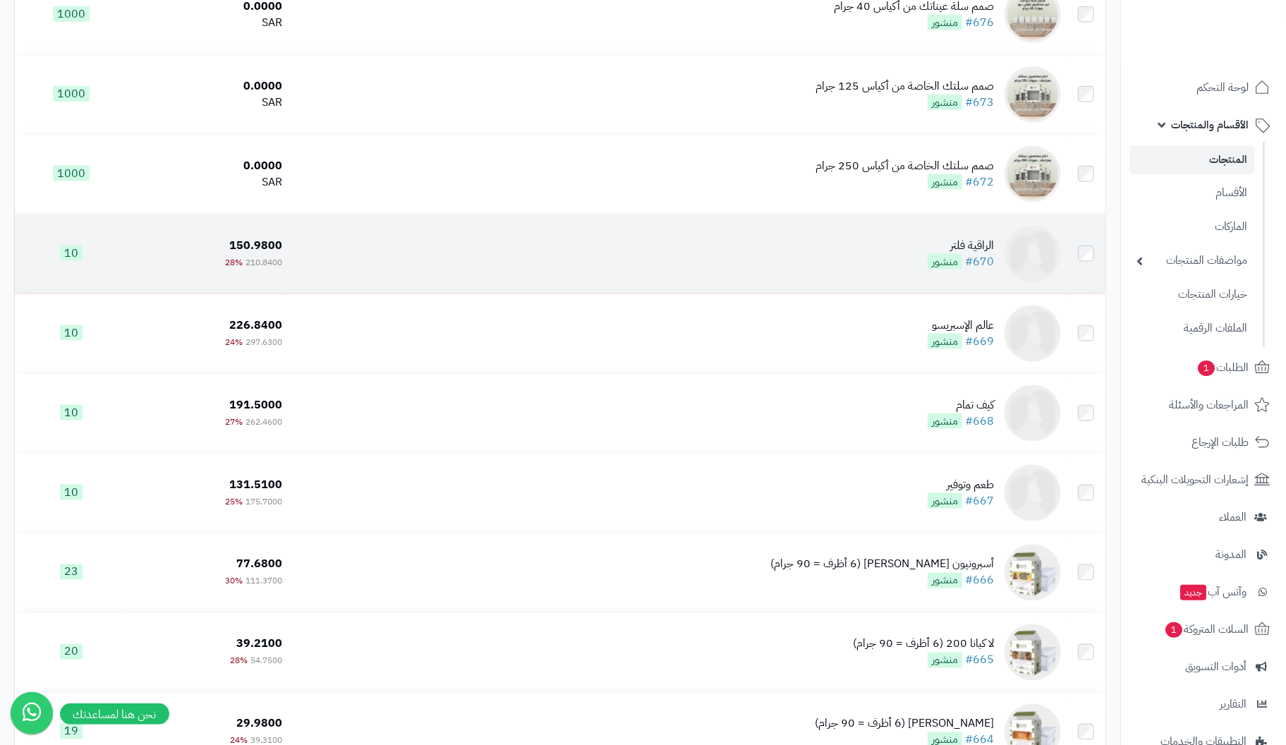
click at [976, 252] on div "الراقية فلتر" at bounding box center [961, 246] width 66 height 16
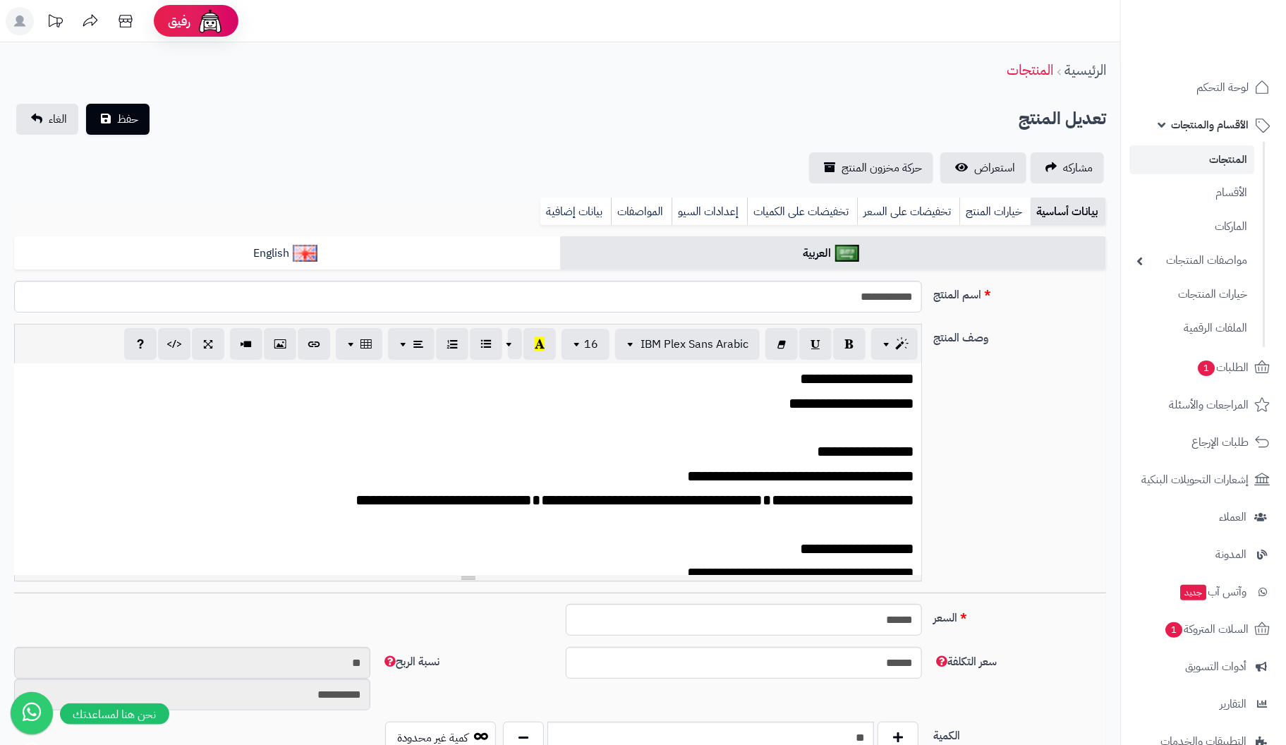
scroll to position [251, 0]
click at [859, 298] on input "**********" at bounding box center [468, 297] width 908 height 32
type input "**********"
click at [878, 446] on span "**********" at bounding box center [865, 451] width 97 height 15
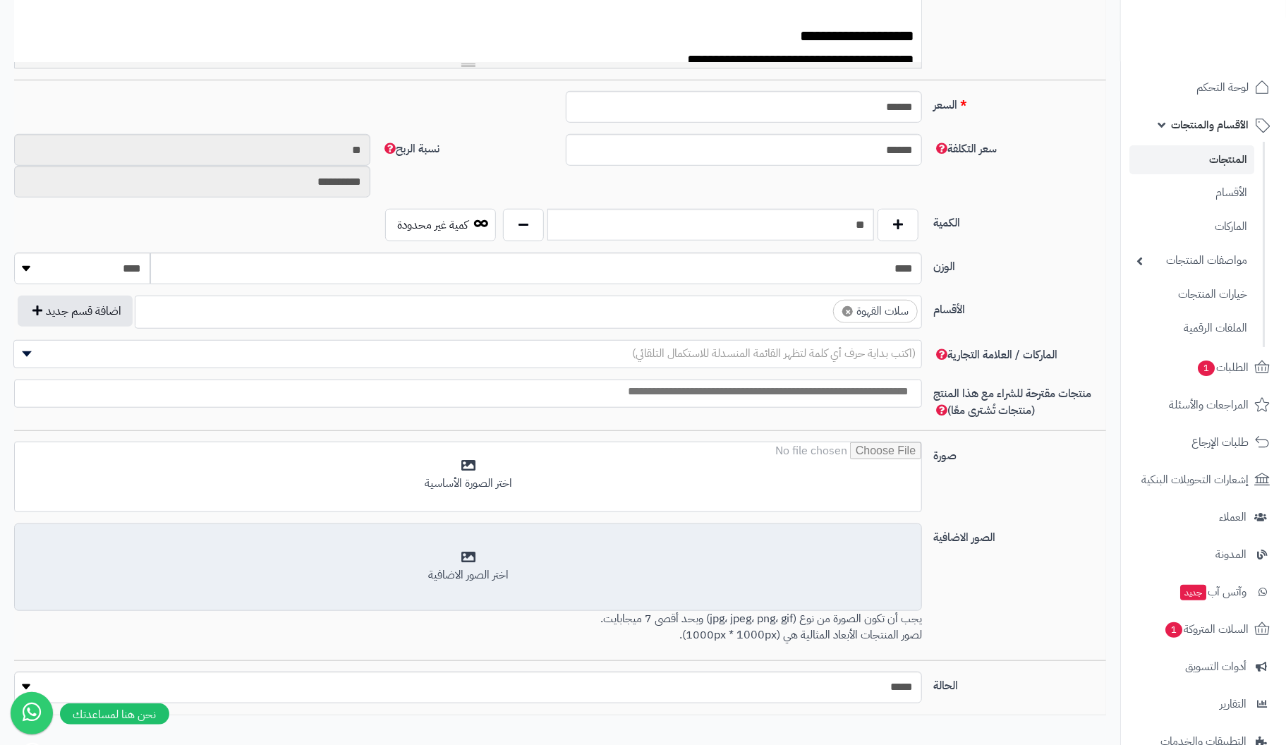
scroll to position [564, 0]
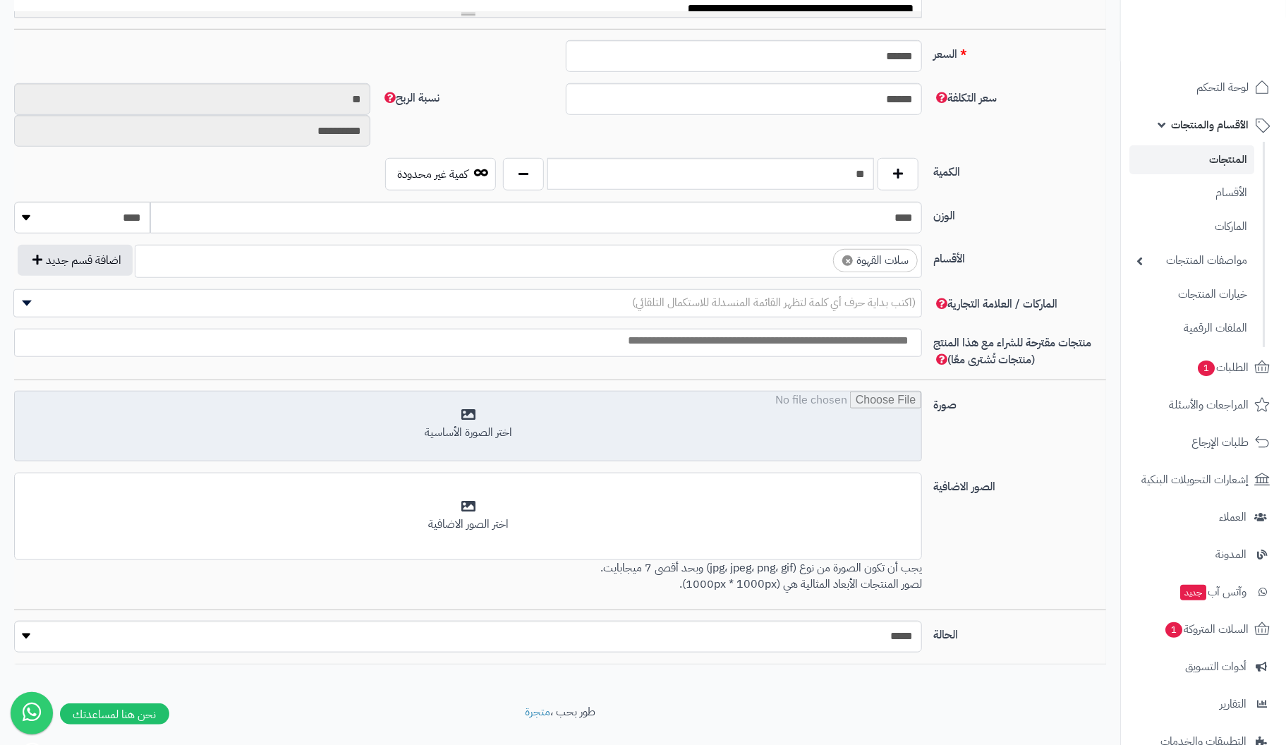
click at [465, 414] on input "file" at bounding box center [468, 427] width 907 height 71
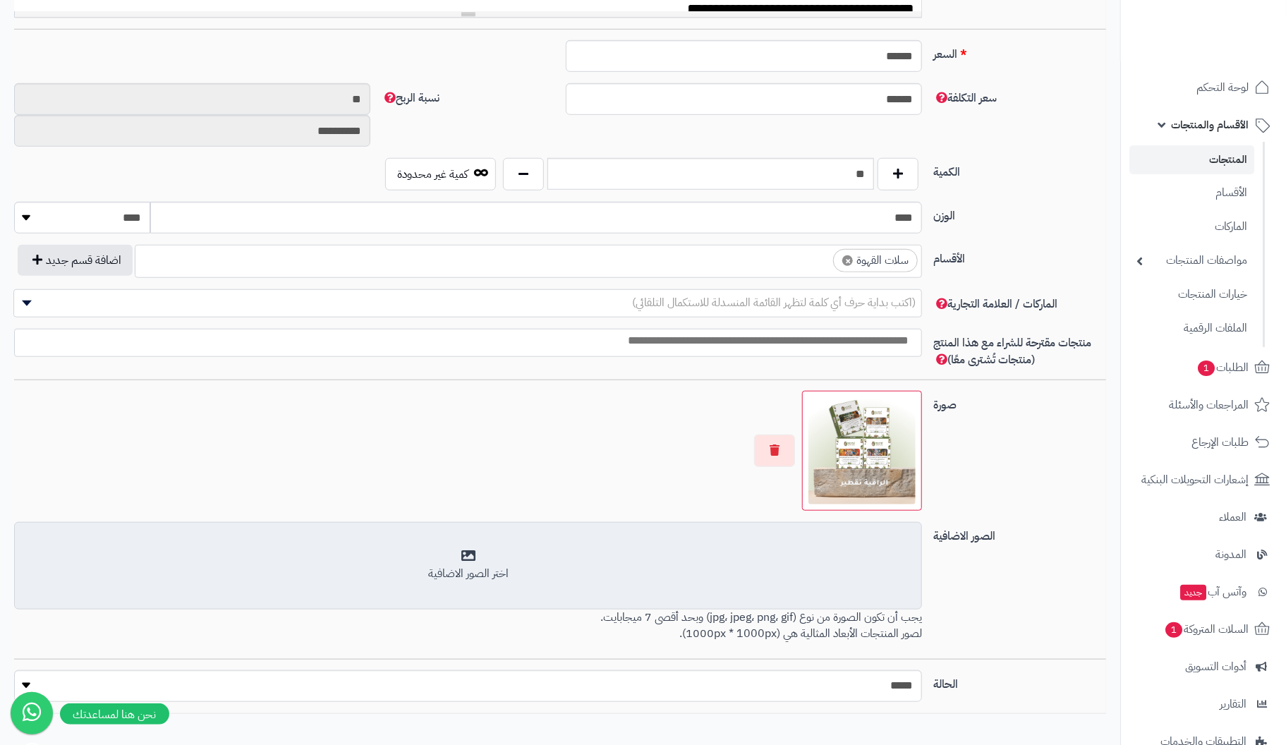
click at [477, 570] on div "اختر الصور الاضافية" at bounding box center [468, 574] width 890 height 16
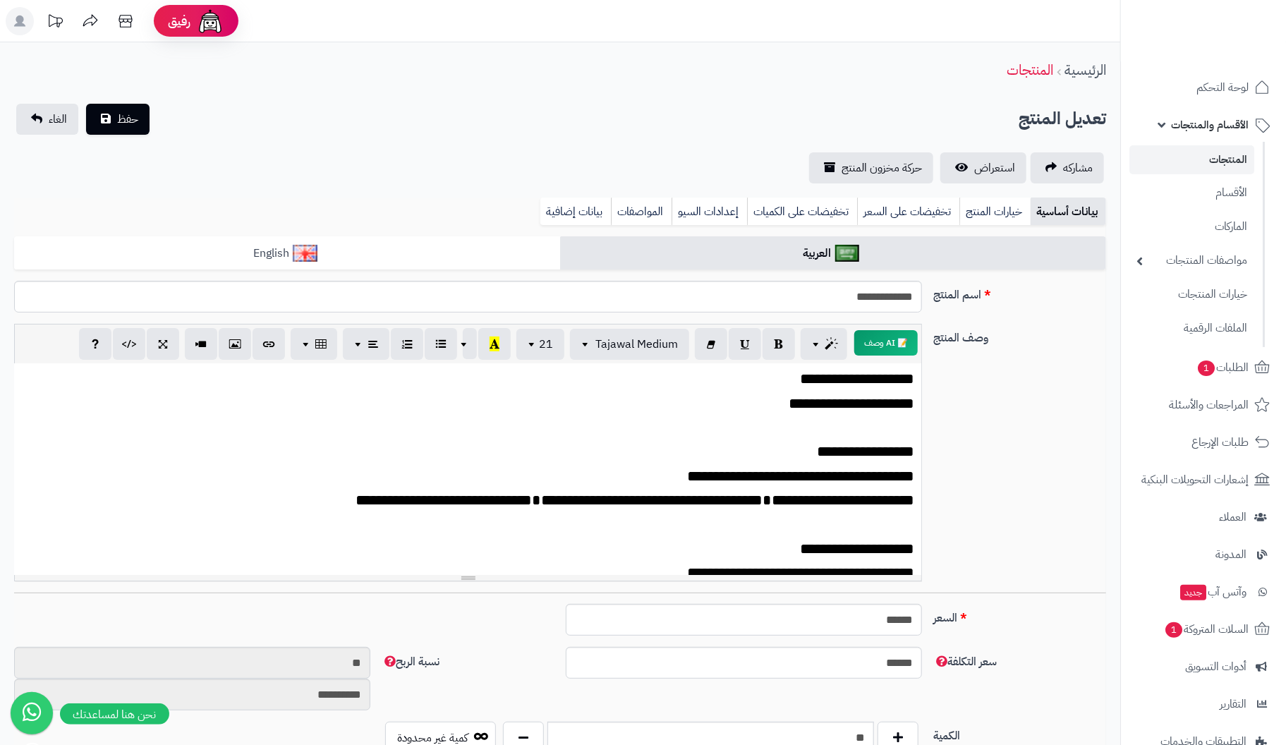
scroll to position [0, 0]
click at [123, 112] on span "حفظ" at bounding box center [127, 118] width 21 height 17
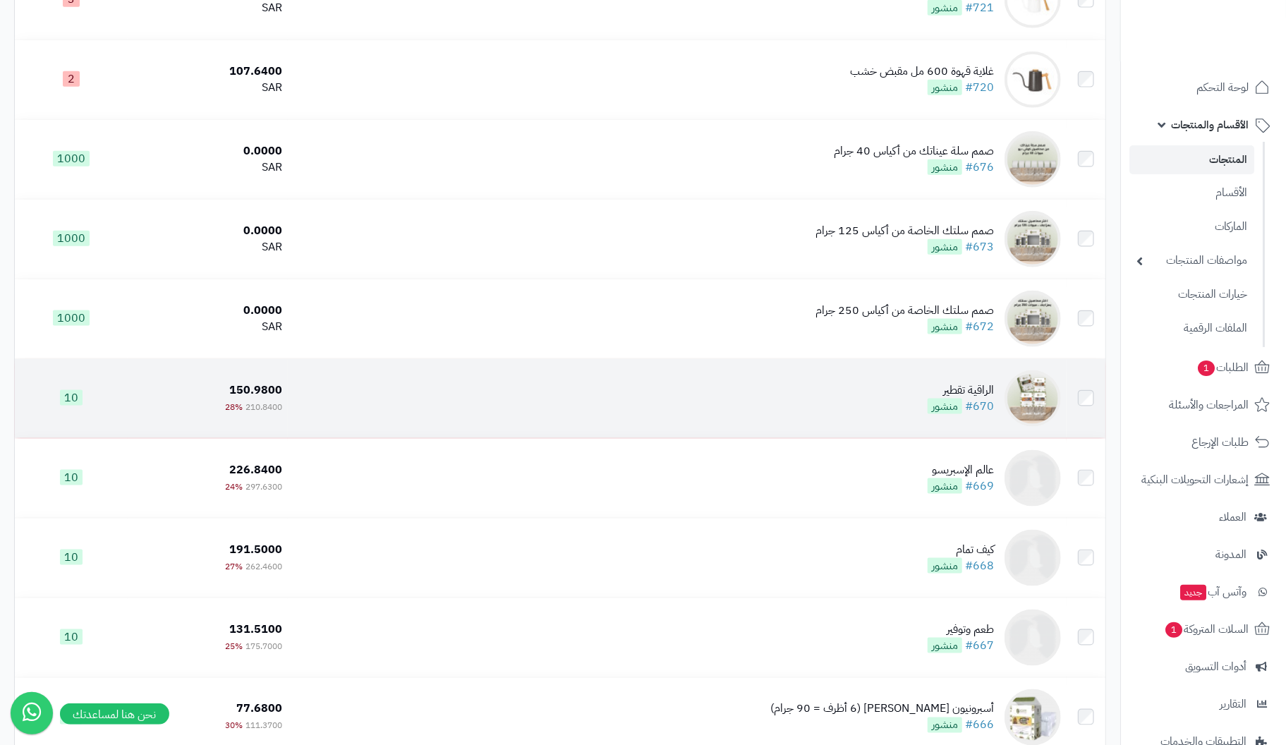
scroll to position [4020, 0]
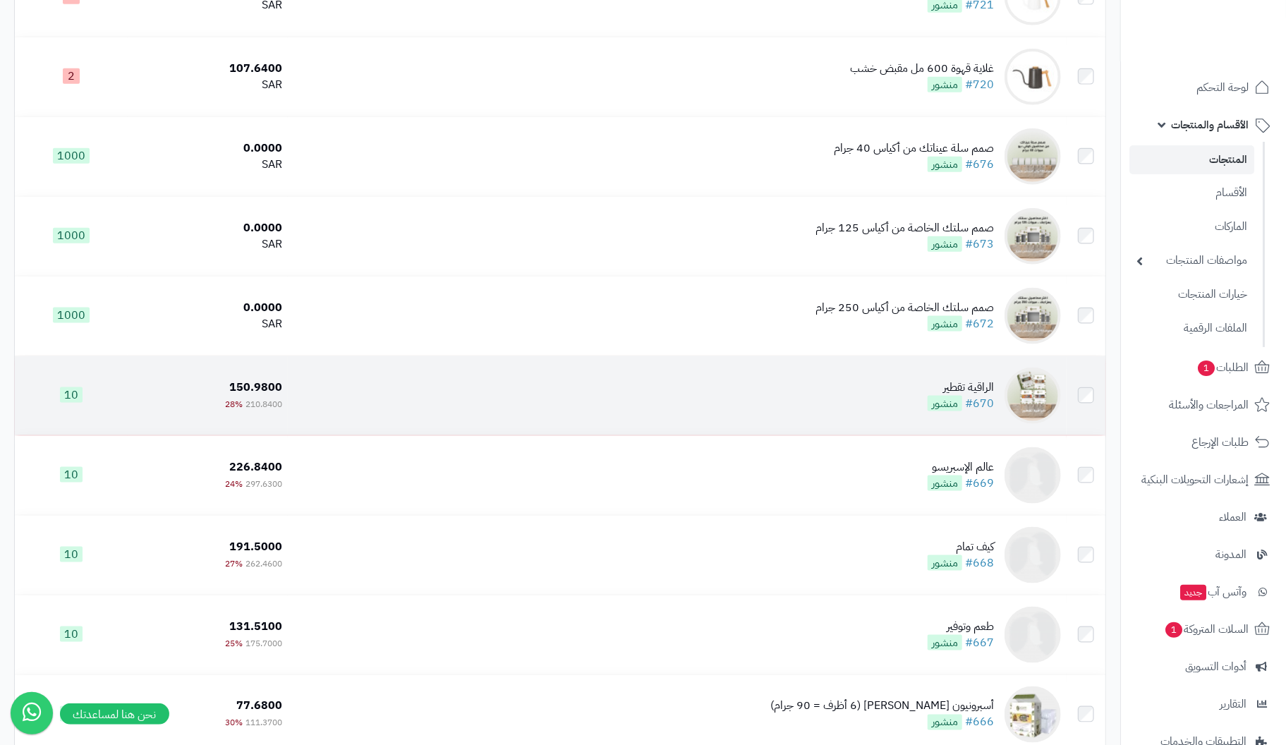
click at [991, 387] on div "الراقية تقطير" at bounding box center [961, 388] width 66 height 16
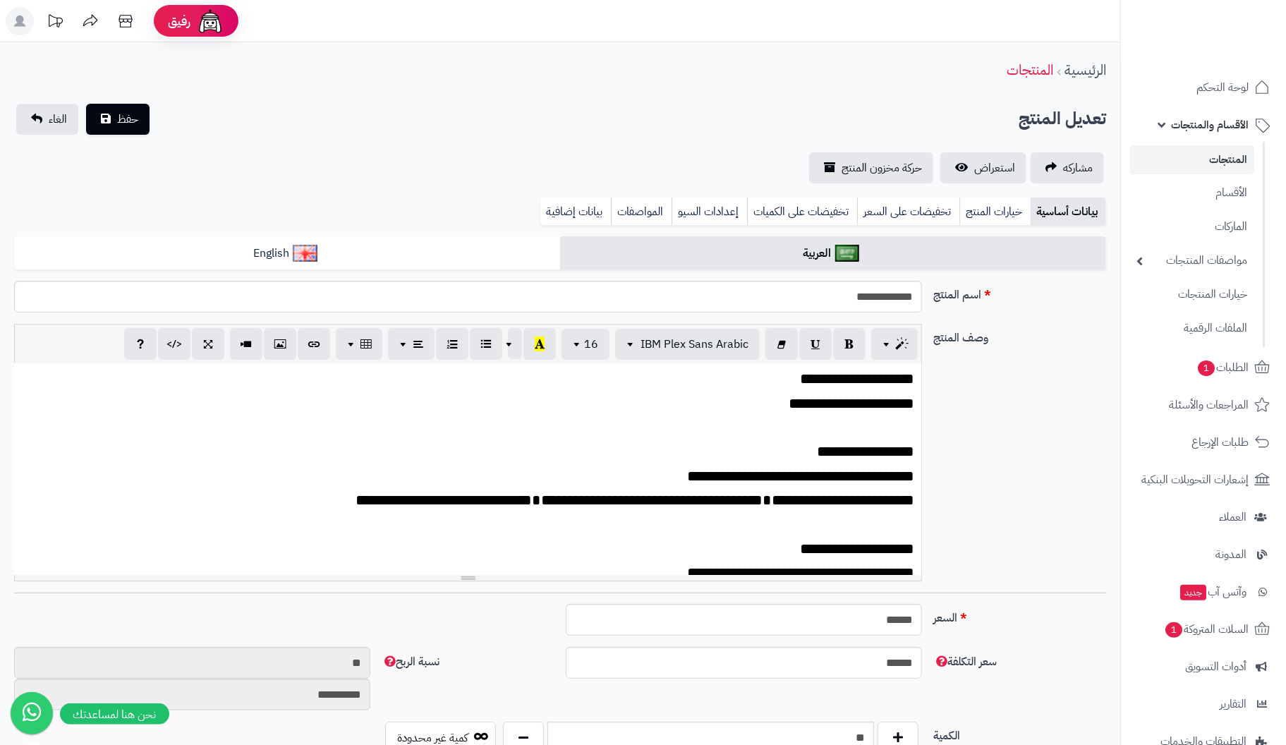
scroll to position [251, 0]
click at [123, 109] on button "حفظ" at bounding box center [117, 118] width 63 height 31
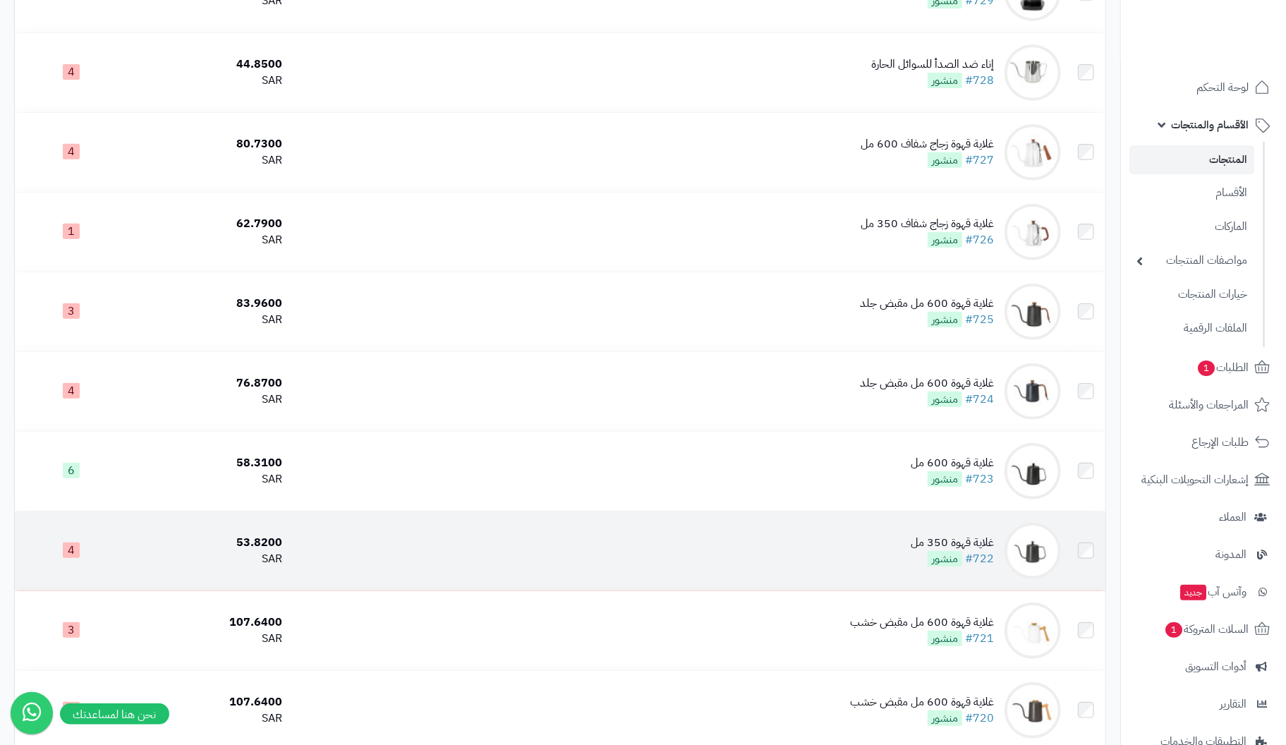
scroll to position [3739, 0]
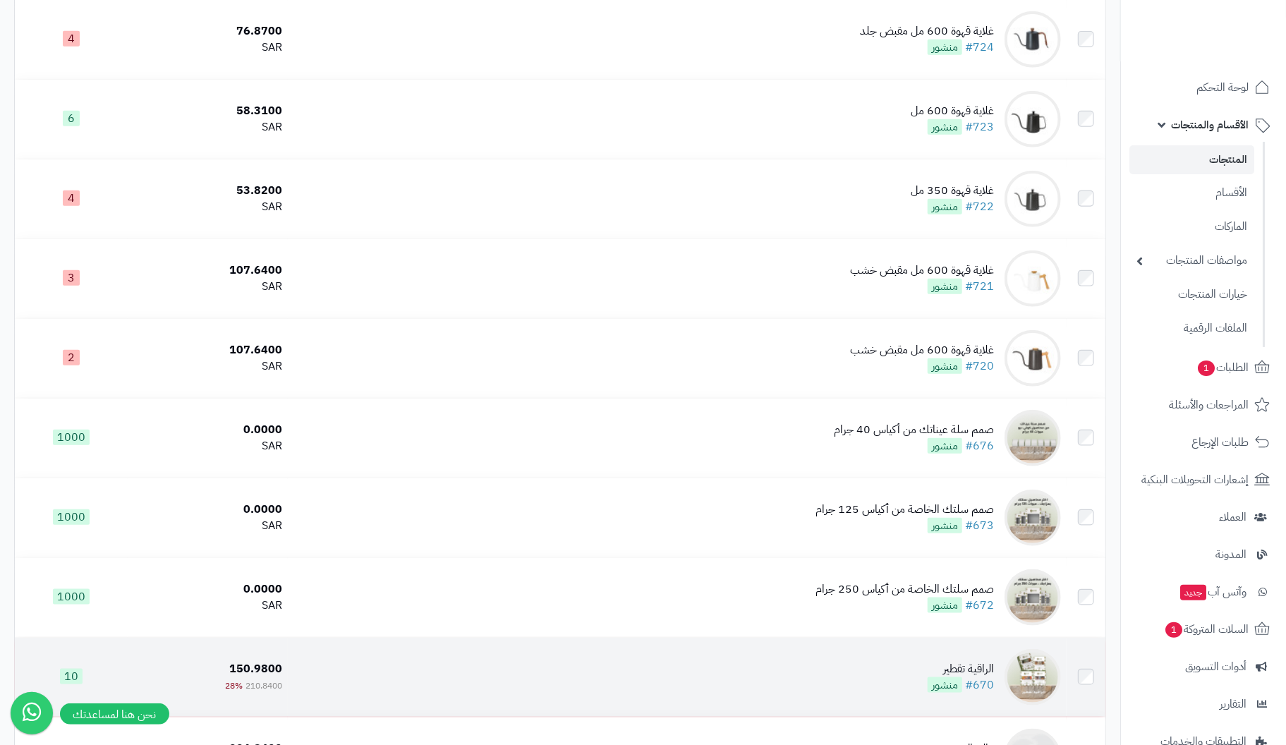
click at [983, 675] on div "الراقية تقطير" at bounding box center [961, 669] width 66 height 16
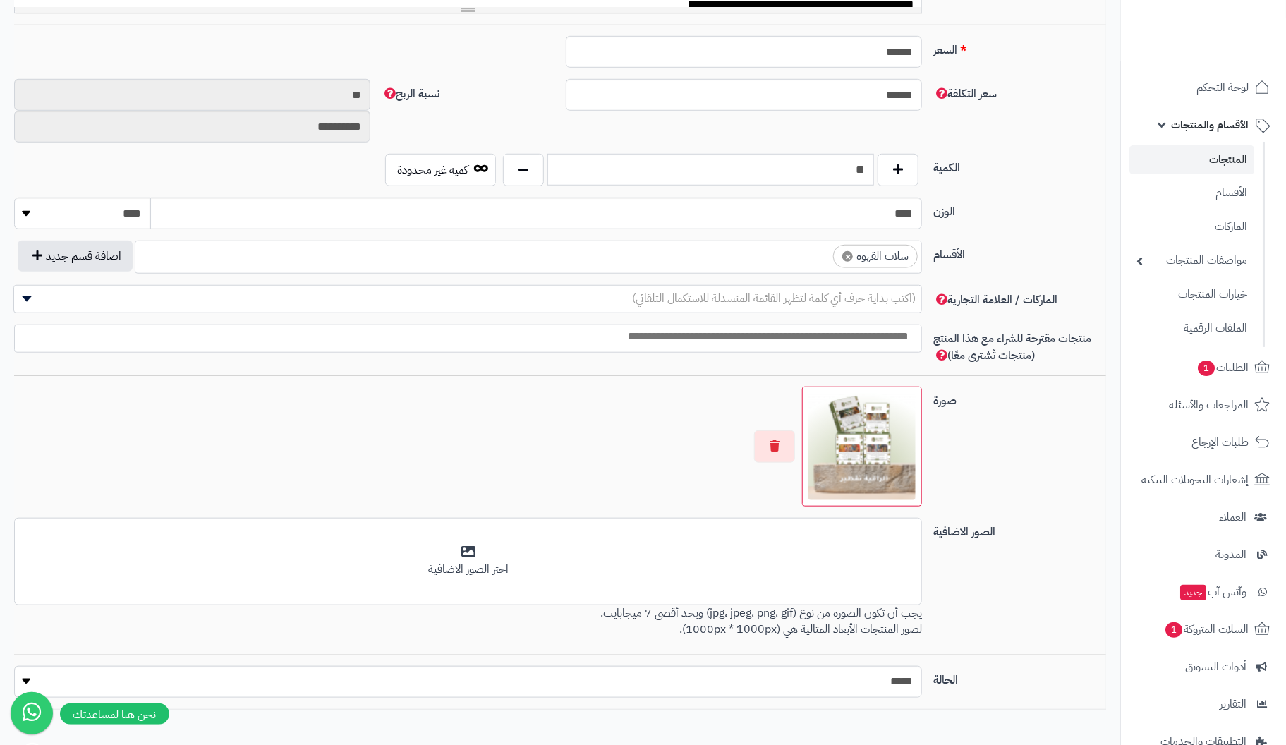
scroll to position [638, 0]
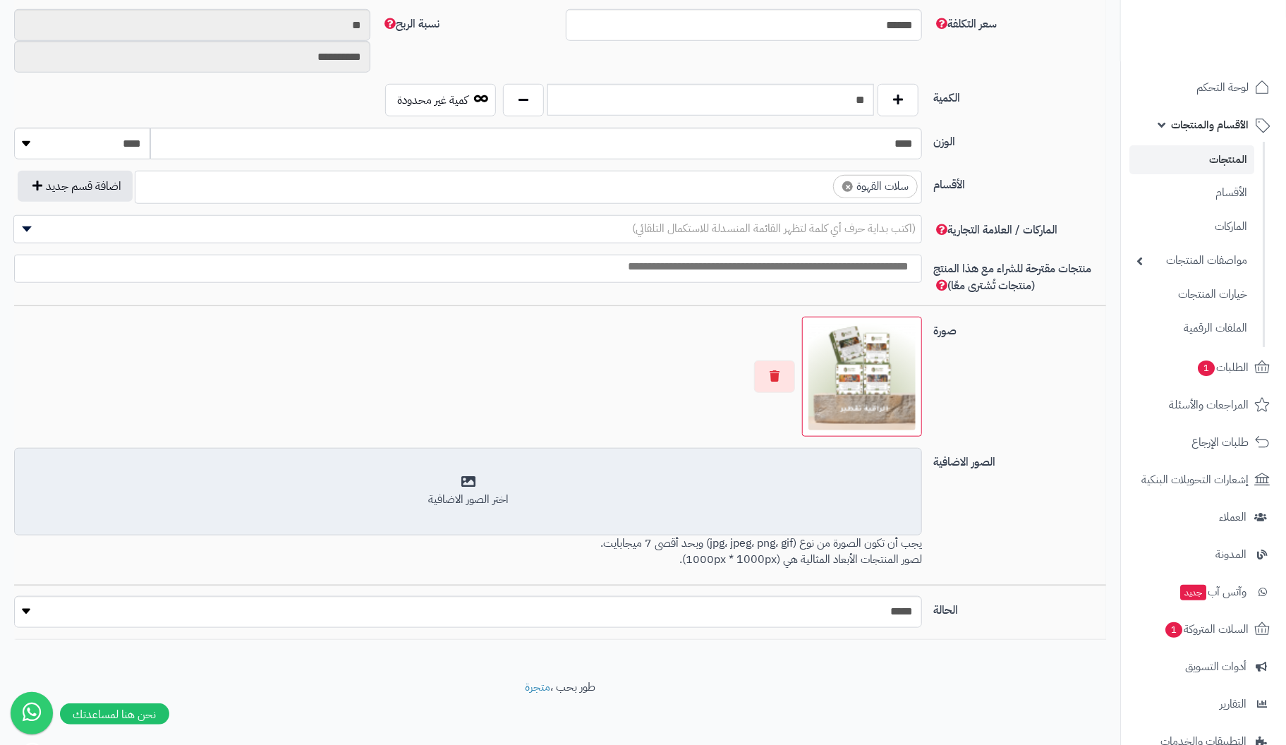
click at [468, 492] on div "اختر الصور الاضافية" at bounding box center [468, 500] width 890 height 16
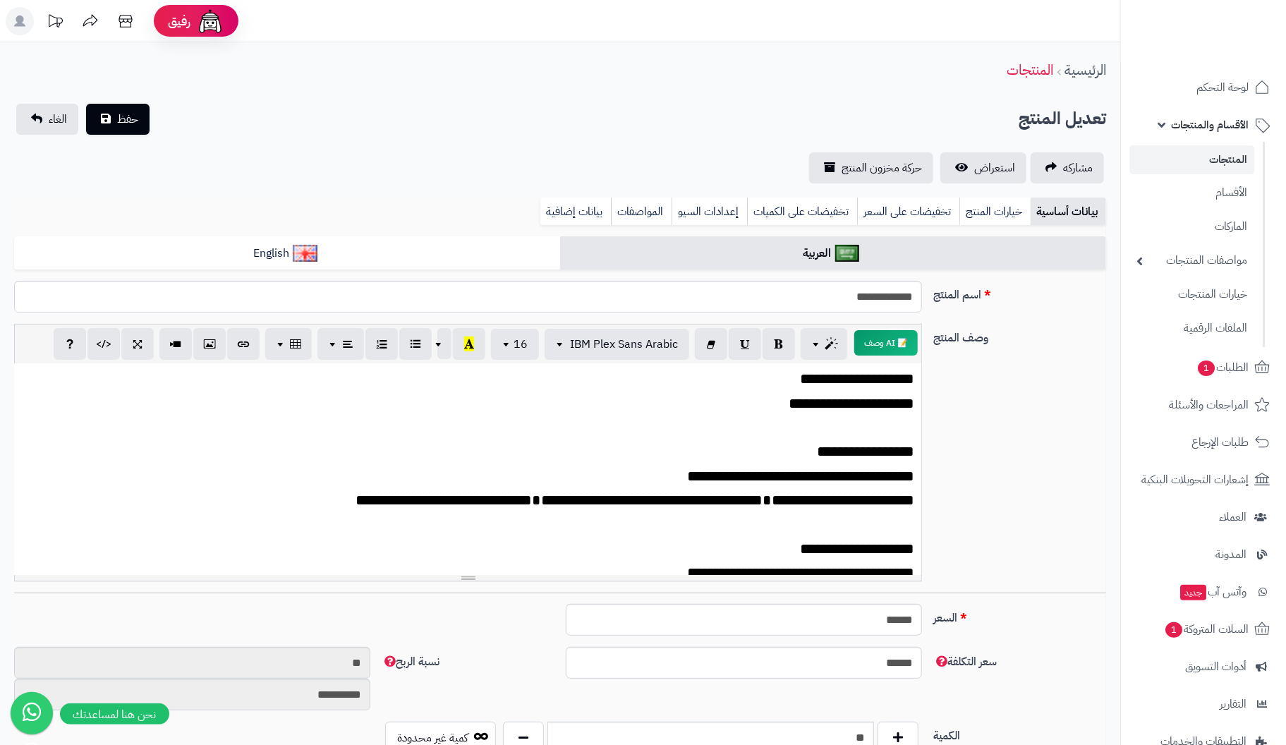
scroll to position [0, 0]
click at [121, 116] on span "حفظ" at bounding box center [127, 118] width 21 height 17
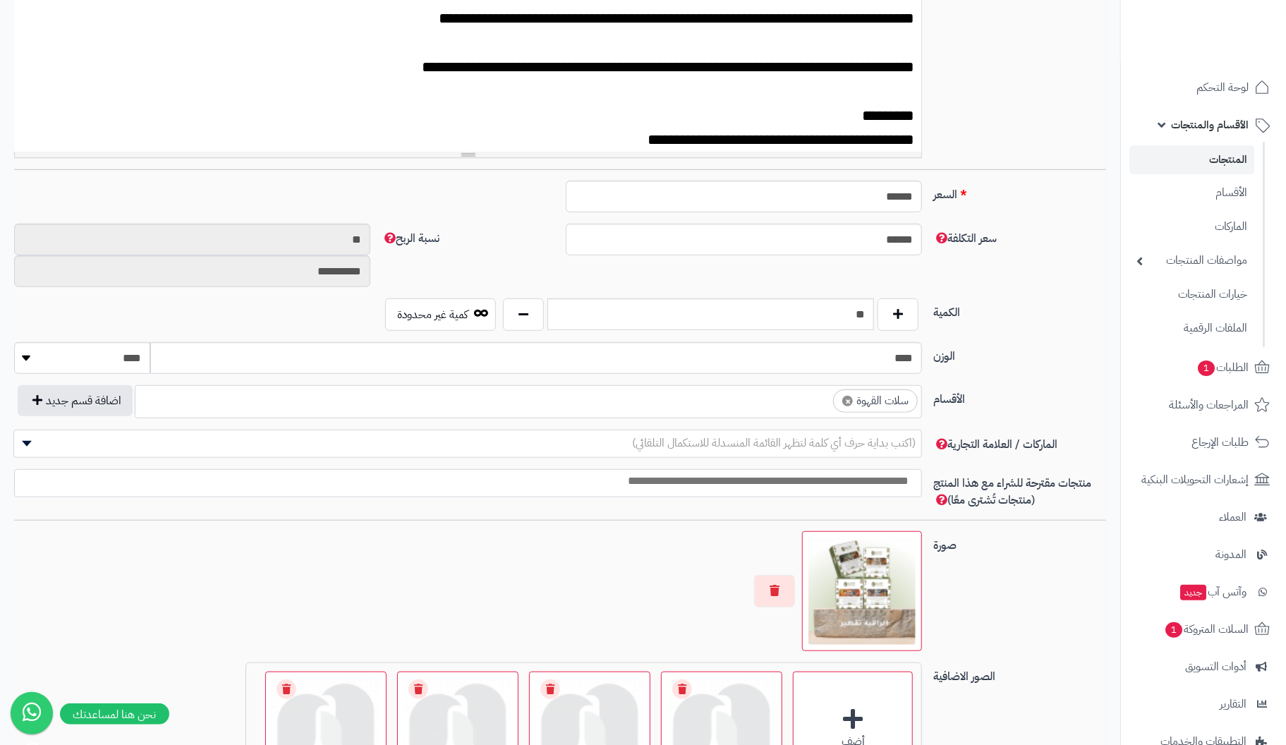
scroll to position [700, 0]
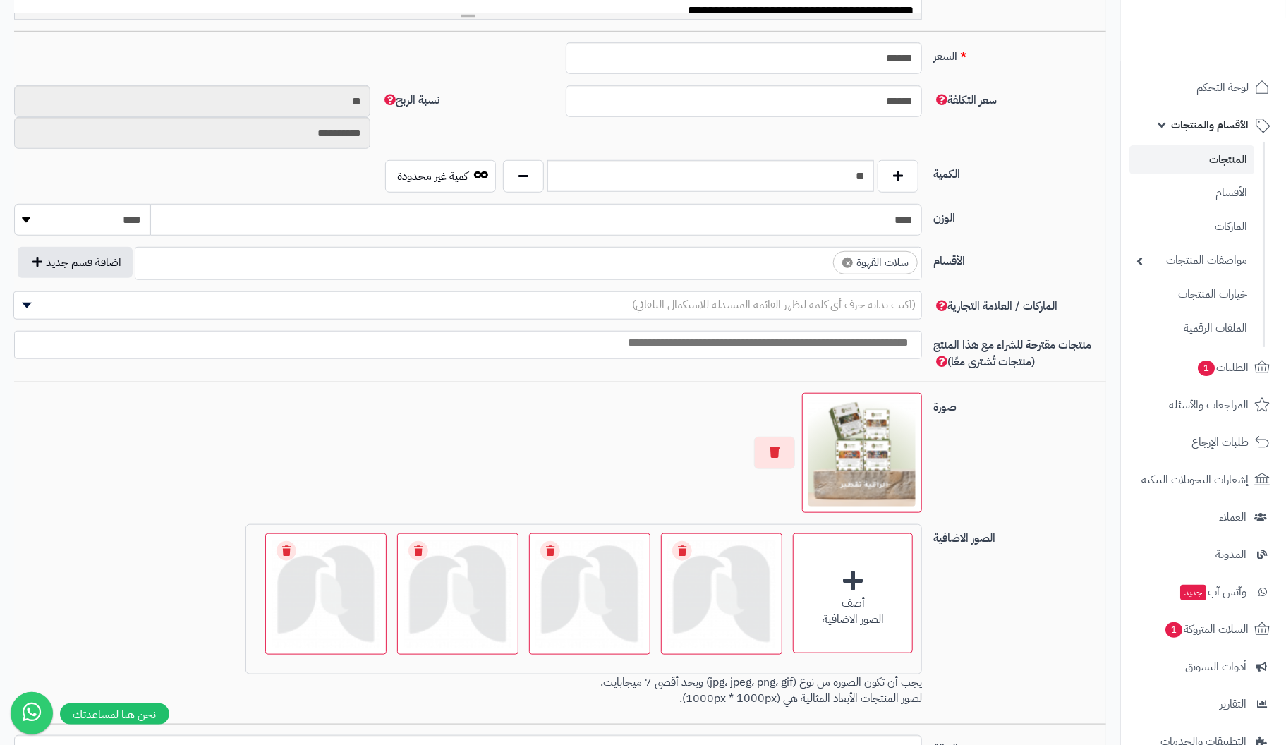
scroll to position [700, 0]
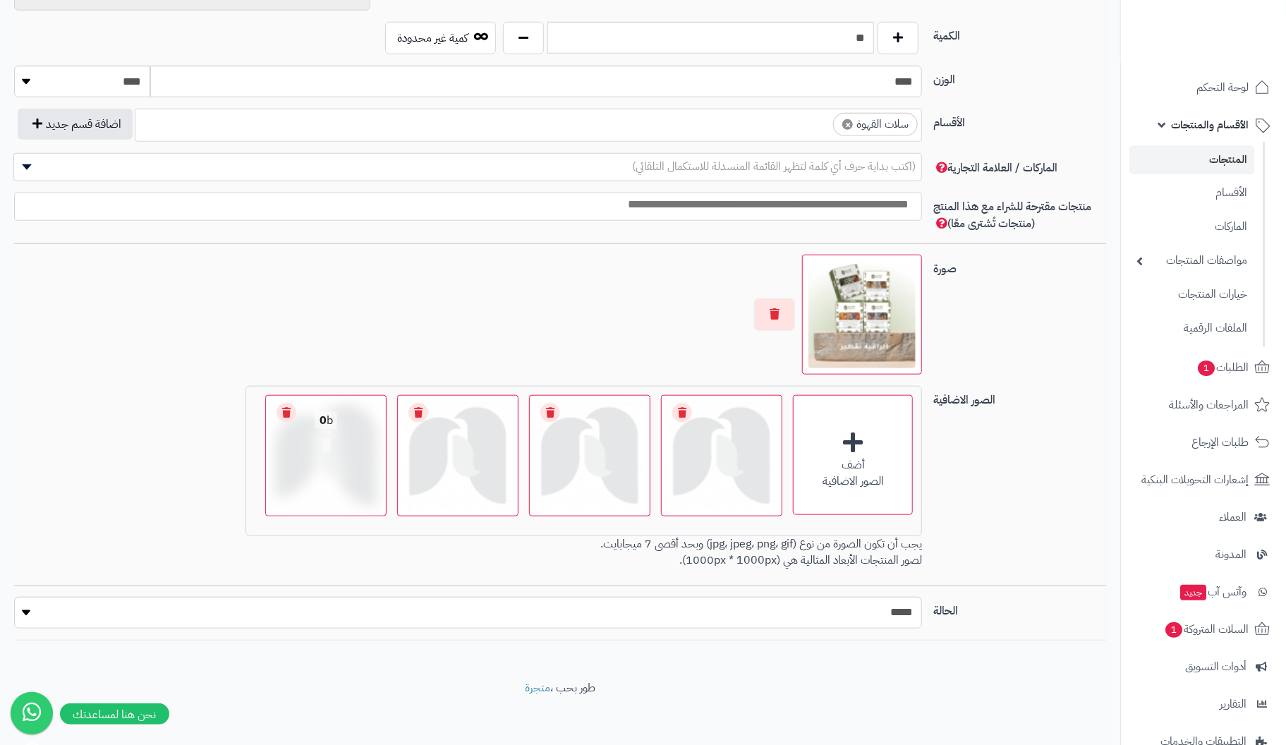
click at [286, 403] on link "Remove file" at bounding box center [287, 413] width 20 height 20
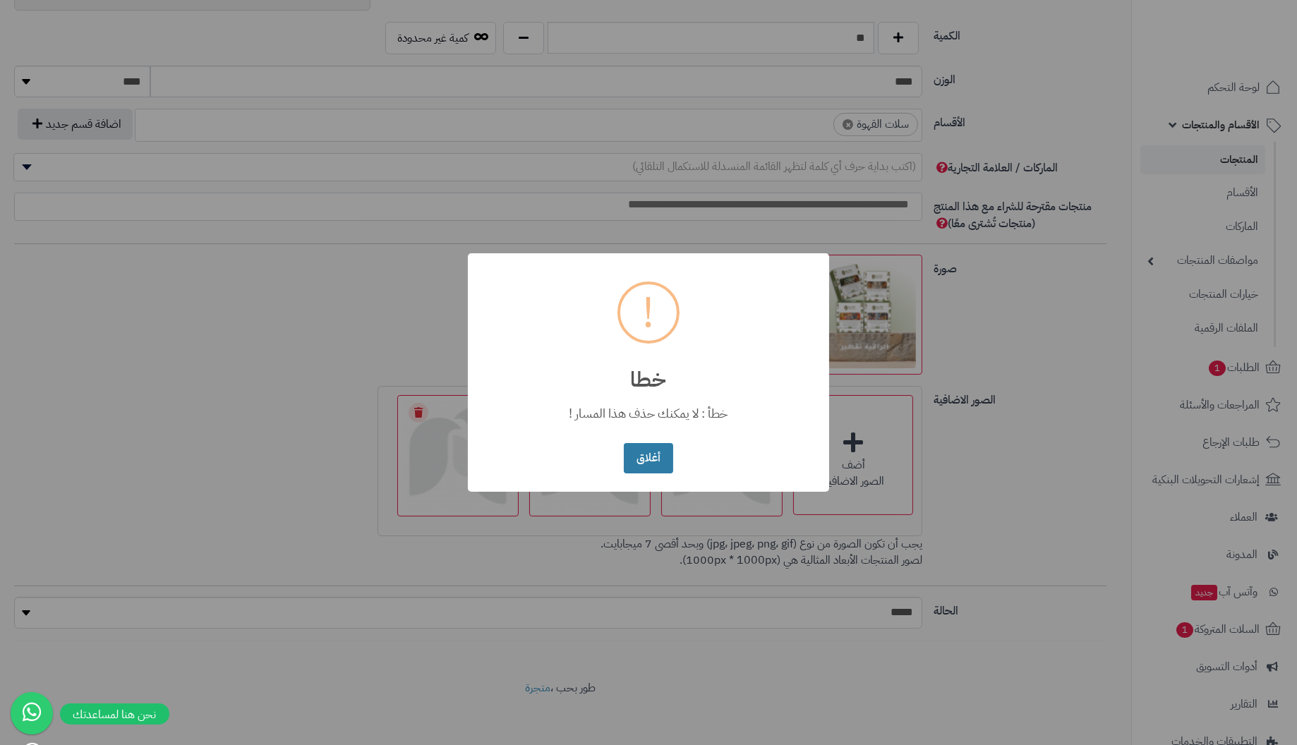
click at [645, 450] on button "أغلاق" at bounding box center [648, 458] width 49 height 30
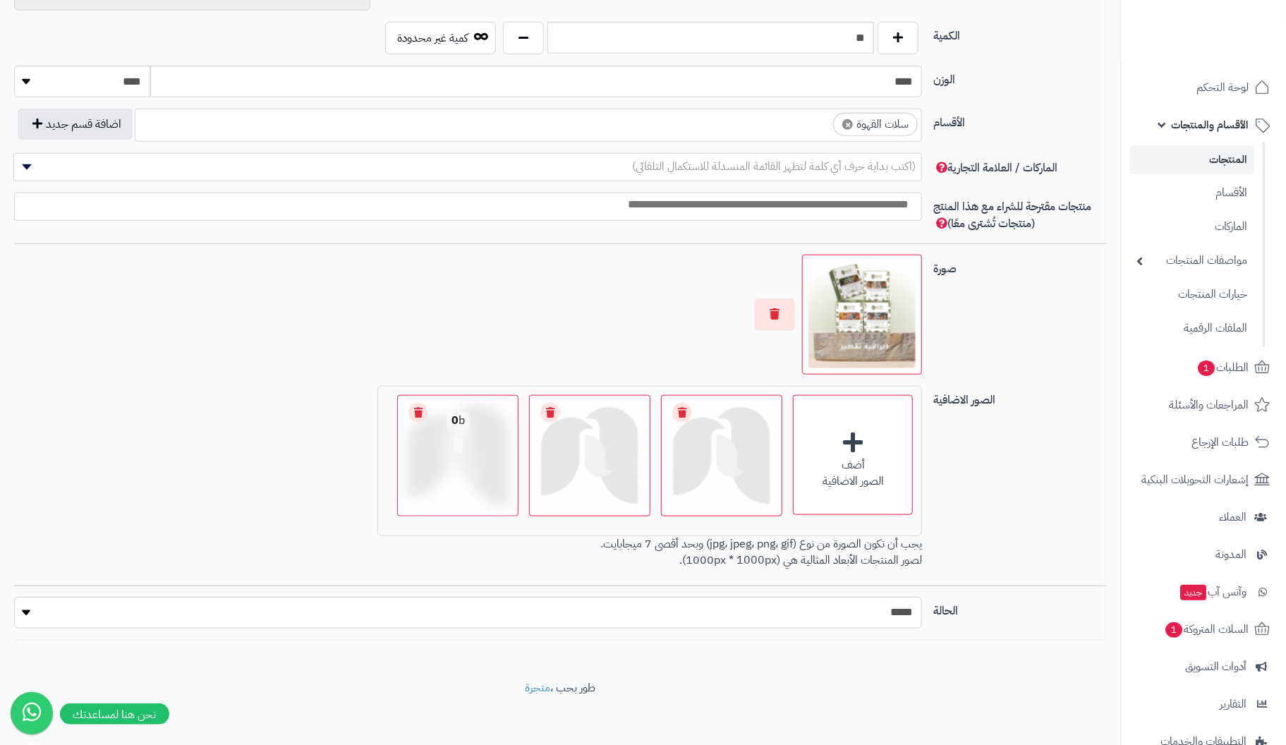
click at [420, 408] on link "Remove file" at bounding box center [418, 413] width 20 height 20
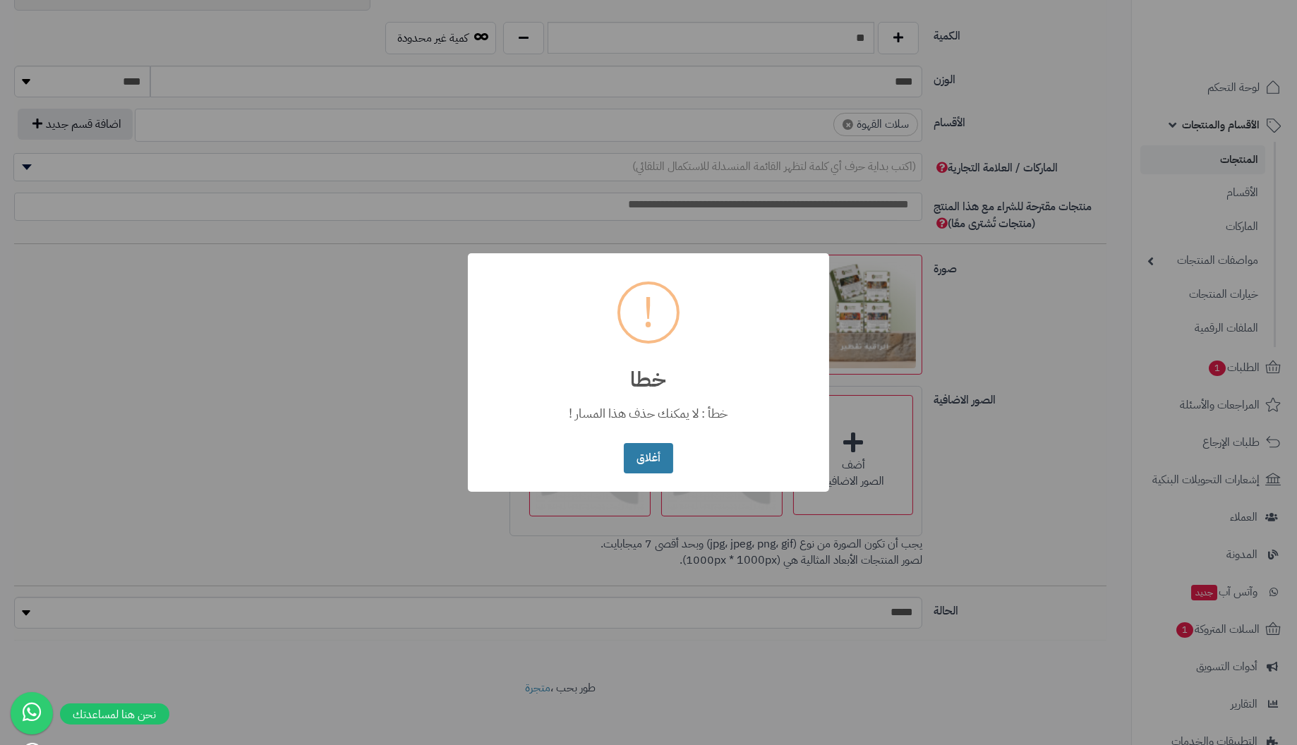
click at [661, 451] on button "أغلاق" at bounding box center [648, 458] width 49 height 30
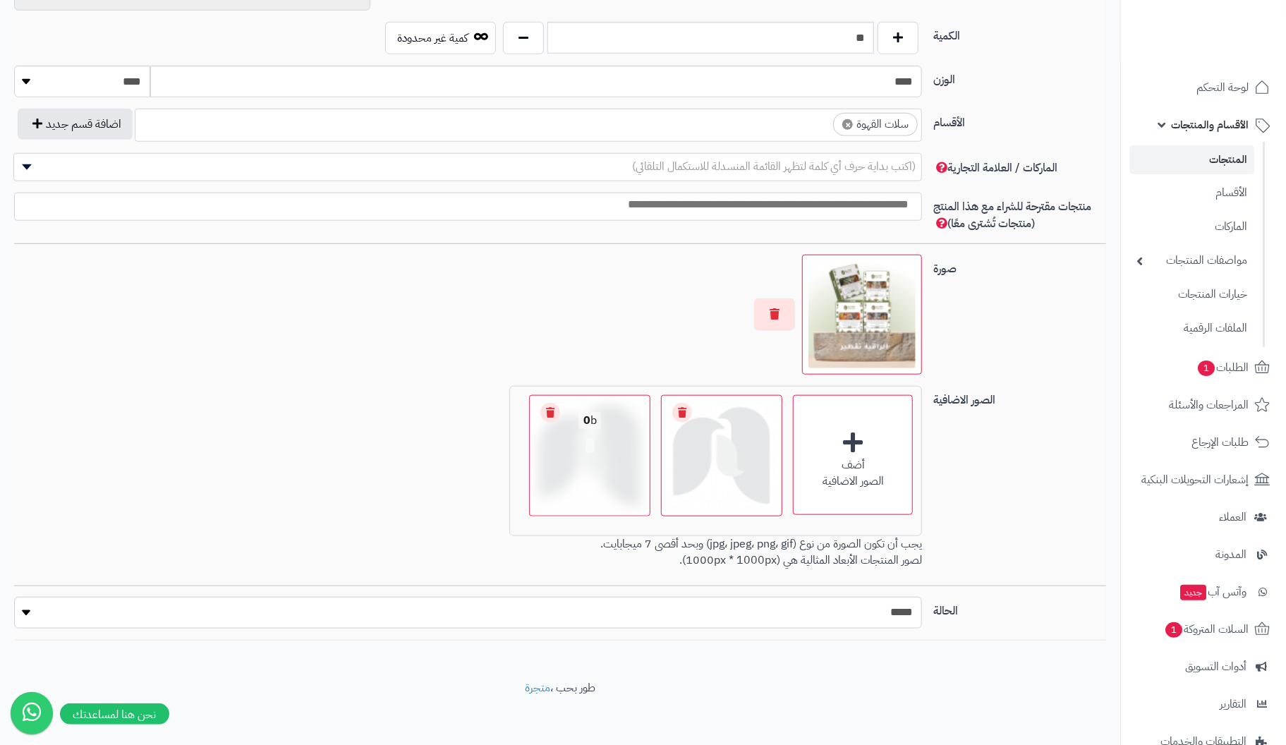
click at [547, 409] on link "Remove file" at bounding box center [550, 413] width 20 height 20
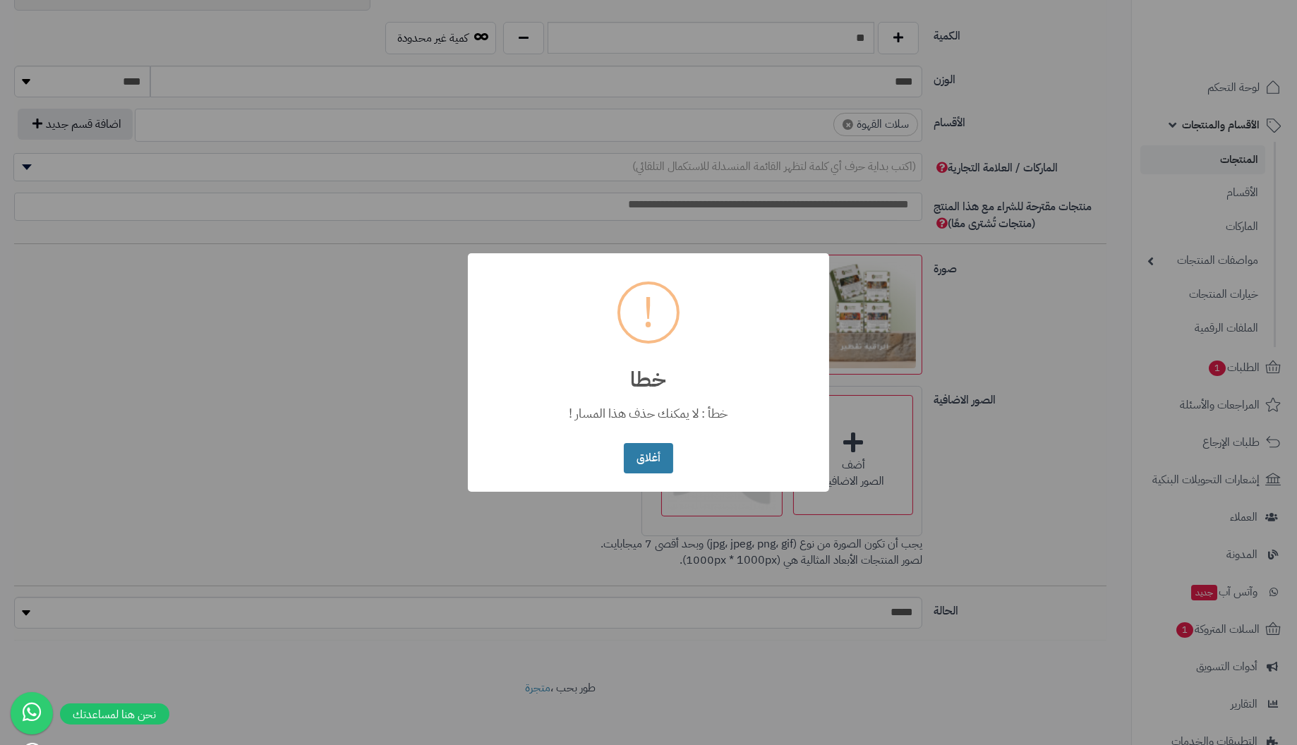
click at [653, 450] on button "أغلاق" at bounding box center [648, 458] width 49 height 30
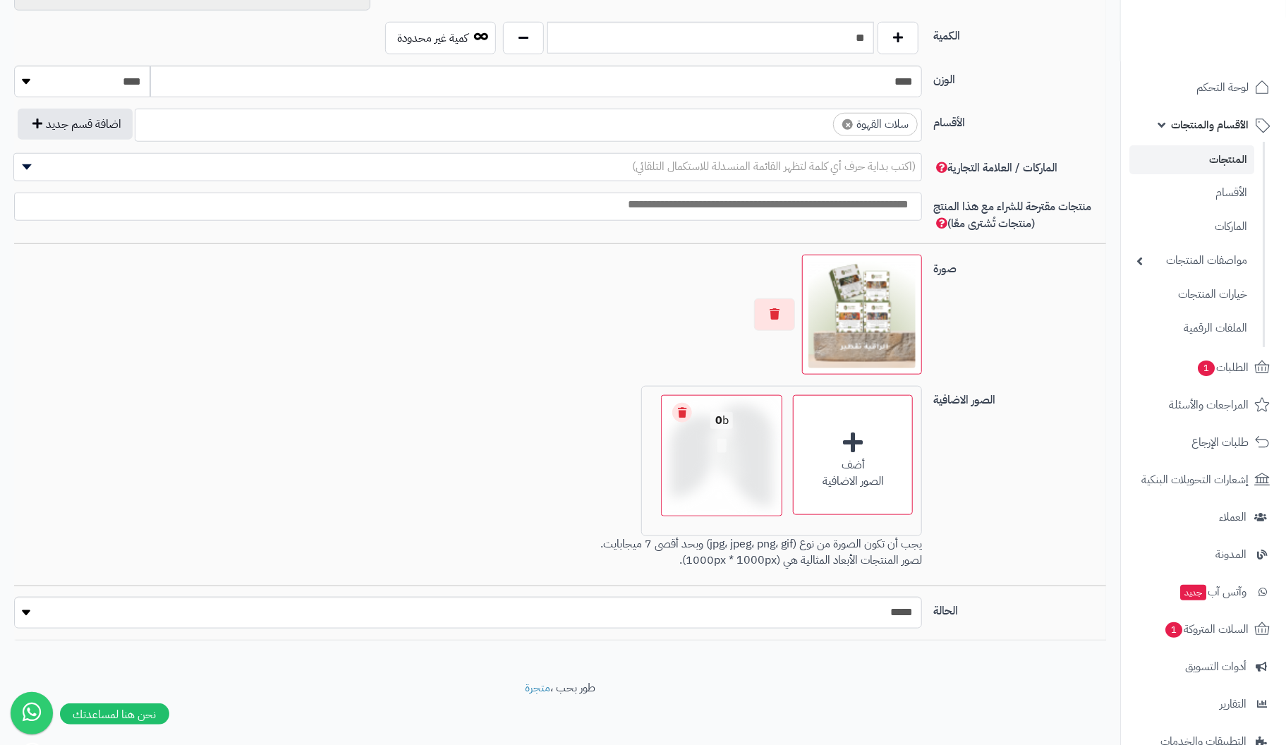
click at [679, 411] on link "Remove file" at bounding box center [682, 413] width 20 height 20
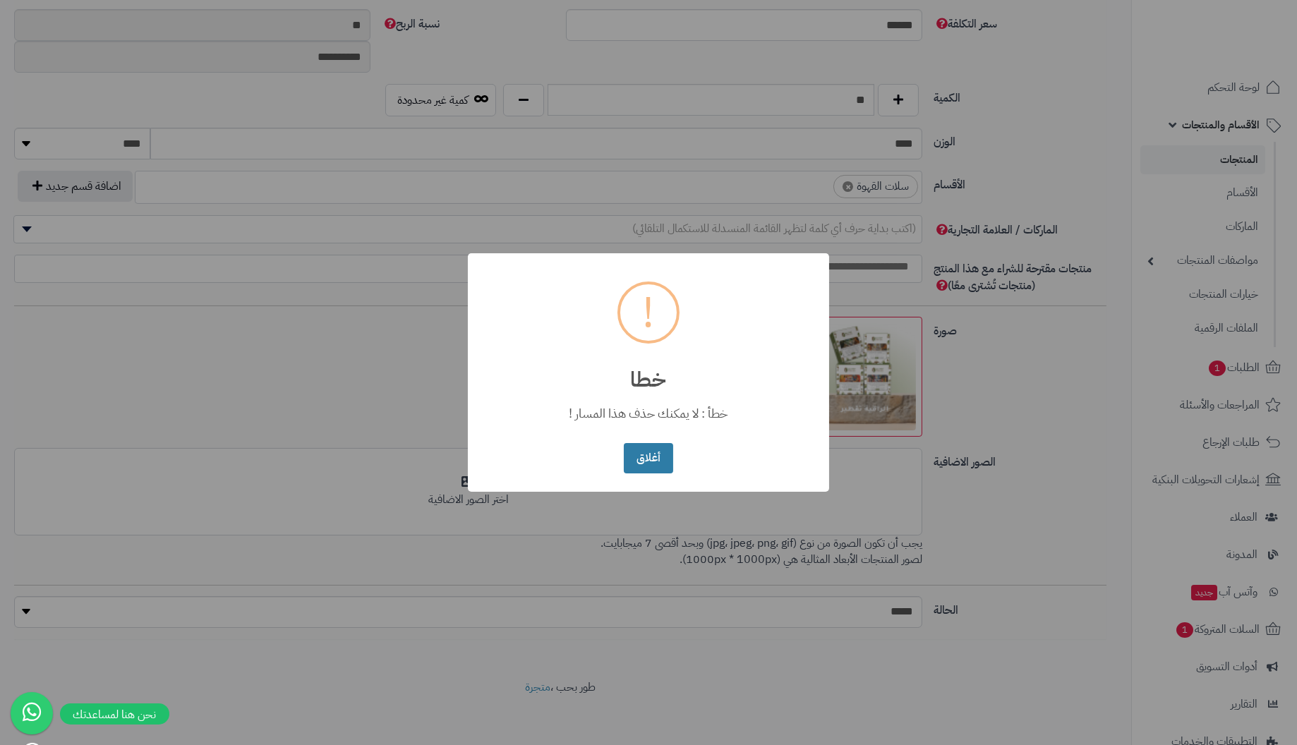
click at [648, 449] on button "أغلاق" at bounding box center [648, 458] width 49 height 30
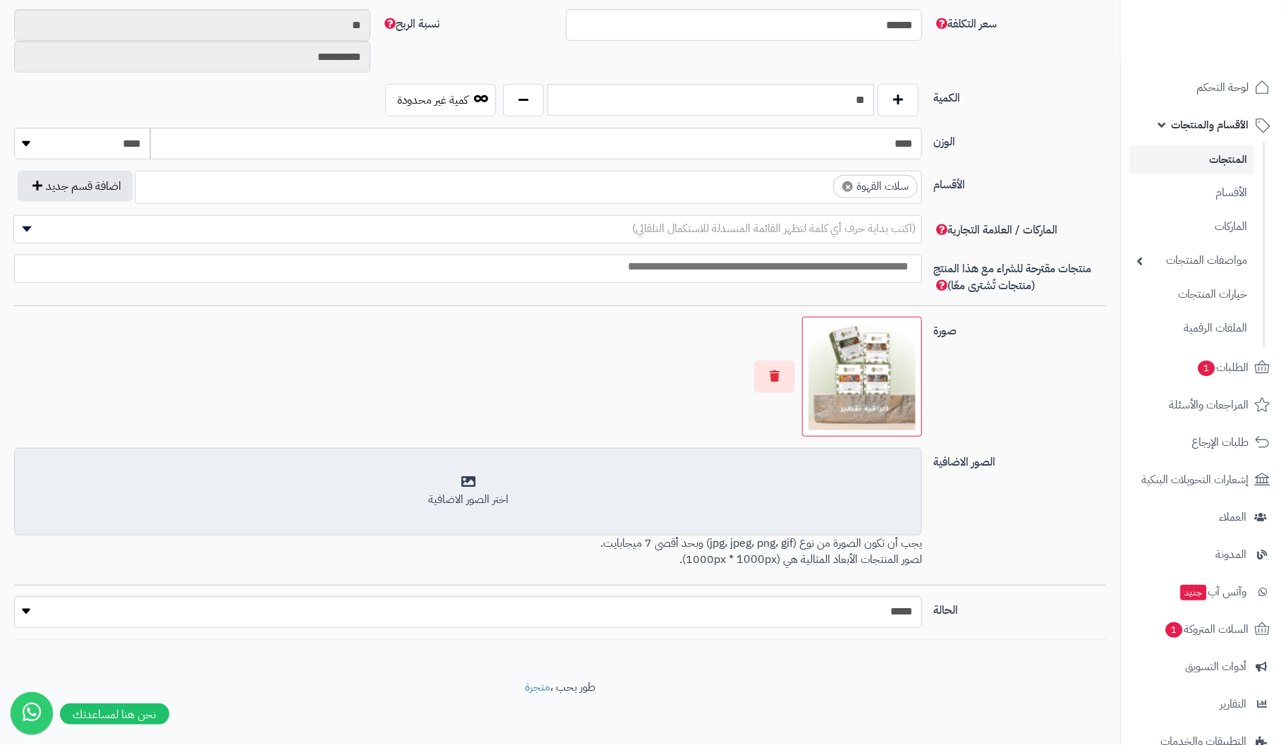
click at [479, 485] on div "اختر الصور الاضافية" at bounding box center [468, 491] width 890 height 33
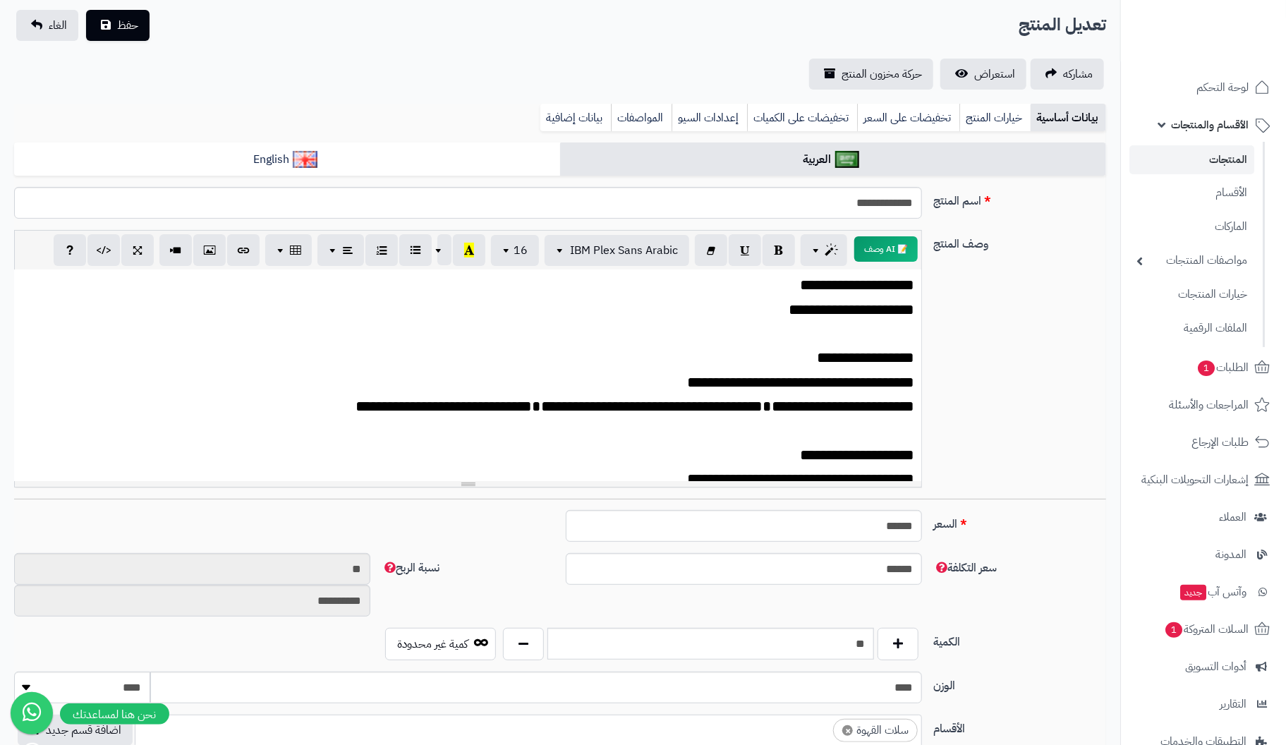
scroll to position [0, 0]
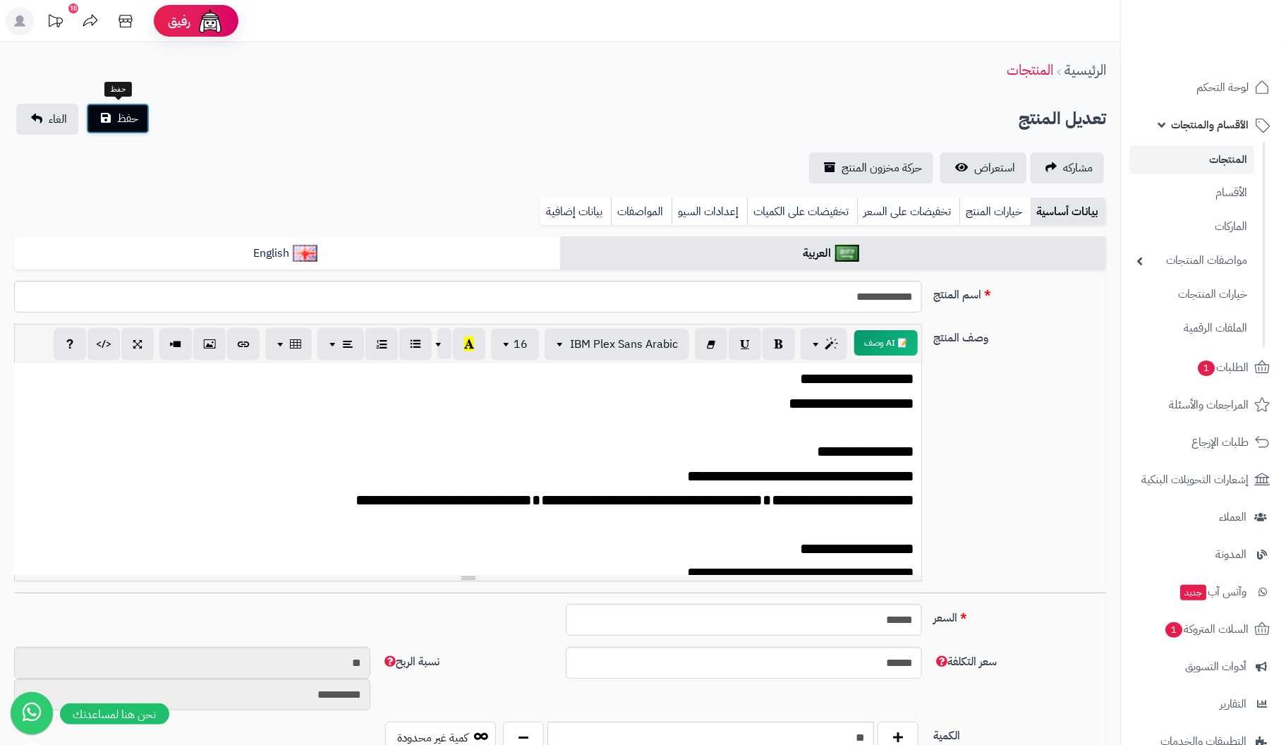
click at [117, 110] on span "حفظ" at bounding box center [127, 118] width 21 height 17
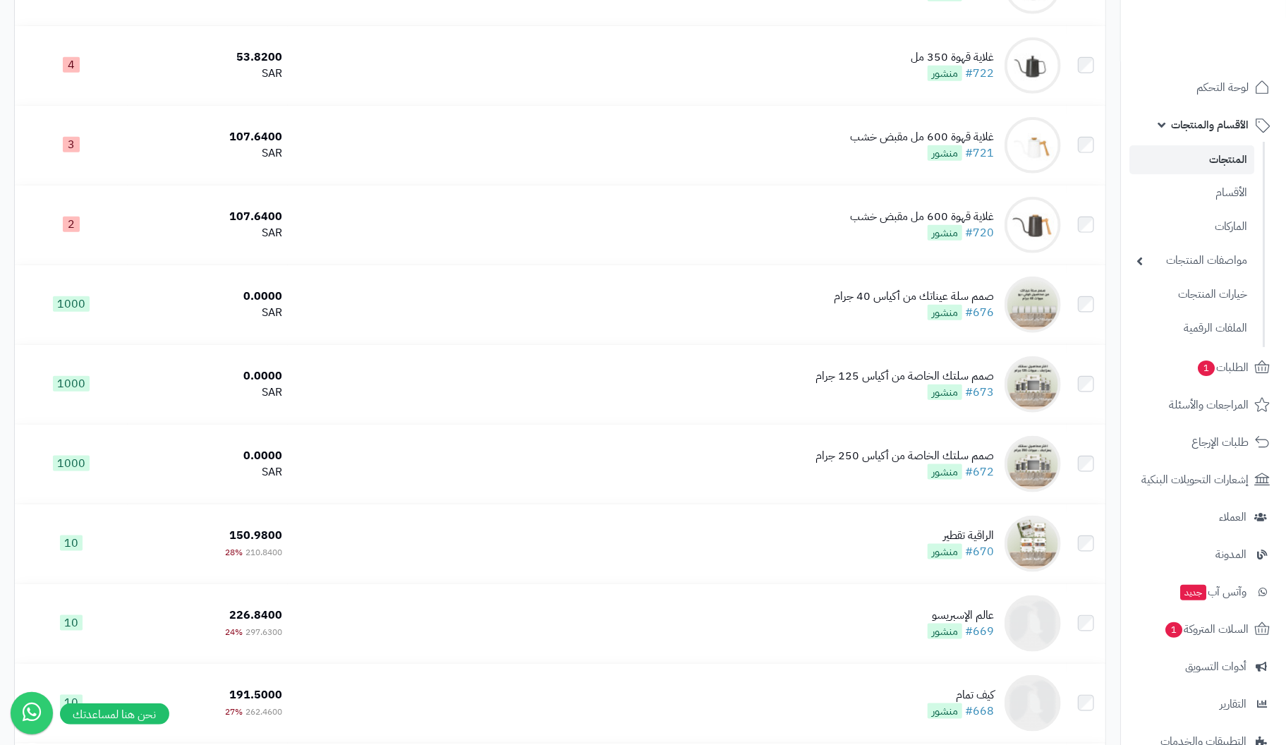
scroll to position [3880, 0]
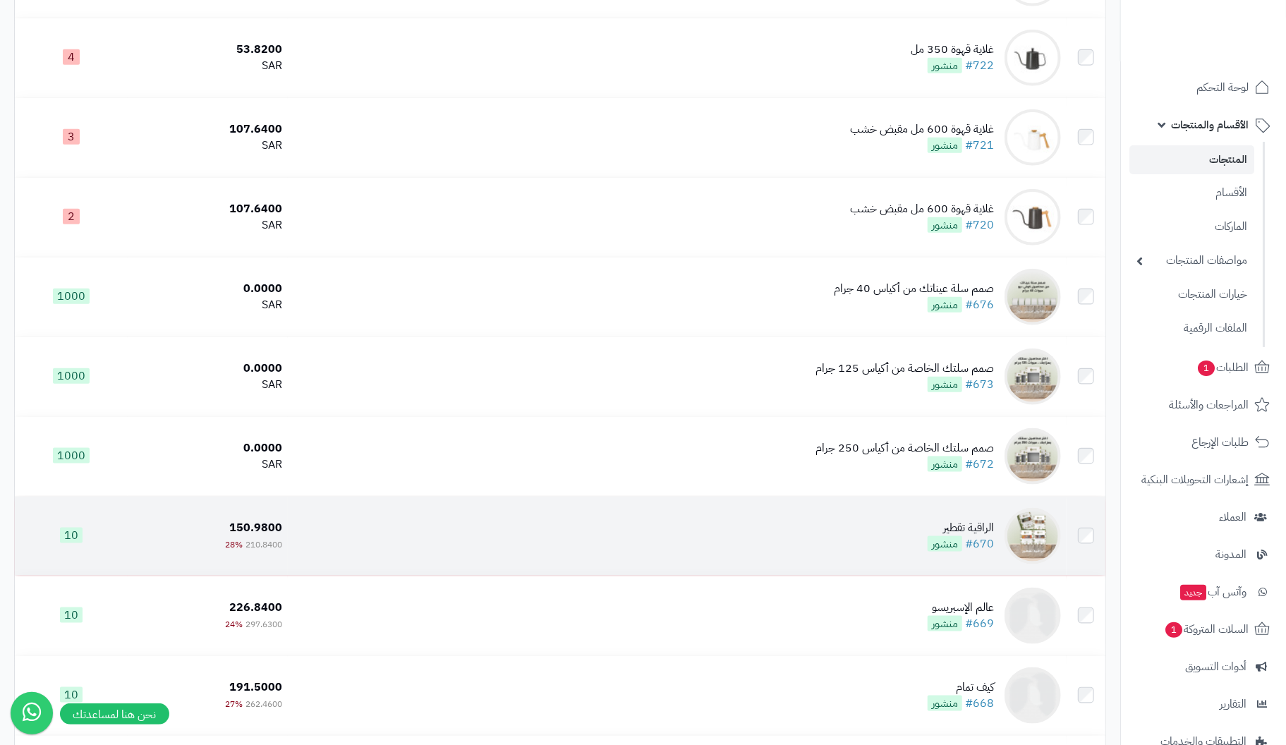
click at [981, 532] on div "الراقية تقطير" at bounding box center [961, 528] width 66 height 16
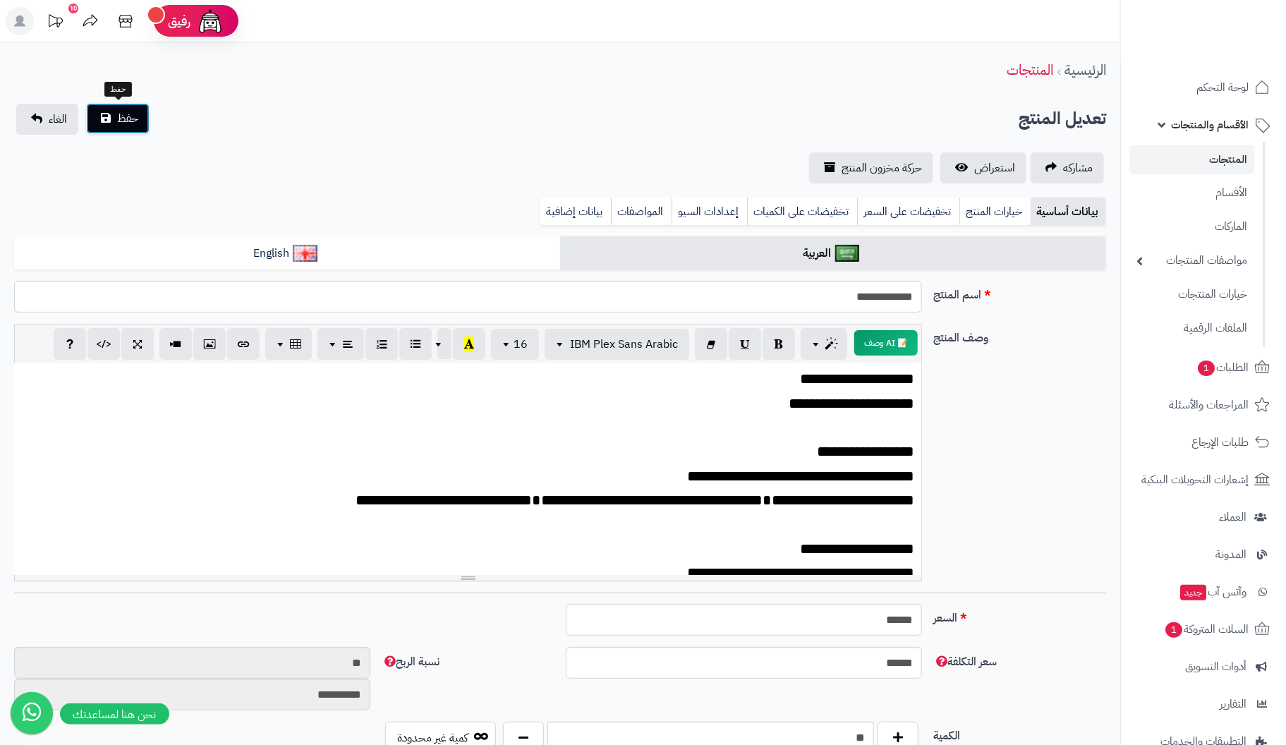
click at [133, 123] on span "حفظ" at bounding box center [127, 118] width 21 height 17
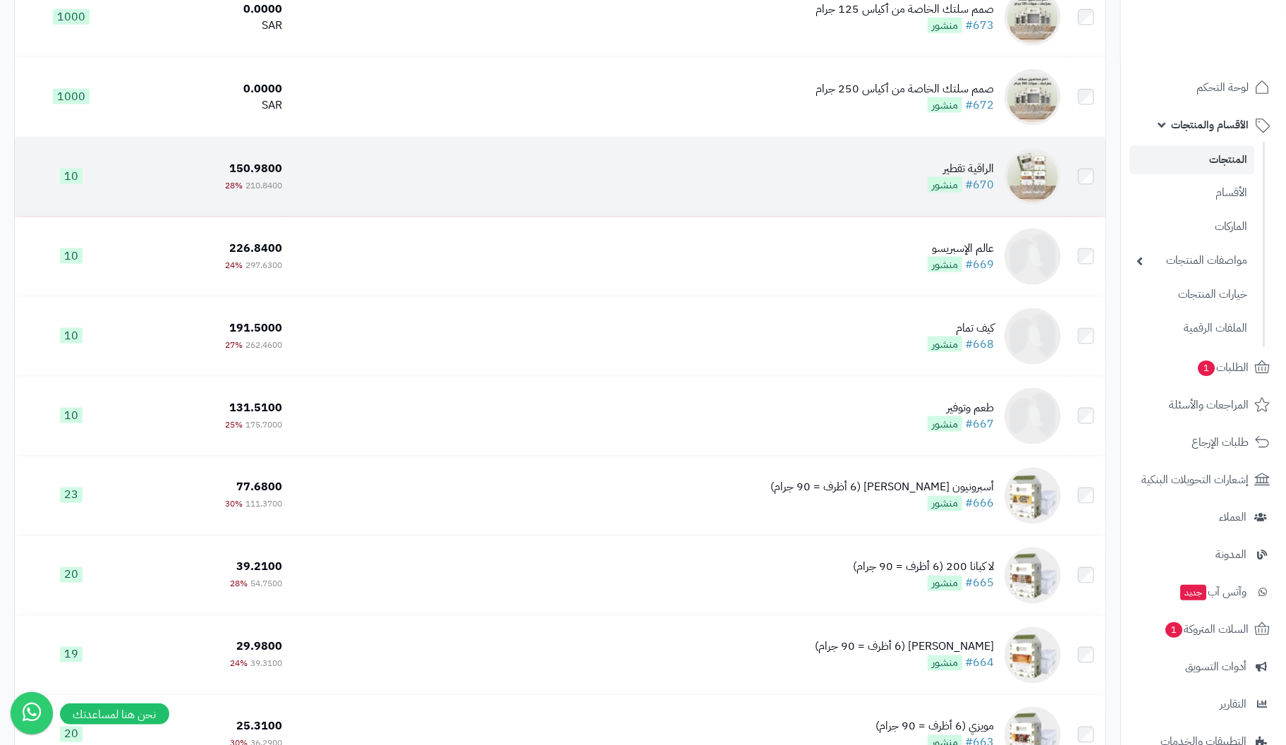
scroll to position [4233, 0]
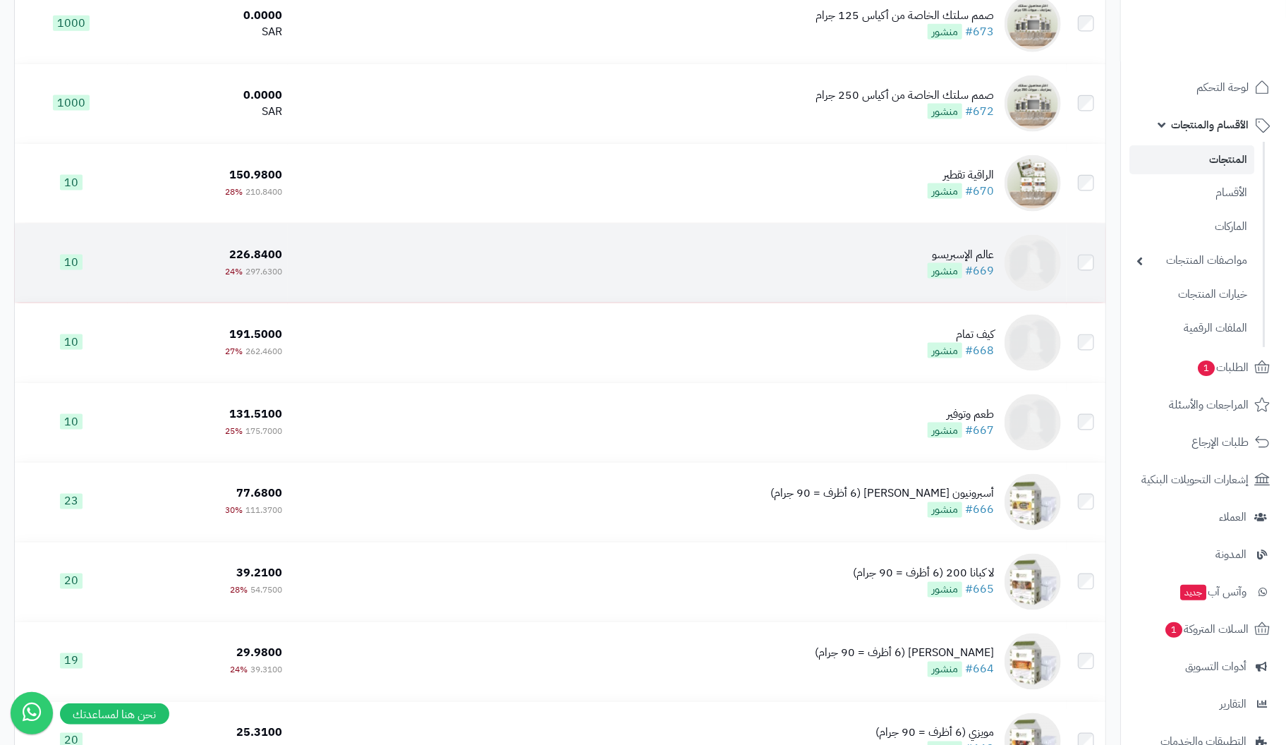
click at [986, 262] on div "عالم الإسبريسو" at bounding box center [961, 255] width 66 height 16
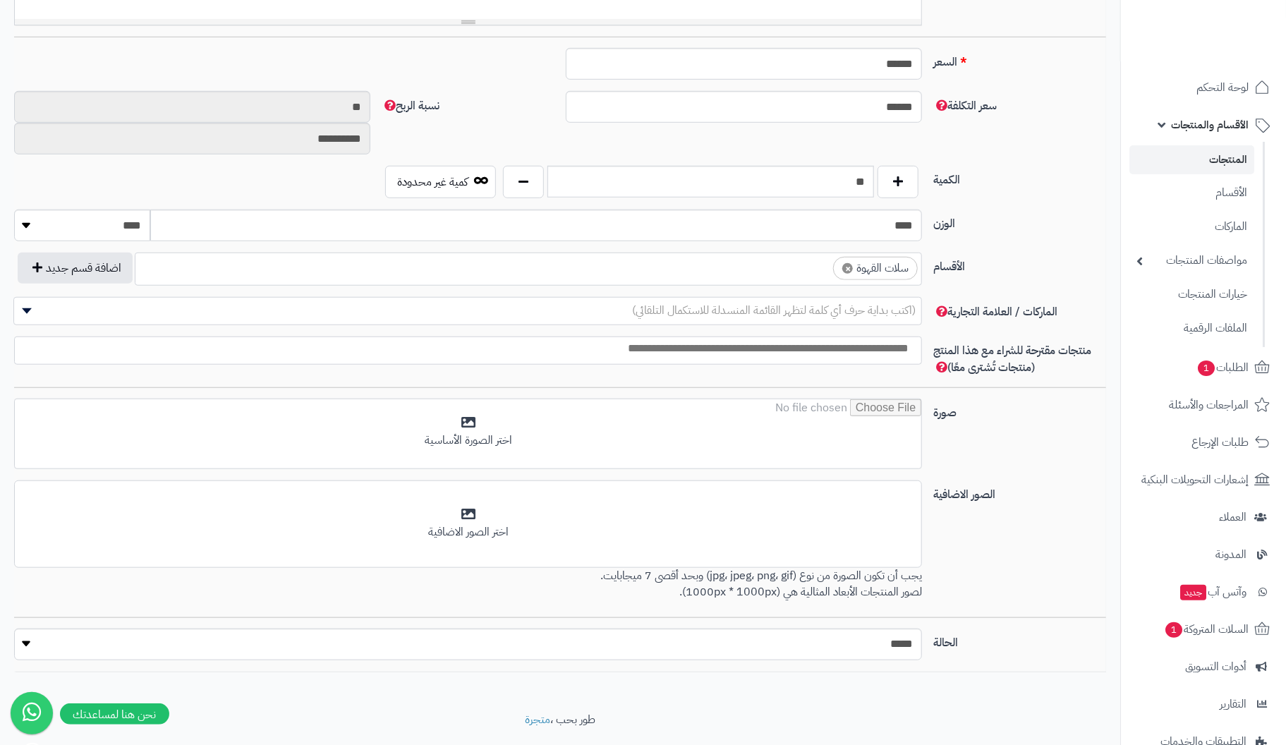
scroll to position [588, 0]
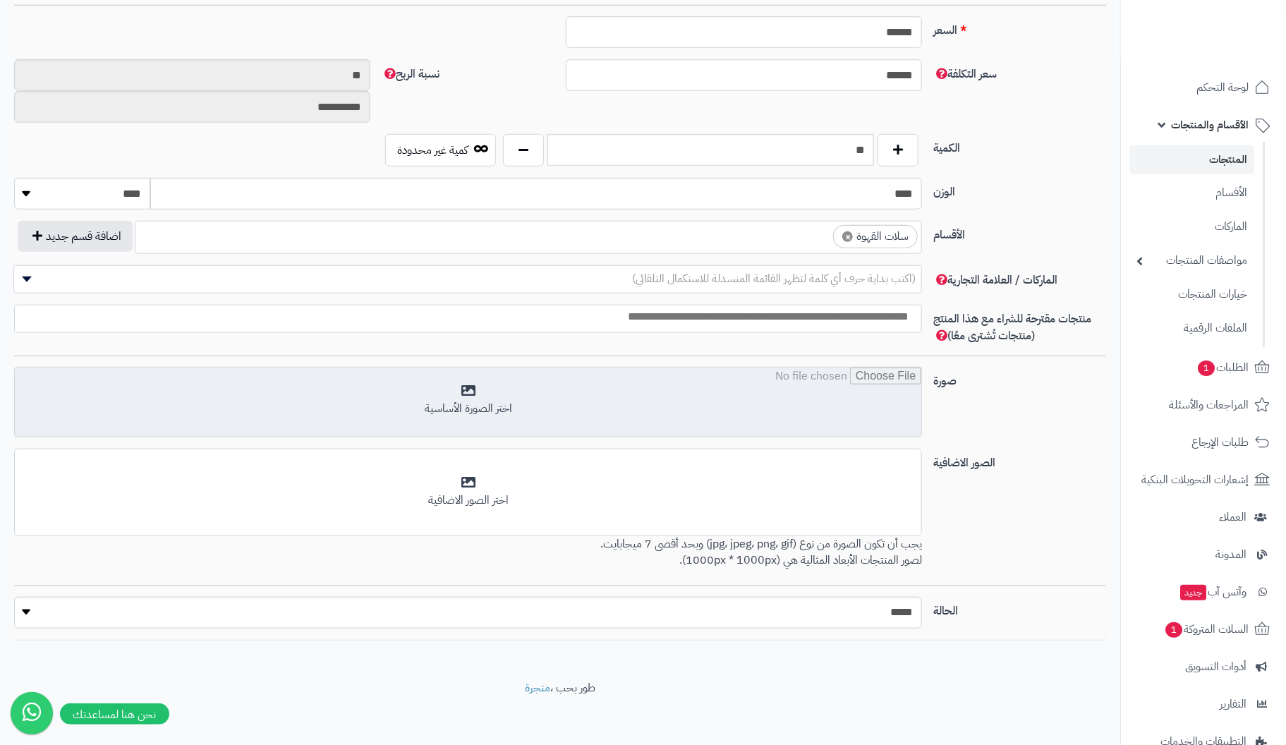
click at [470, 382] on input "file" at bounding box center [468, 403] width 907 height 71
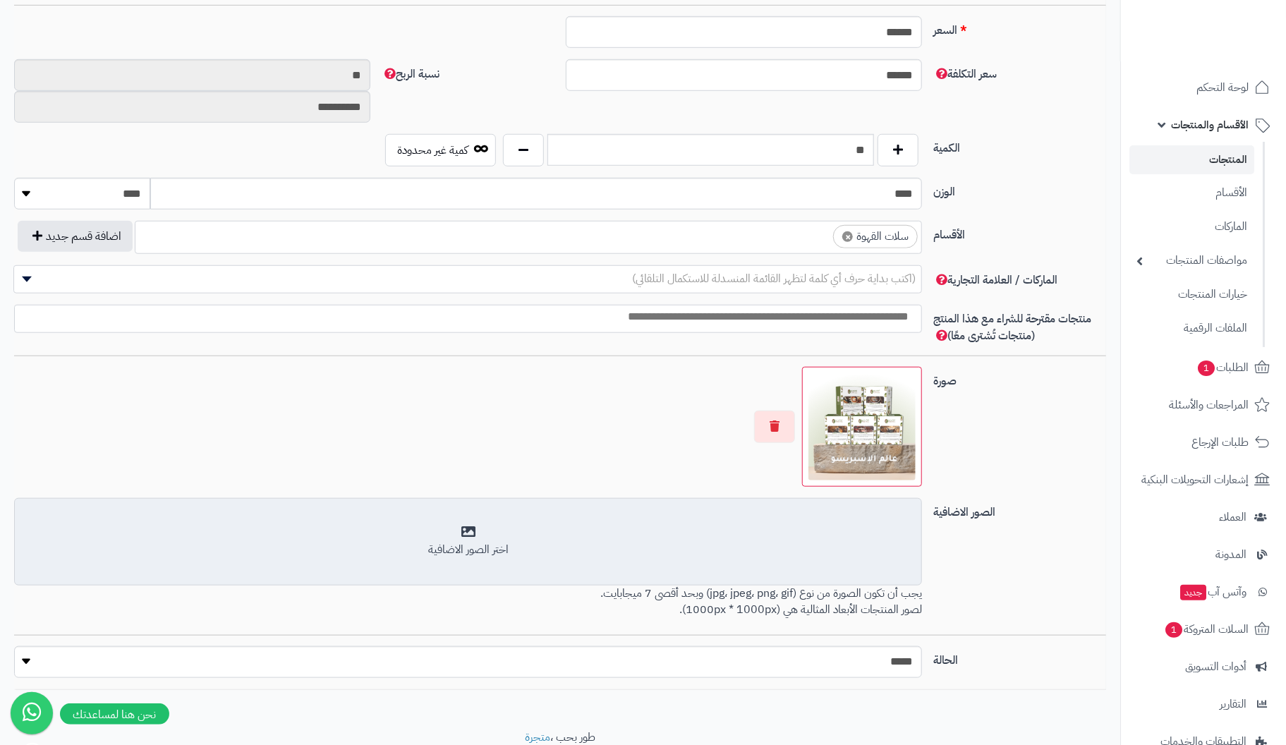
click at [473, 533] on div "اختر الصور الاضافية" at bounding box center [468, 541] width 890 height 33
click at [471, 542] on div "اختر الصور الاضافية" at bounding box center [468, 550] width 890 height 16
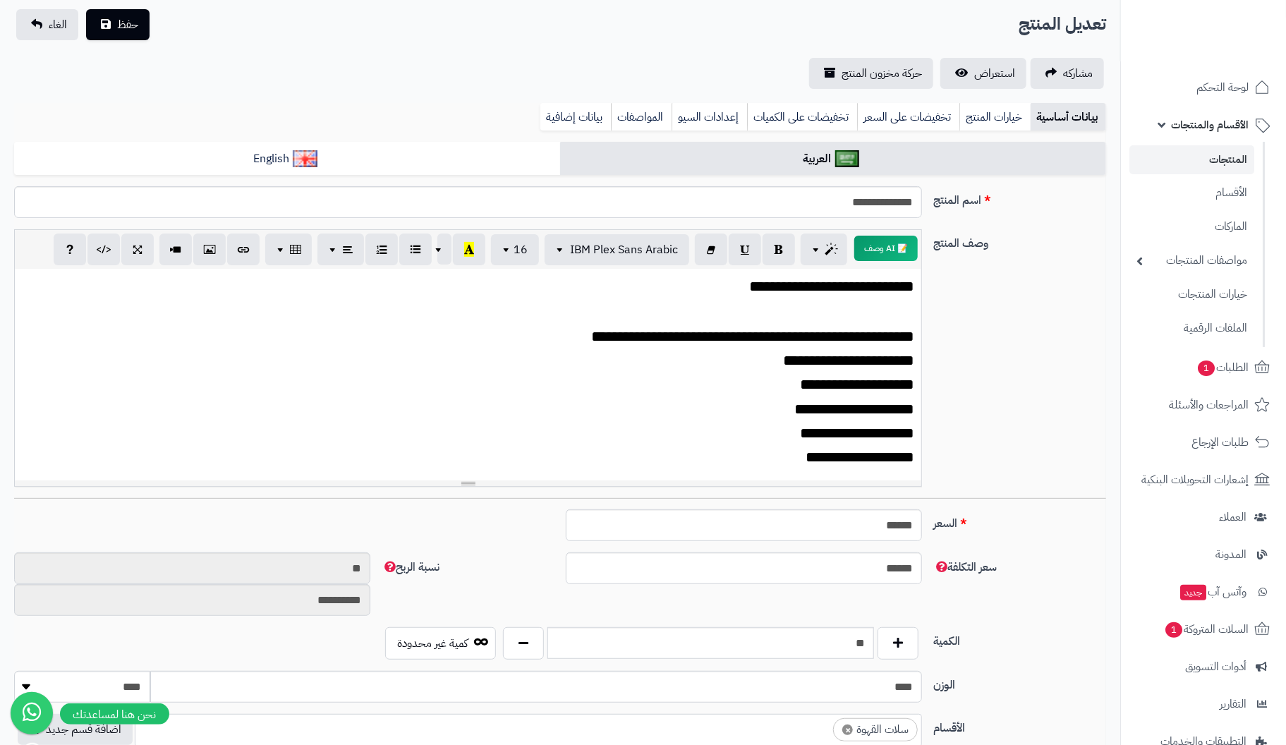
scroll to position [0, 0]
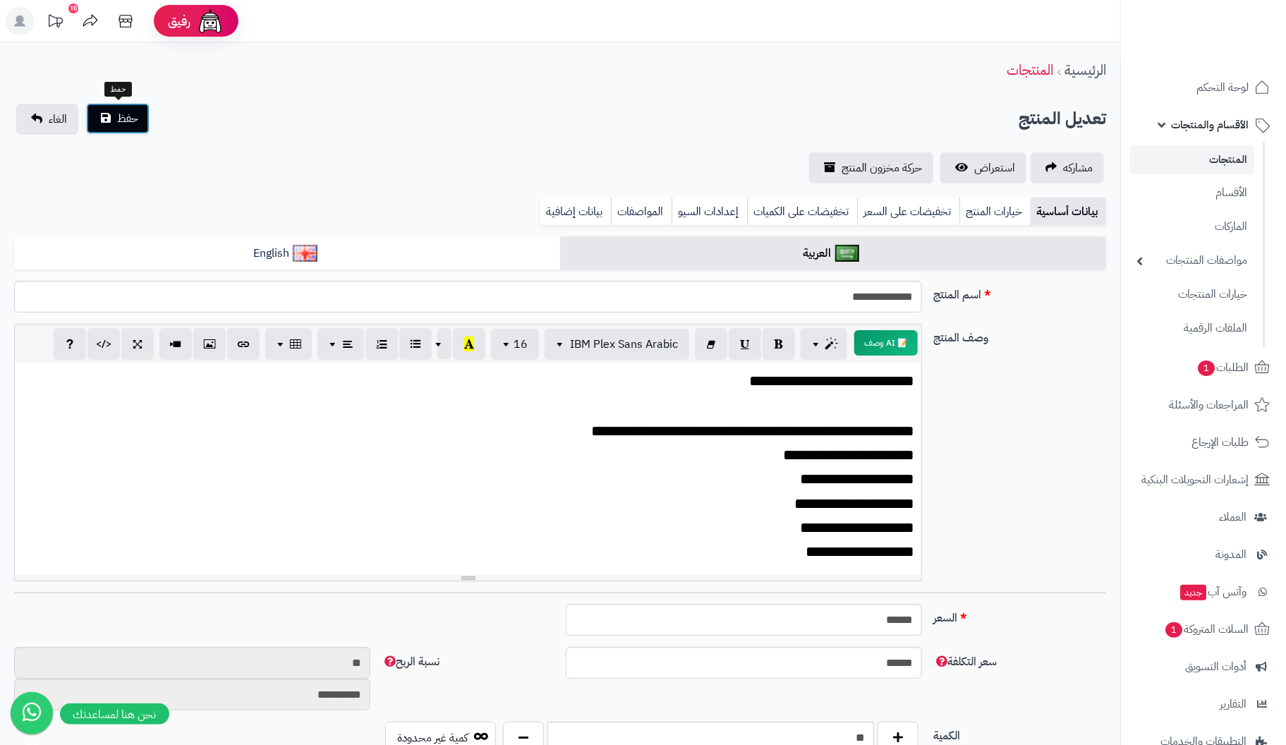
click at [114, 121] on button "حفظ" at bounding box center [117, 118] width 63 height 31
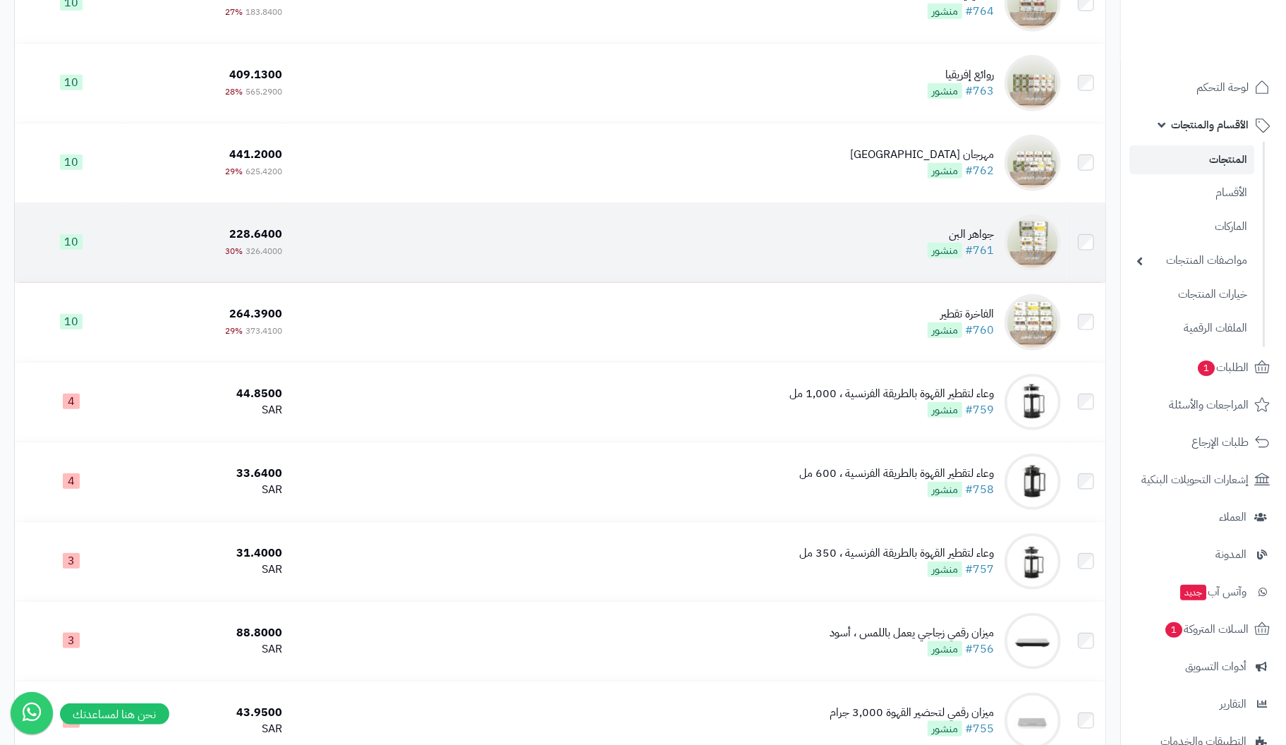
scroll to position [634, 0]
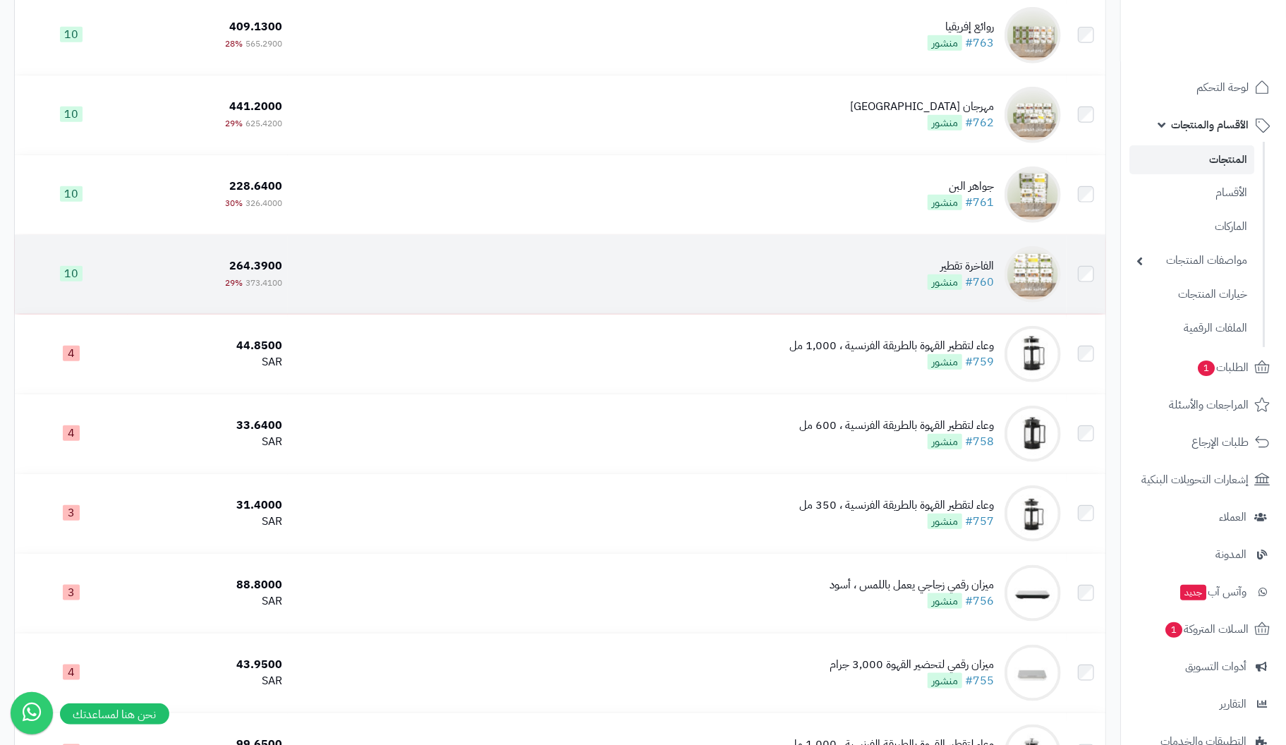
click at [961, 264] on div "الفاخرة تقطير" at bounding box center [961, 266] width 66 height 16
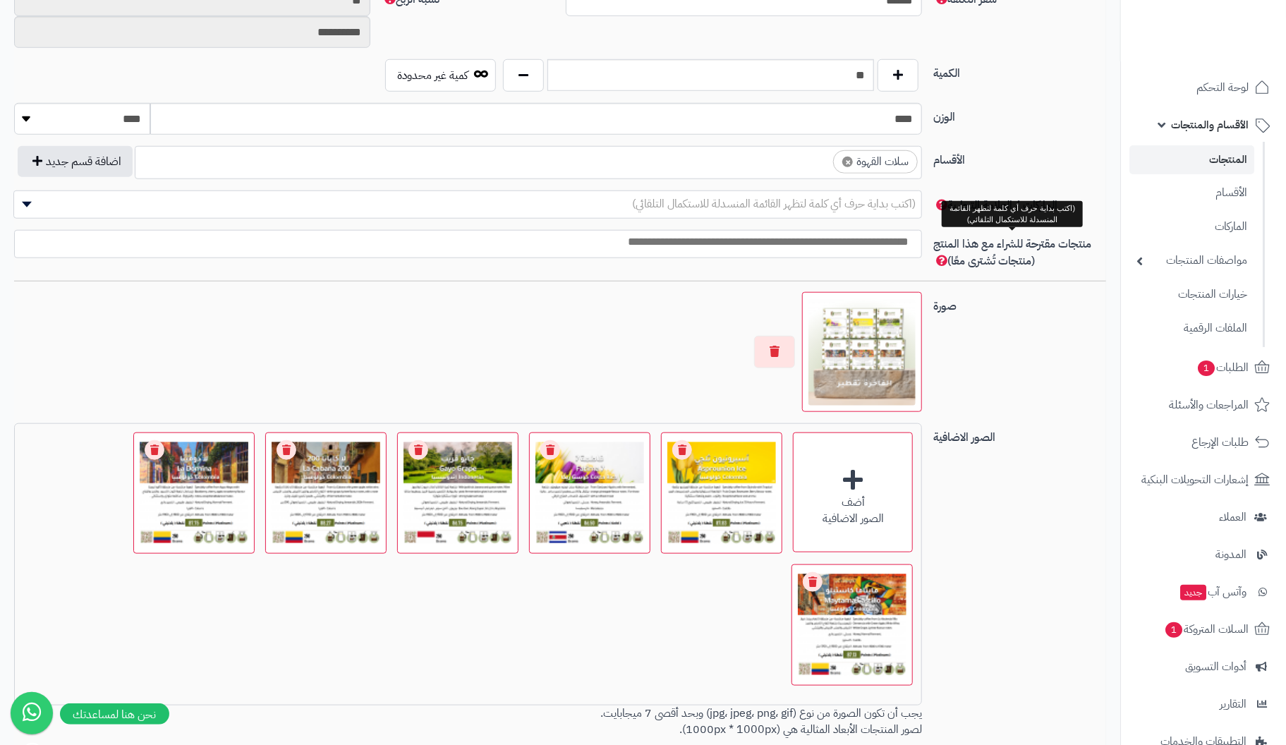
scroll to position [776, 0]
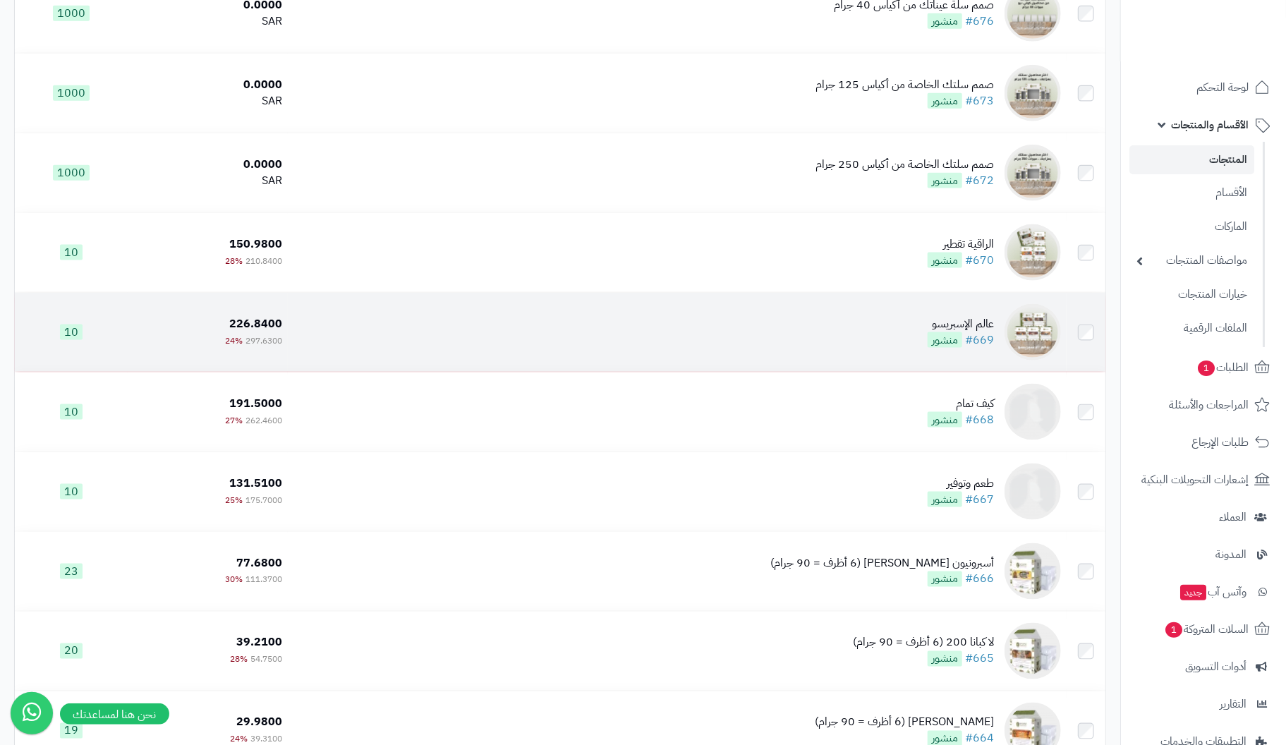
scroll to position [4188, 0]
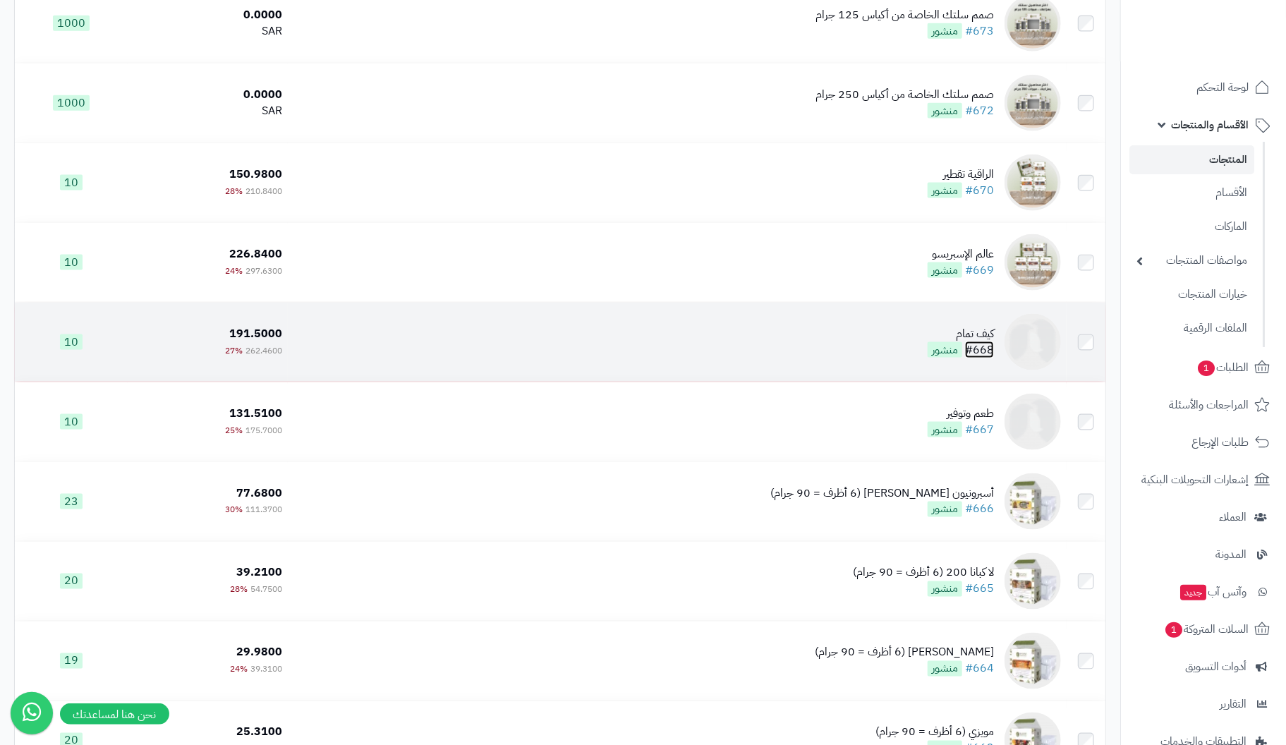
click at [994, 345] on link "#668" at bounding box center [979, 349] width 29 height 17
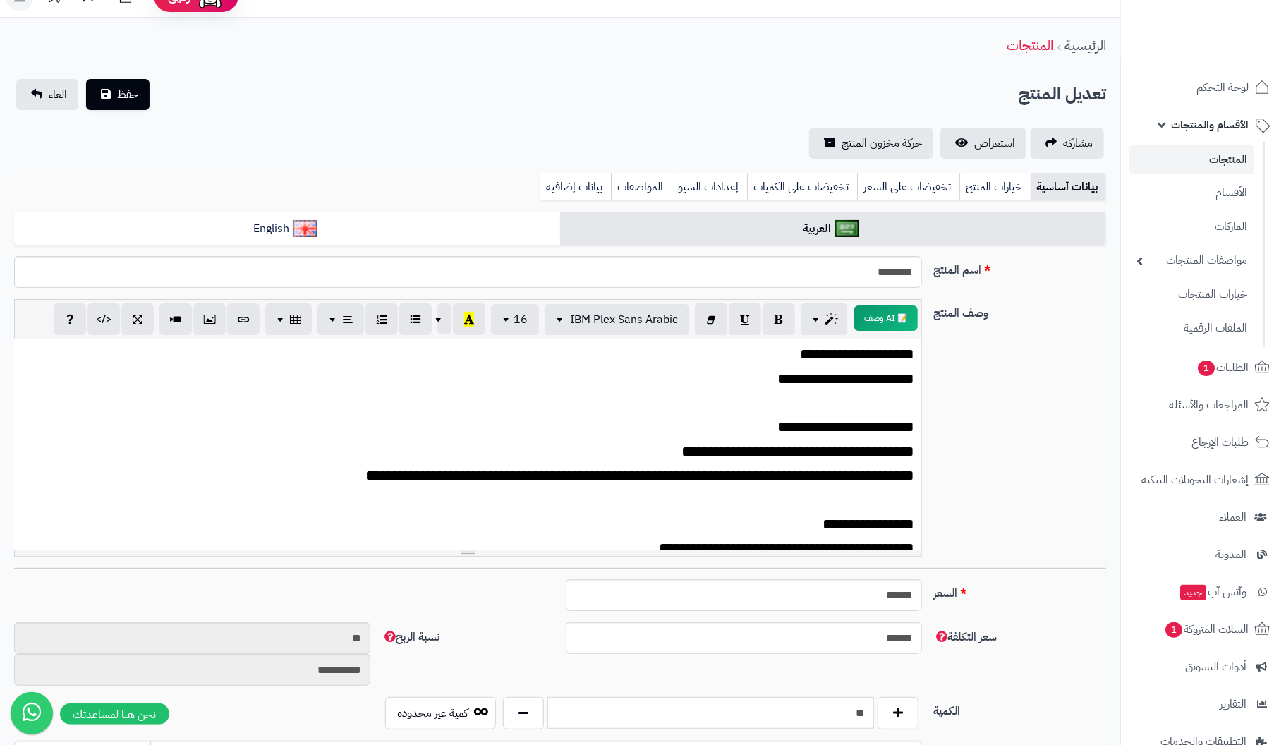
scroll to position [24, 0]
click at [915, 272] on input "********" at bounding box center [468, 273] width 908 height 32
click at [886, 271] on input "**********" at bounding box center [468, 273] width 908 height 32
type input "**********"
click at [856, 351] on span "**********" at bounding box center [857, 354] width 114 height 15
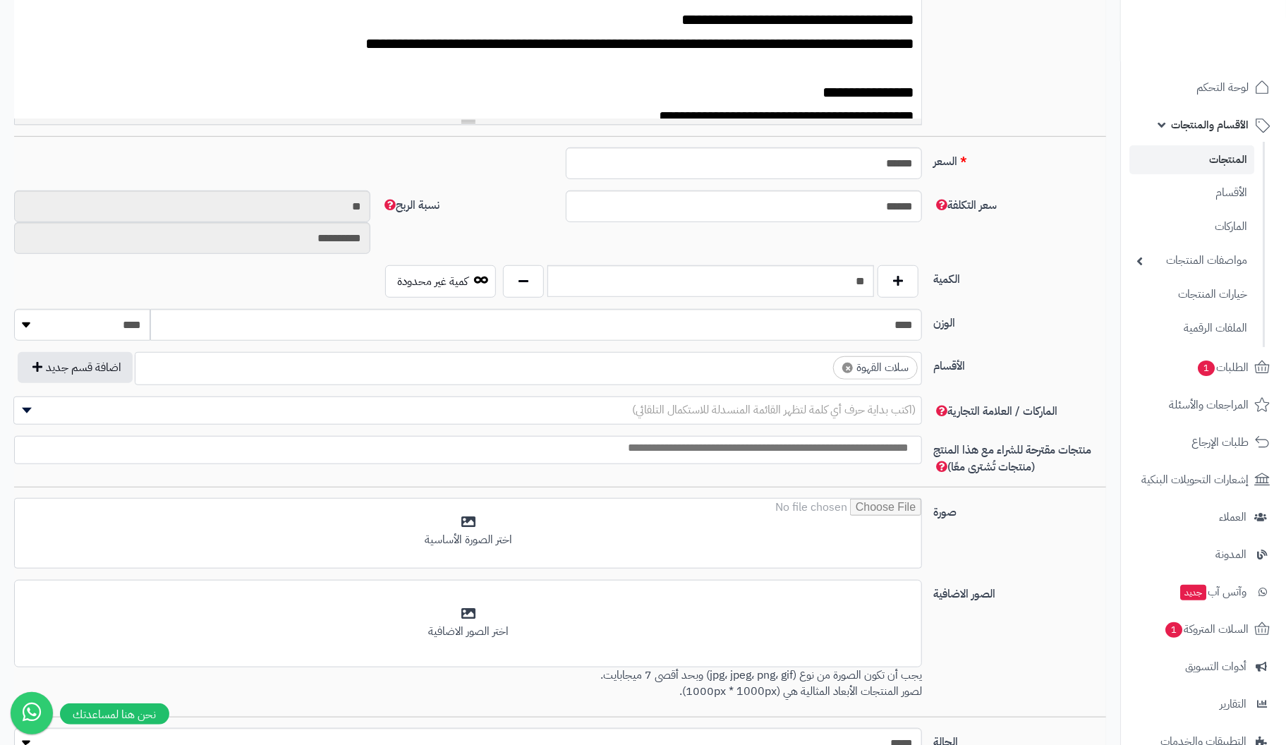
scroll to position [588, 0]
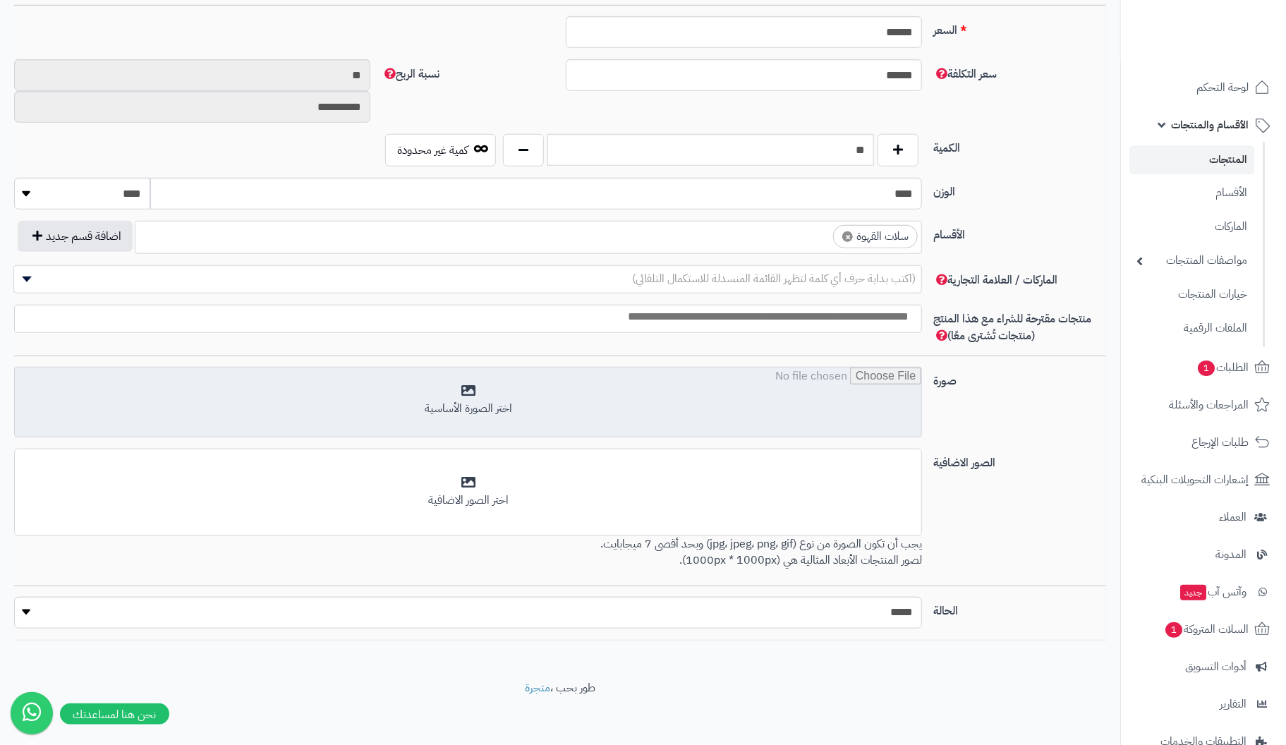
click at [459, 384] on input "file" at bounding box center [468, 403] width 907 height 71
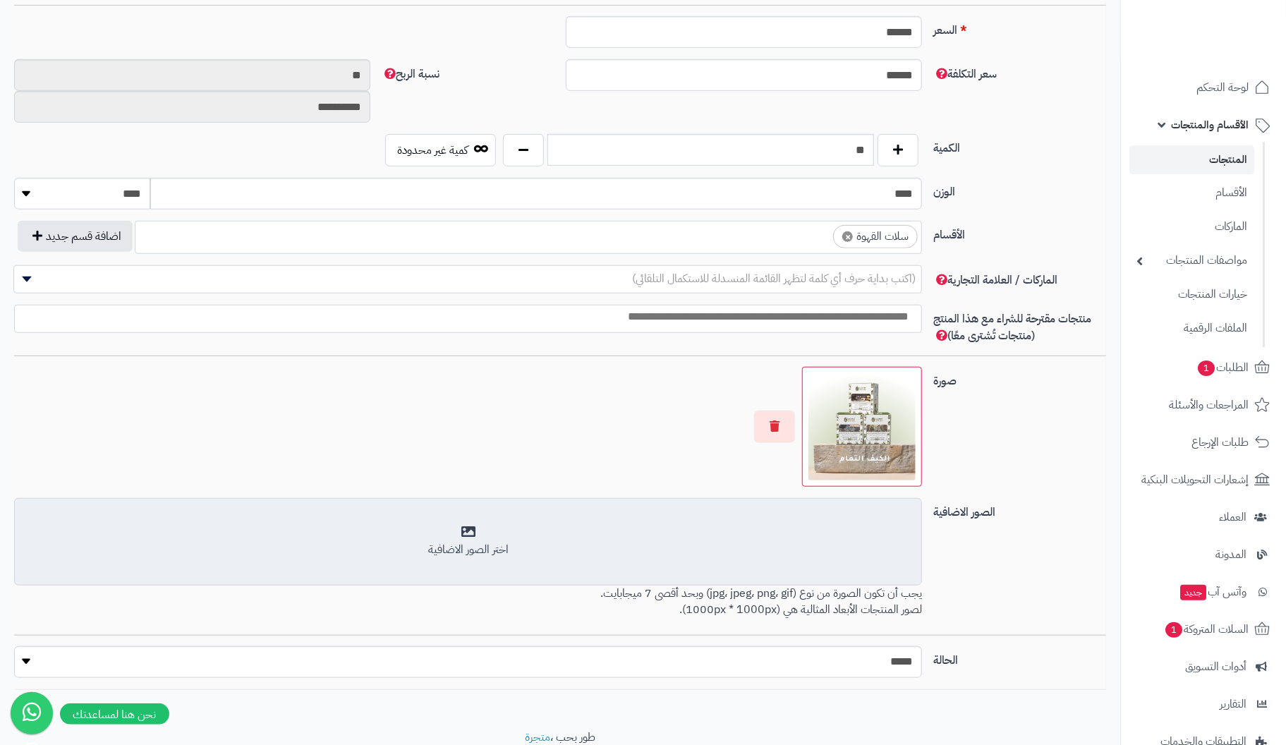
click at [477, 535] on div "اختر الصور الاضافية" at bounding box center [468, 541] width 890 height 33
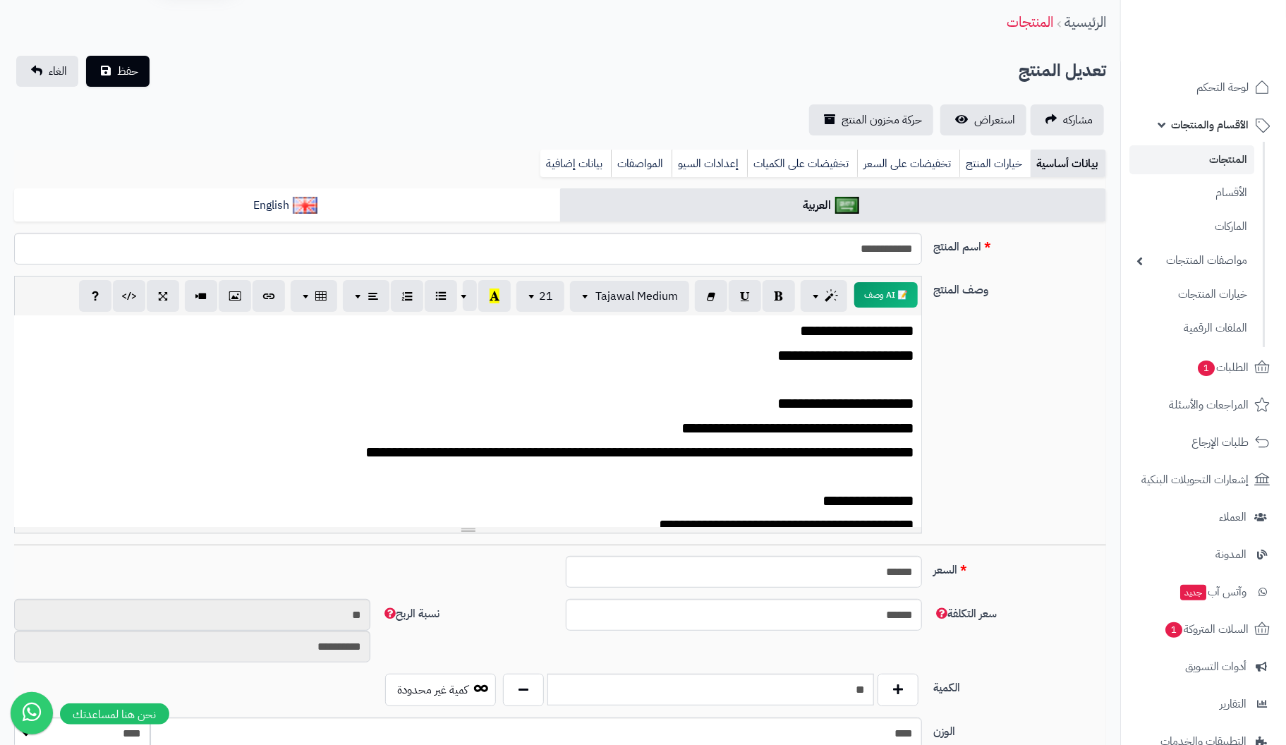
scroll to position [0, 0]
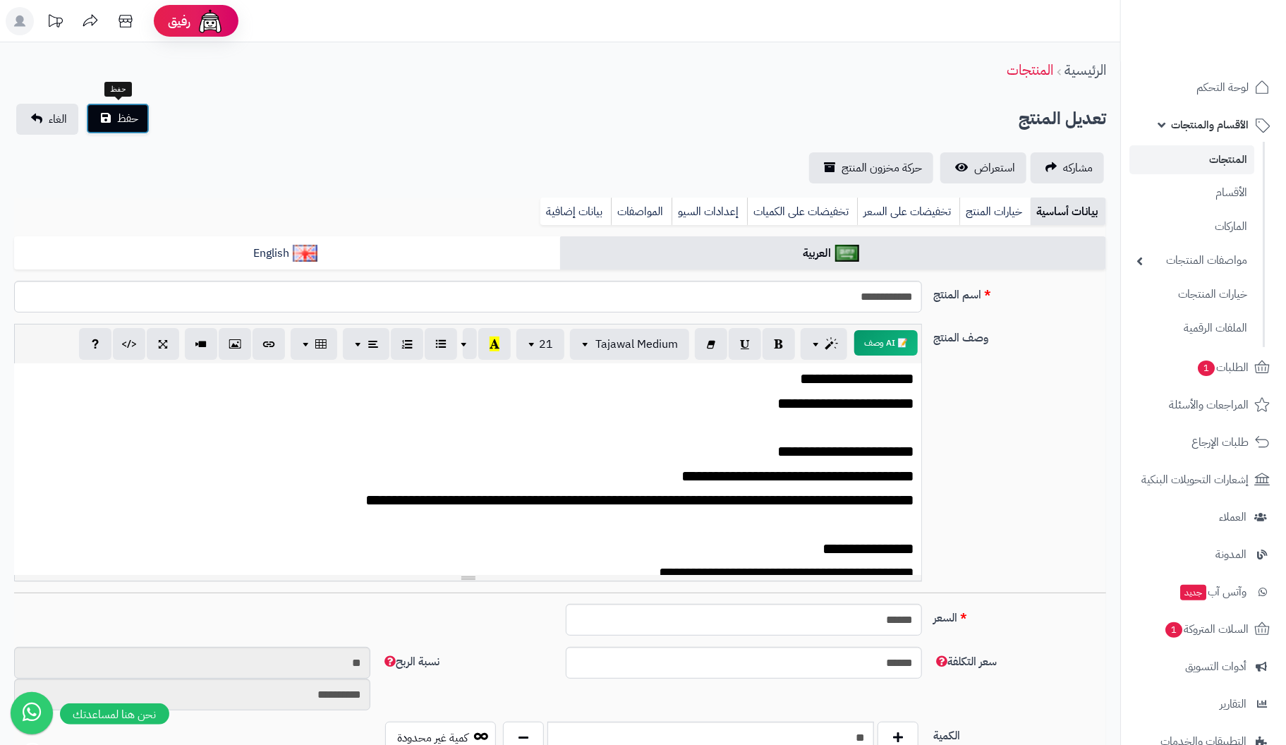
click at [121, 117] on span "حفظ" at bounding box center [127, 118] width 21 height 17
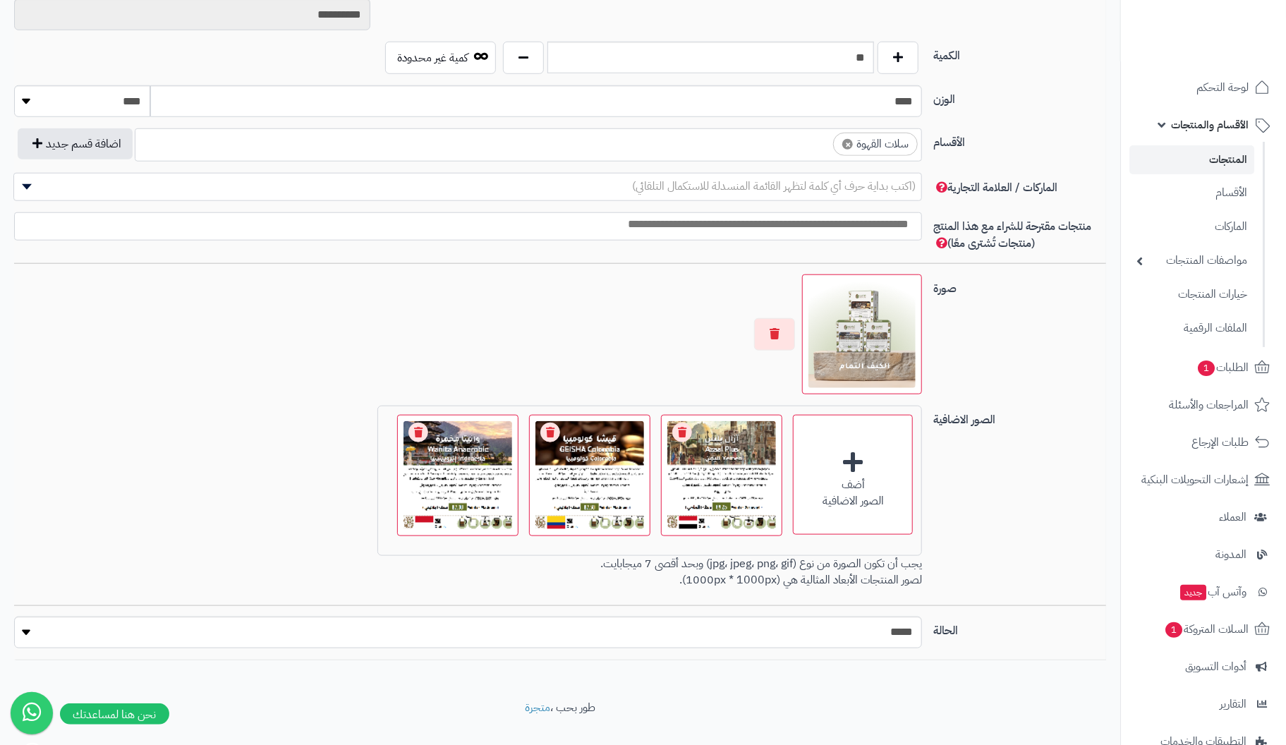
scroll to position [700, 0]
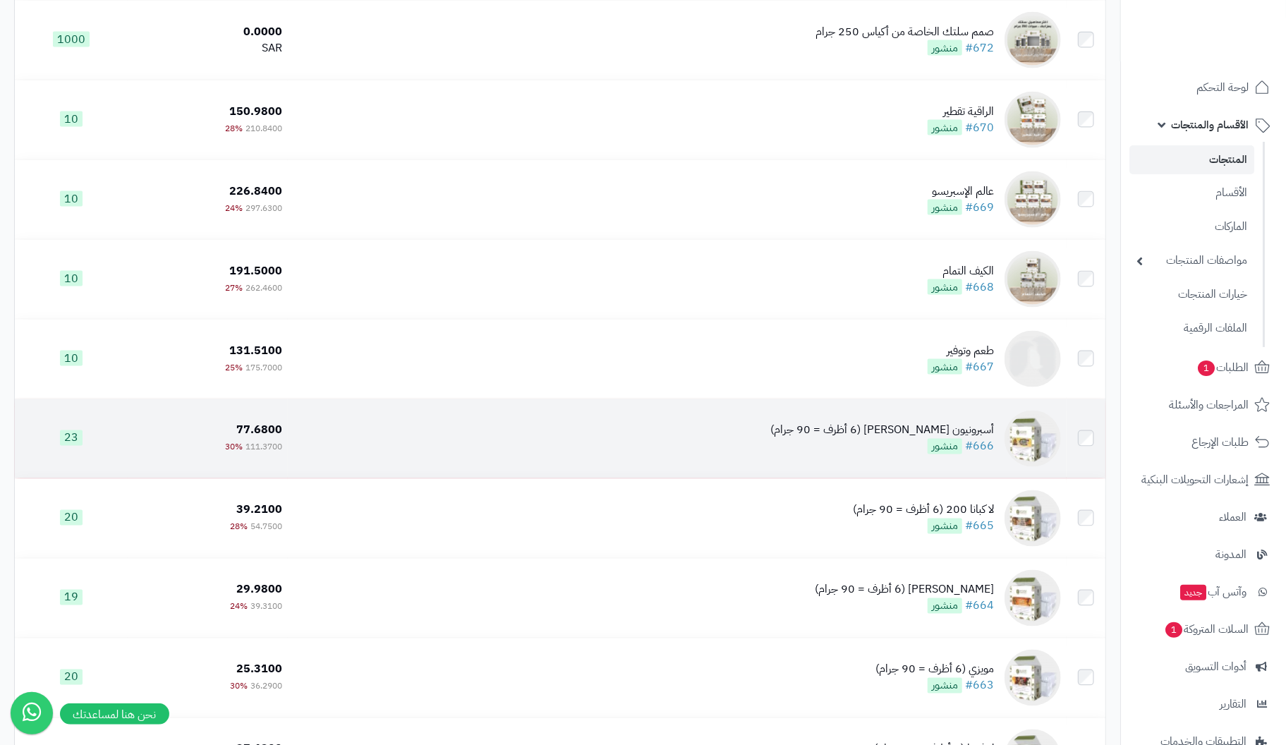
scroll to position [4303, 0]
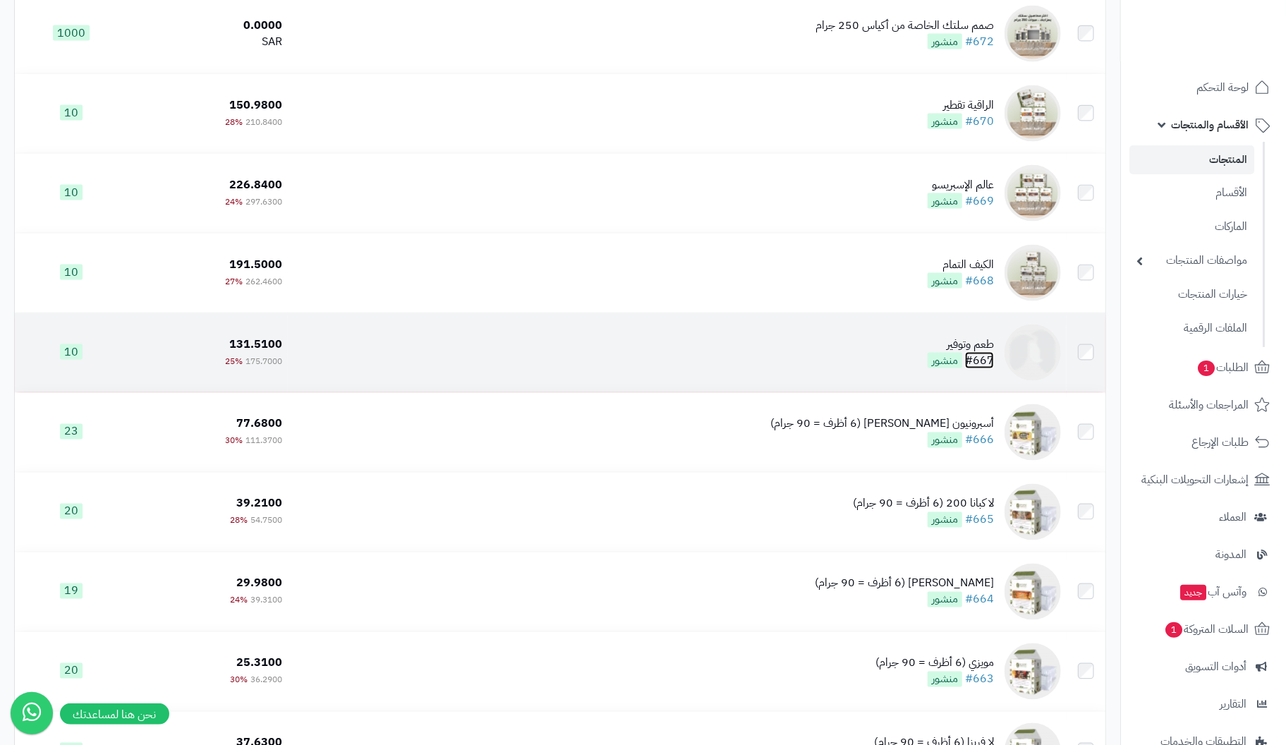
click at [988, 356] on link "#667" at bounding box center [979, 360] width 29 height 17
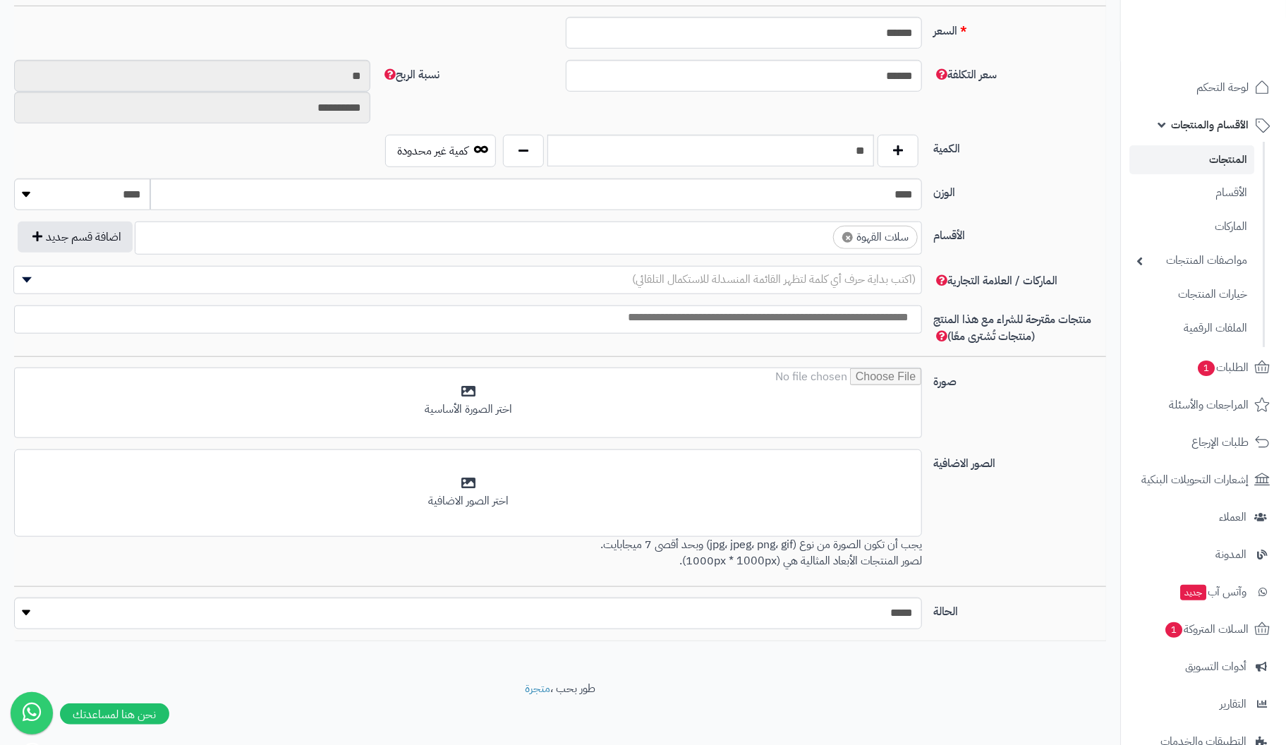
scroll to position [588, 0]
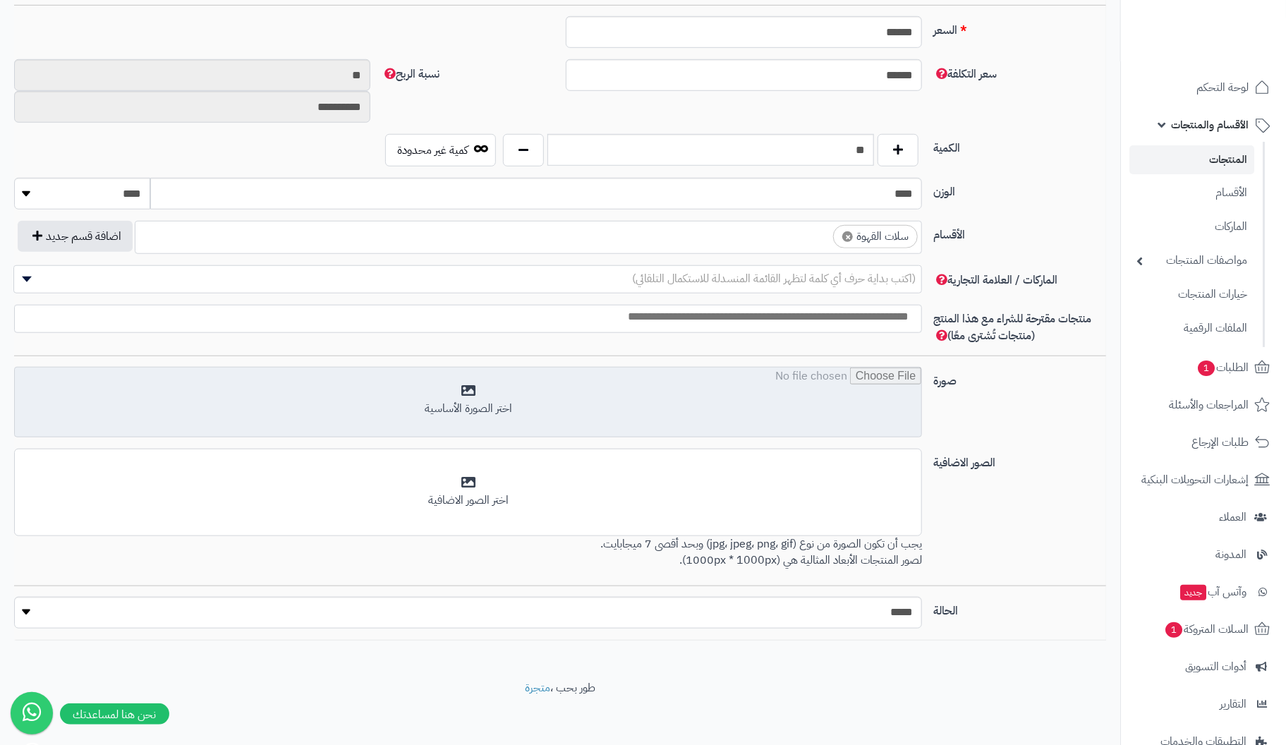
click at [466, 386] on input "file" at bounding box center [468, 403] width 907 height 71
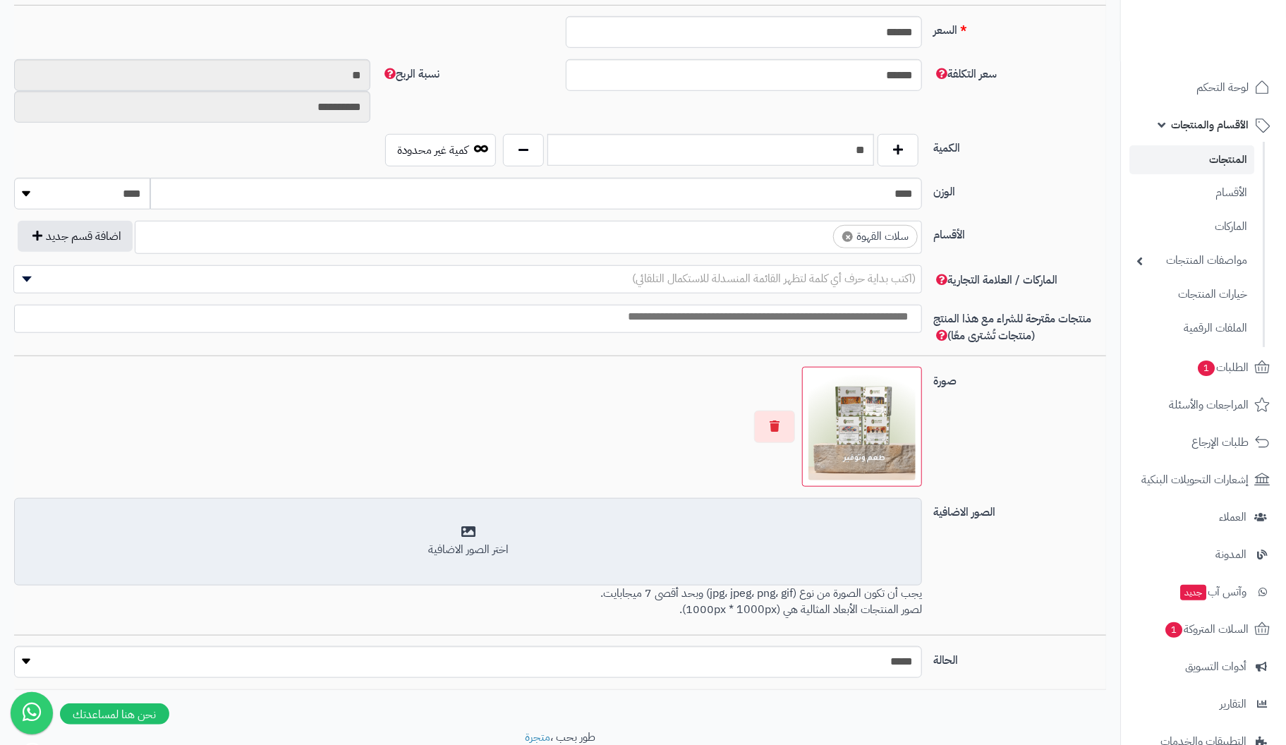
click at [470, 542] on div "اختر الصور الاضافية" at bounding box center [468, 550] width 890 height 16
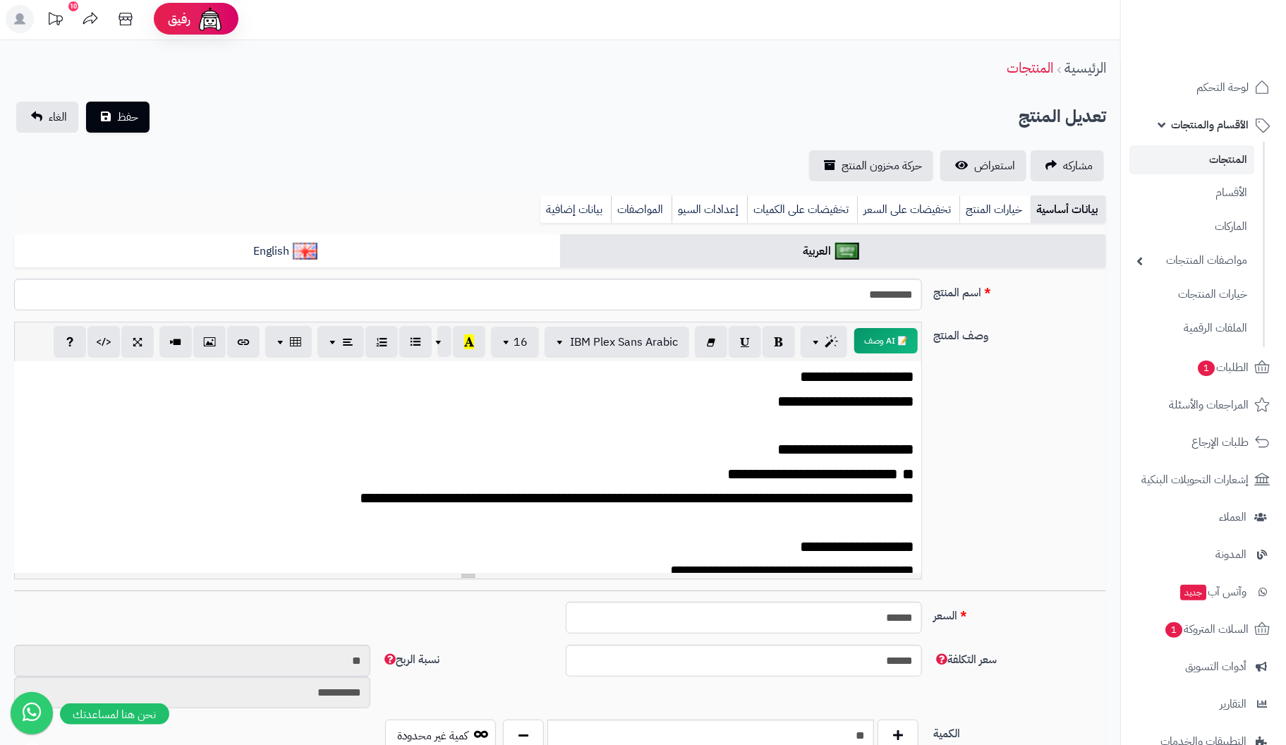
scroll to position [0, 0]
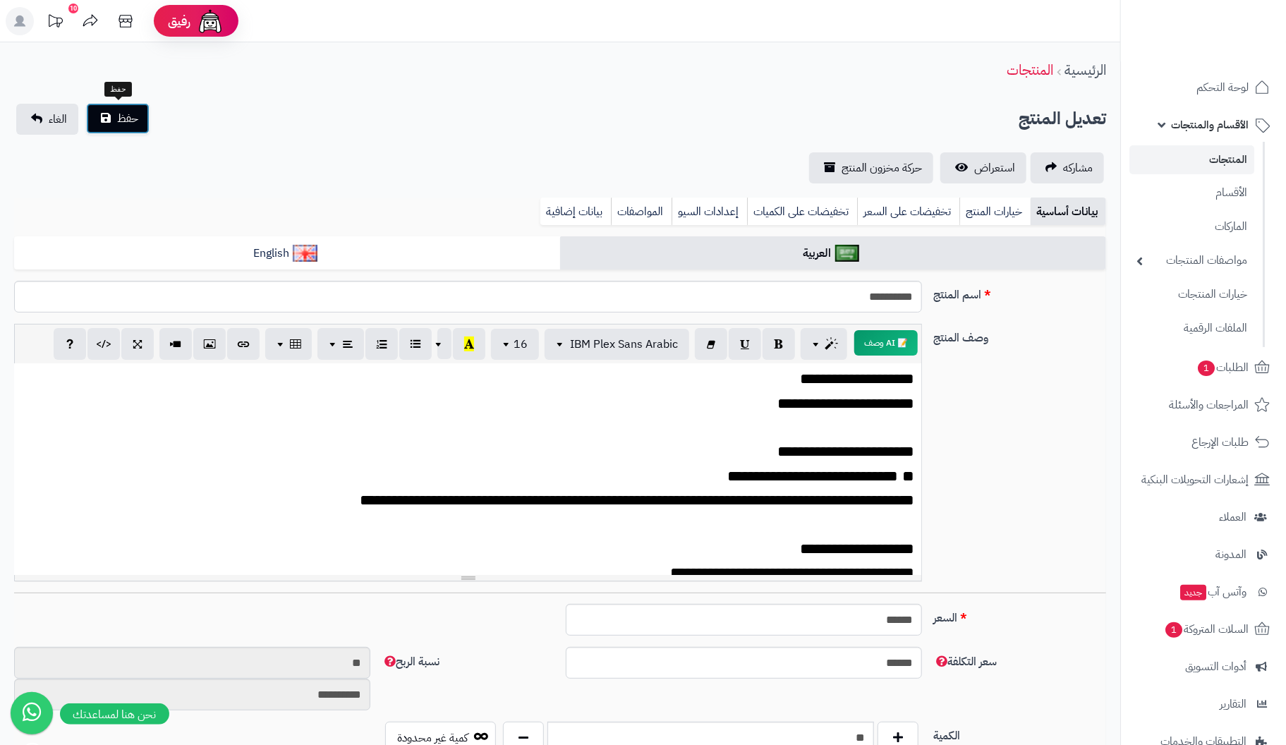
click at [117, 114] on span "حفظ" at bounding box center [127, 118] width 21 height 17
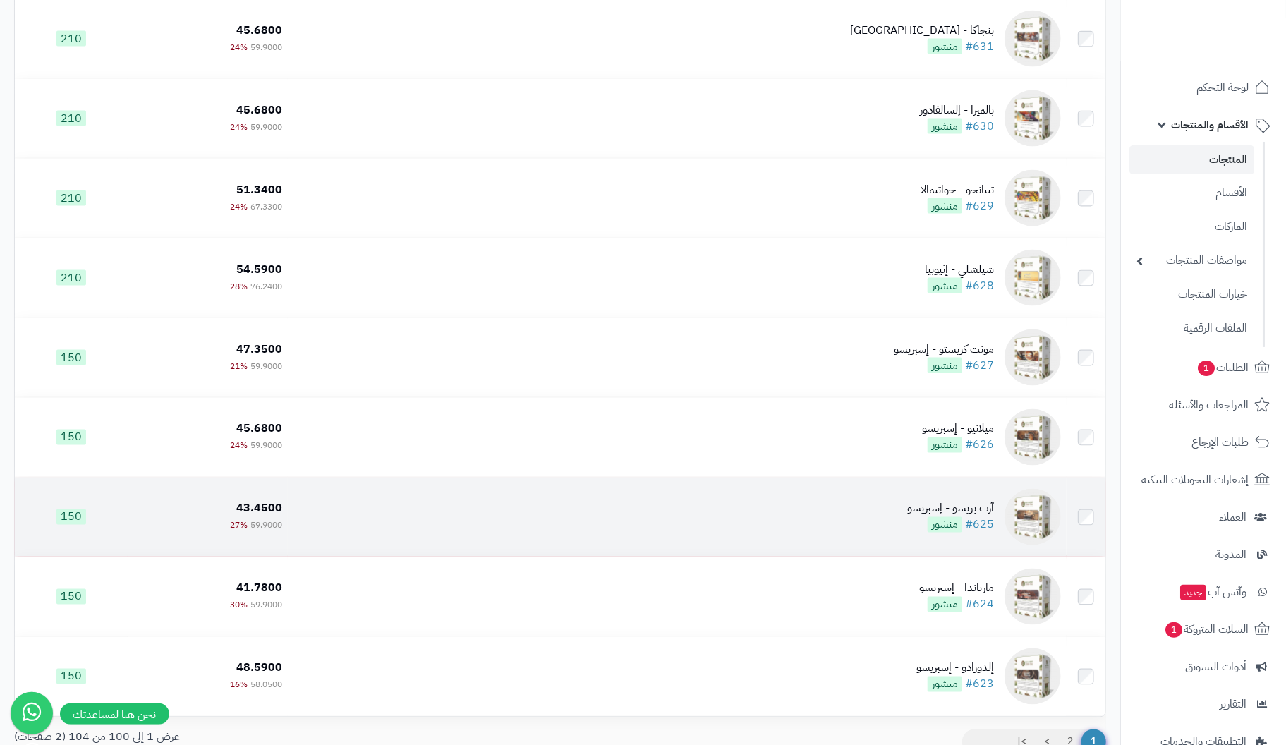
scroll to position [7574, 0]
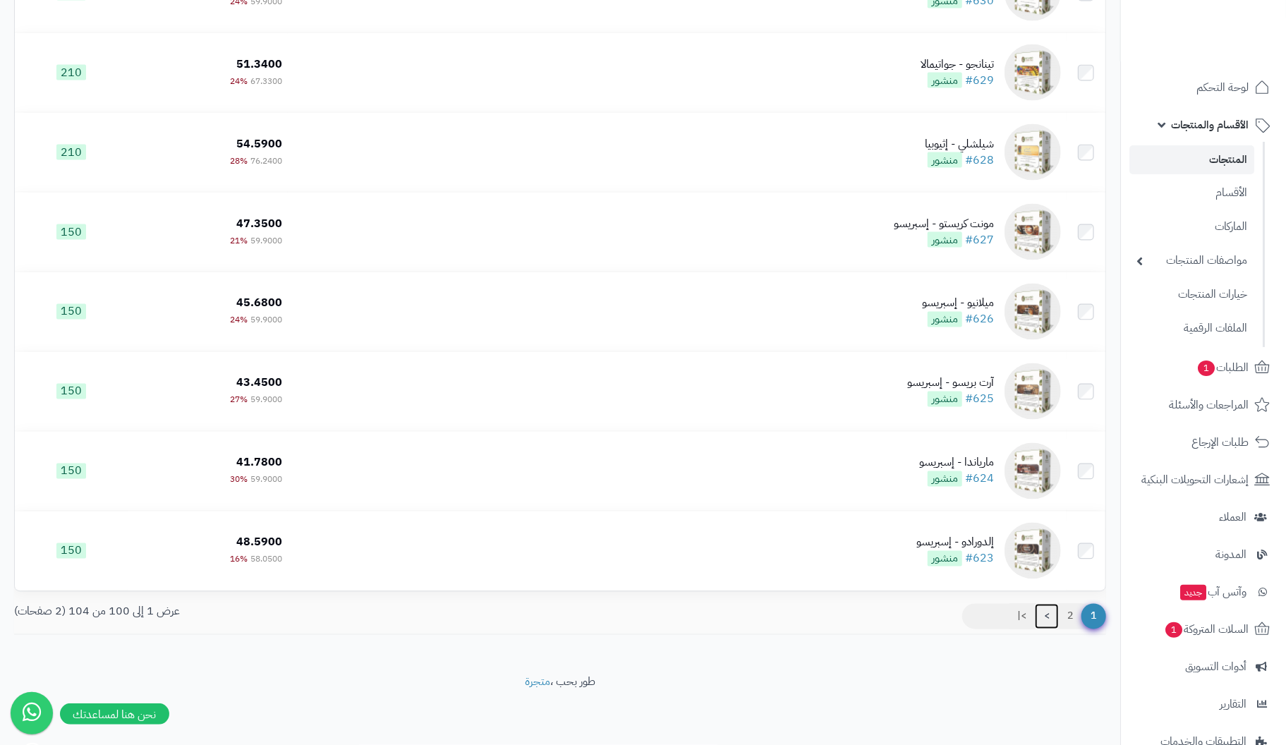
click at [1047, 614] on link ">" at bounding box center [1047, 616] width 24 height 25
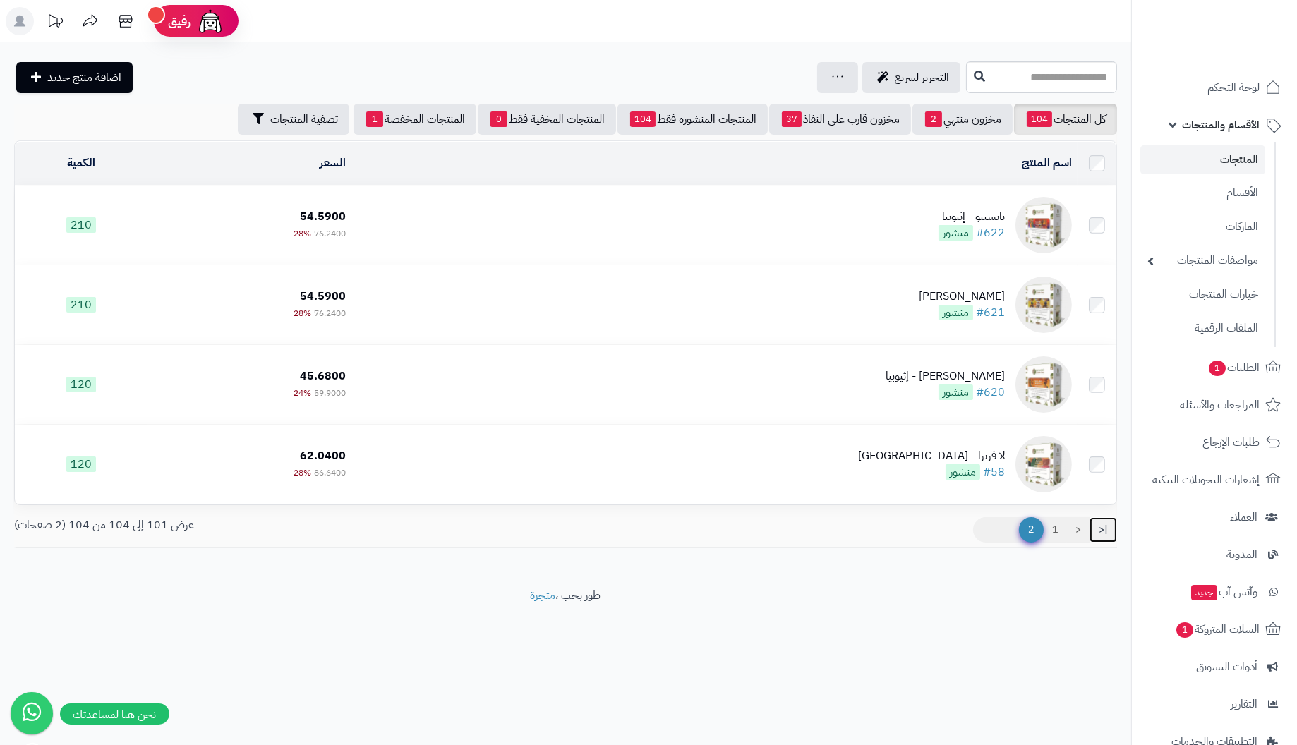
click at [1108, 526] on link "|<" at bounding box center [1103, 529] width 28 height 25
